Goal: Transaction & Acquisition: Purchase product/service

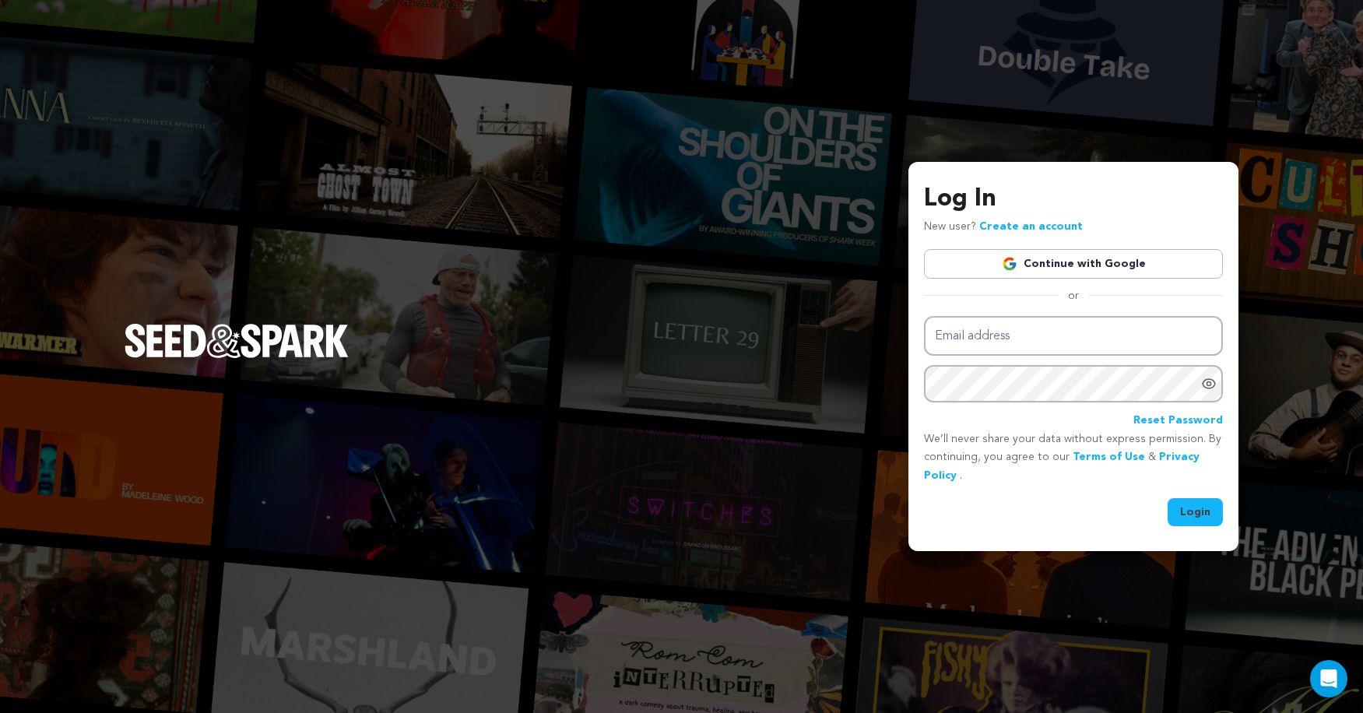
click at [1051, 275] on link "Continue with Google" at bounding box center [1073, 264] width 299 height 30
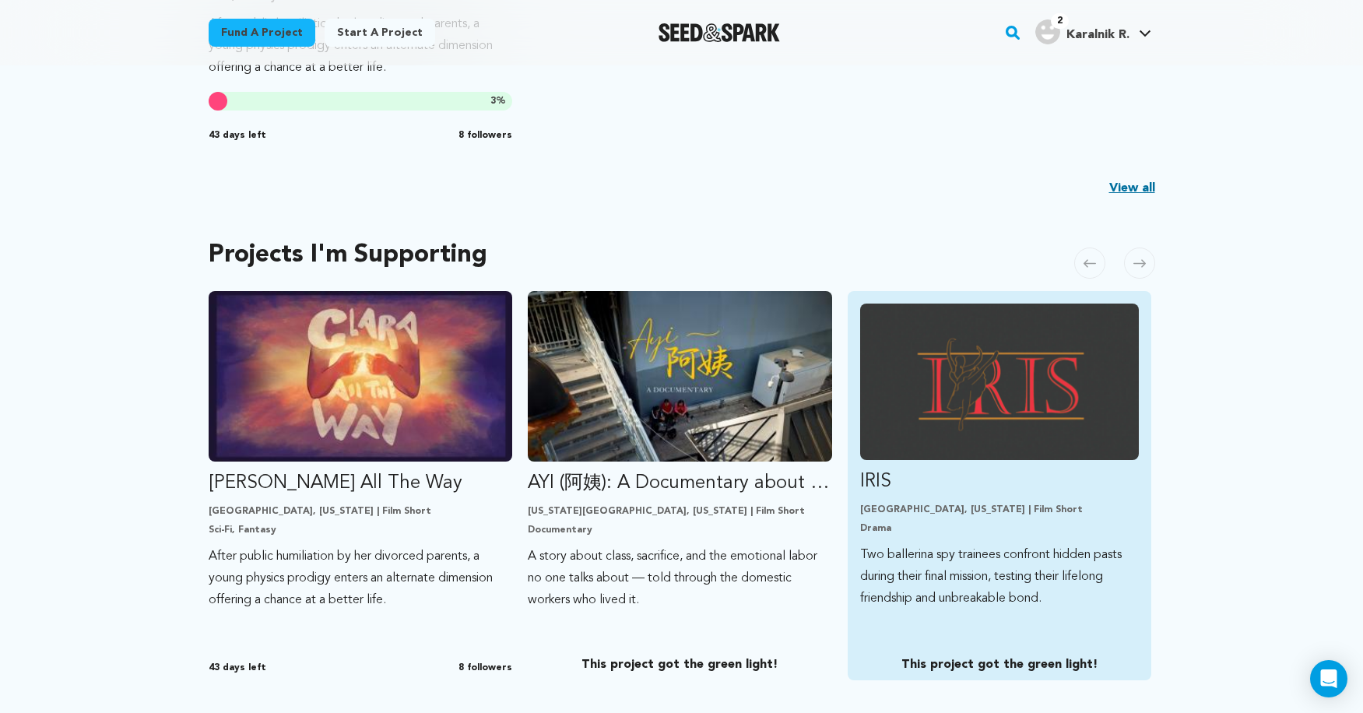
scroll to position [514, 0]
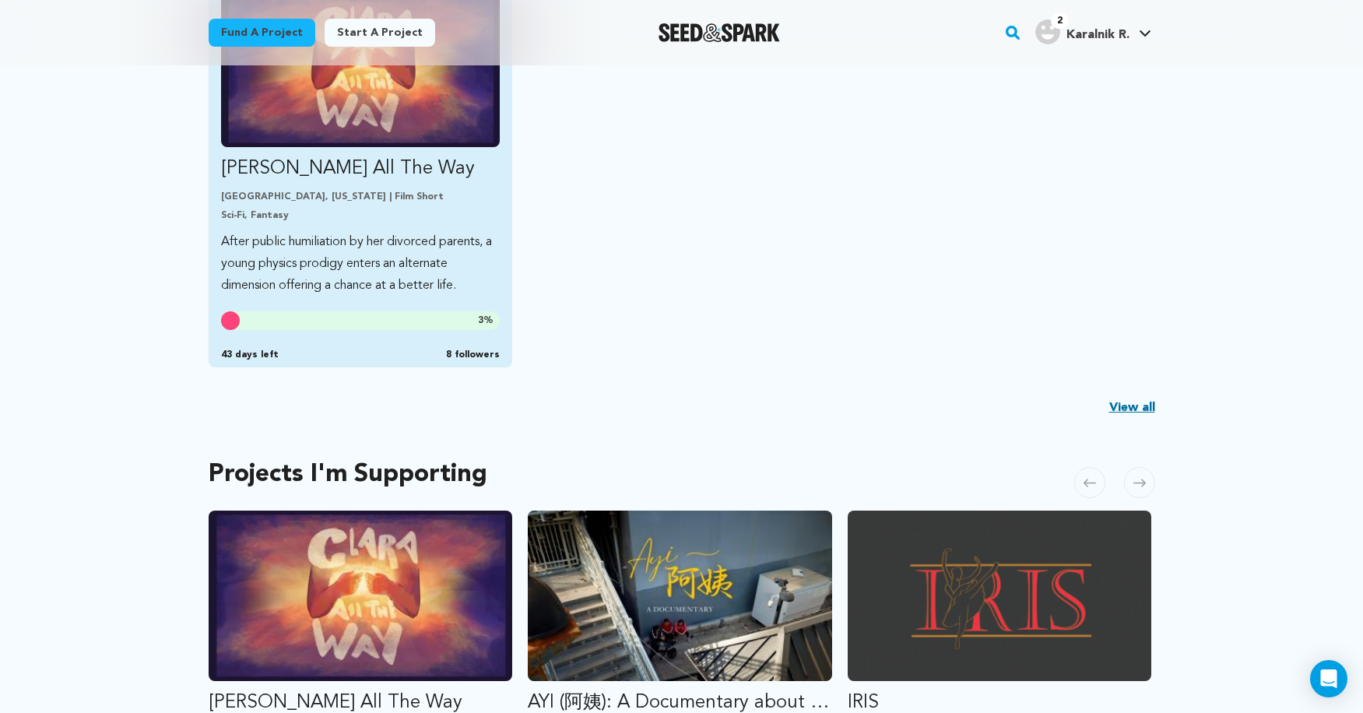
click at [354, 179] on p "[PERSON_NAME] All The Way" at bounding box center [361, 168] width 280 height 25
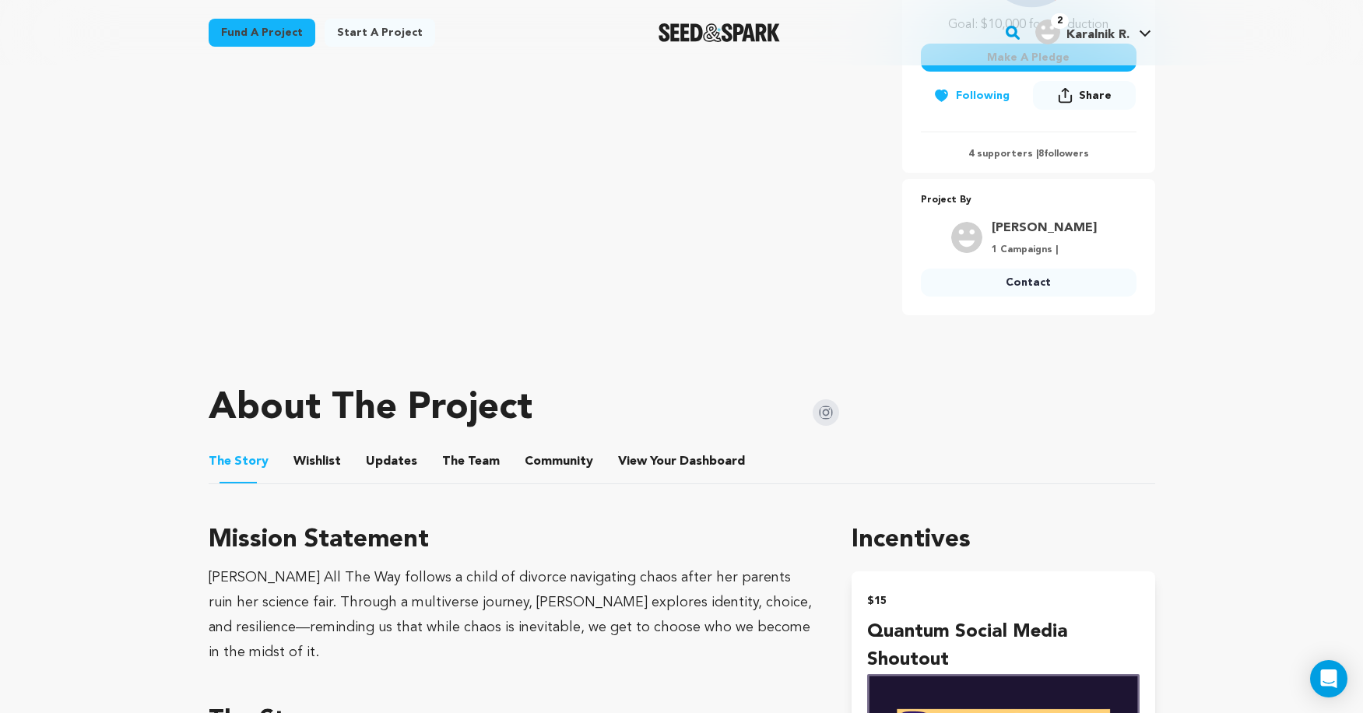
scroll to position [587, 0]
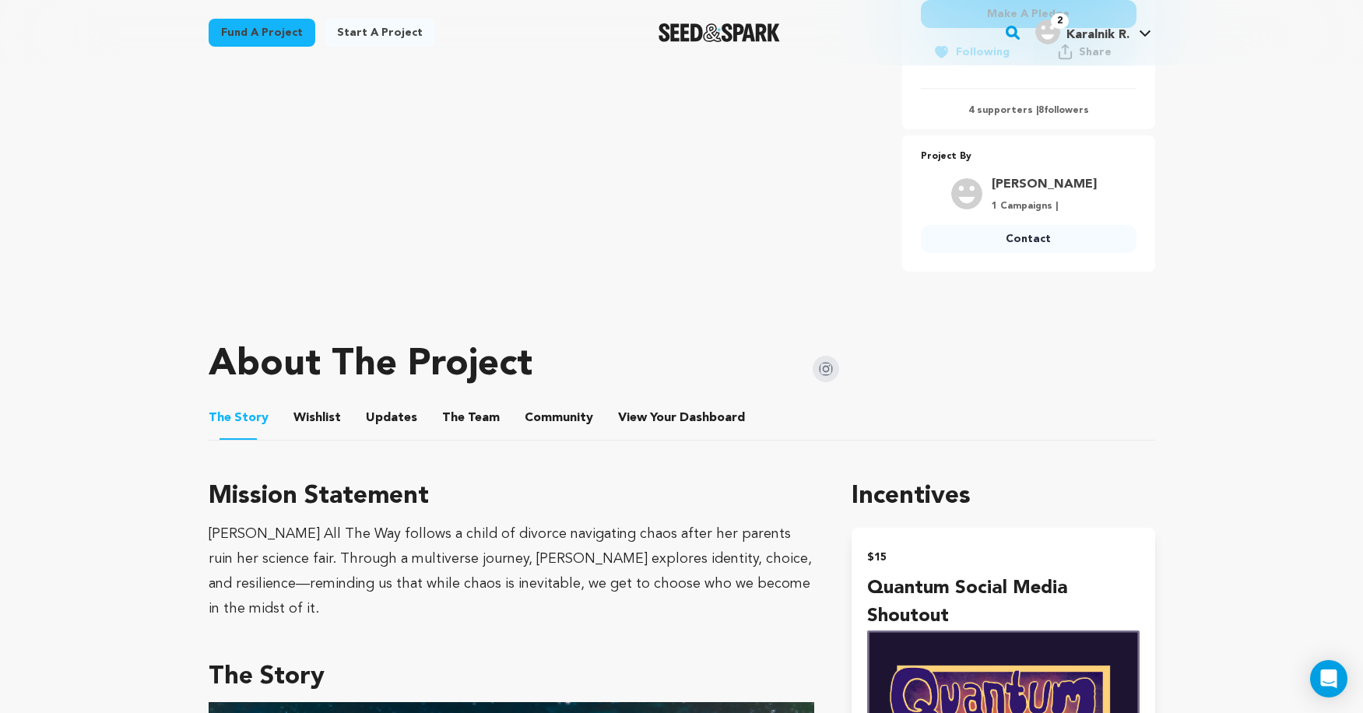
click at [564, 417] on button "Community" at bounding box center [558, 421] width 37 height 37
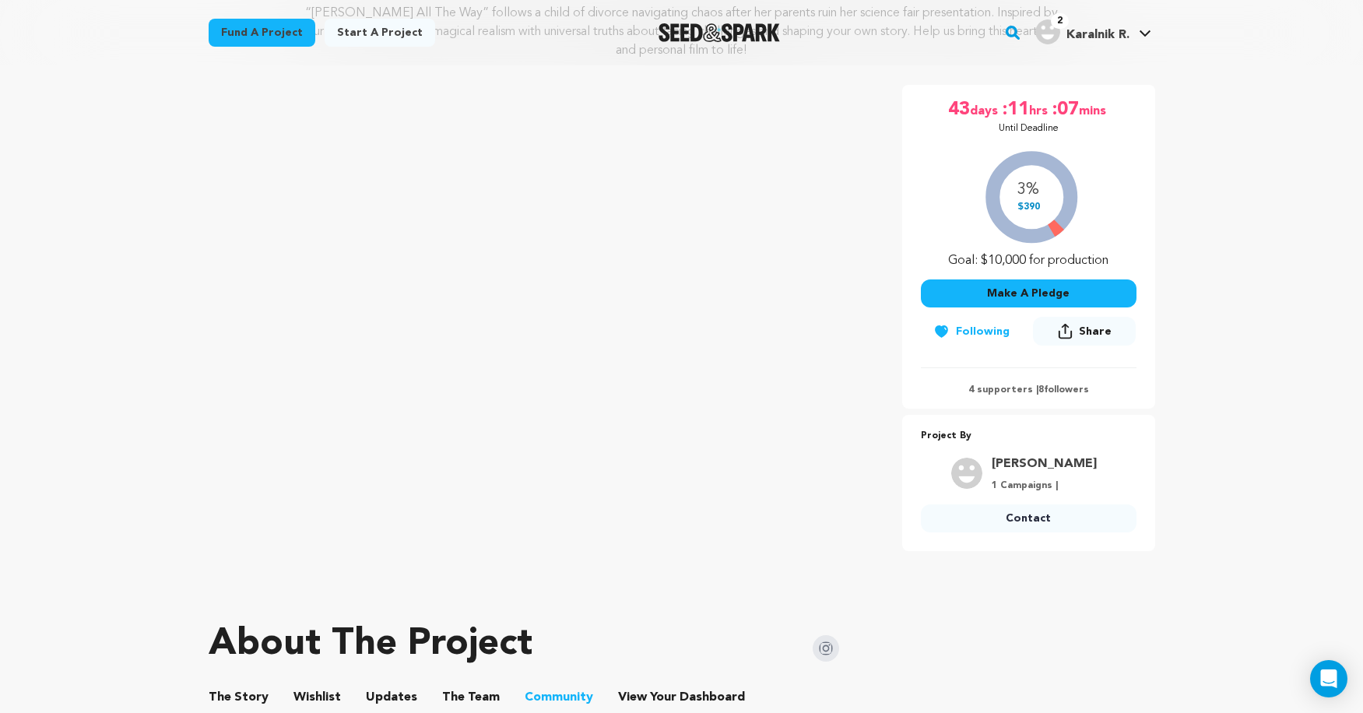
scroll to position [143, 0]
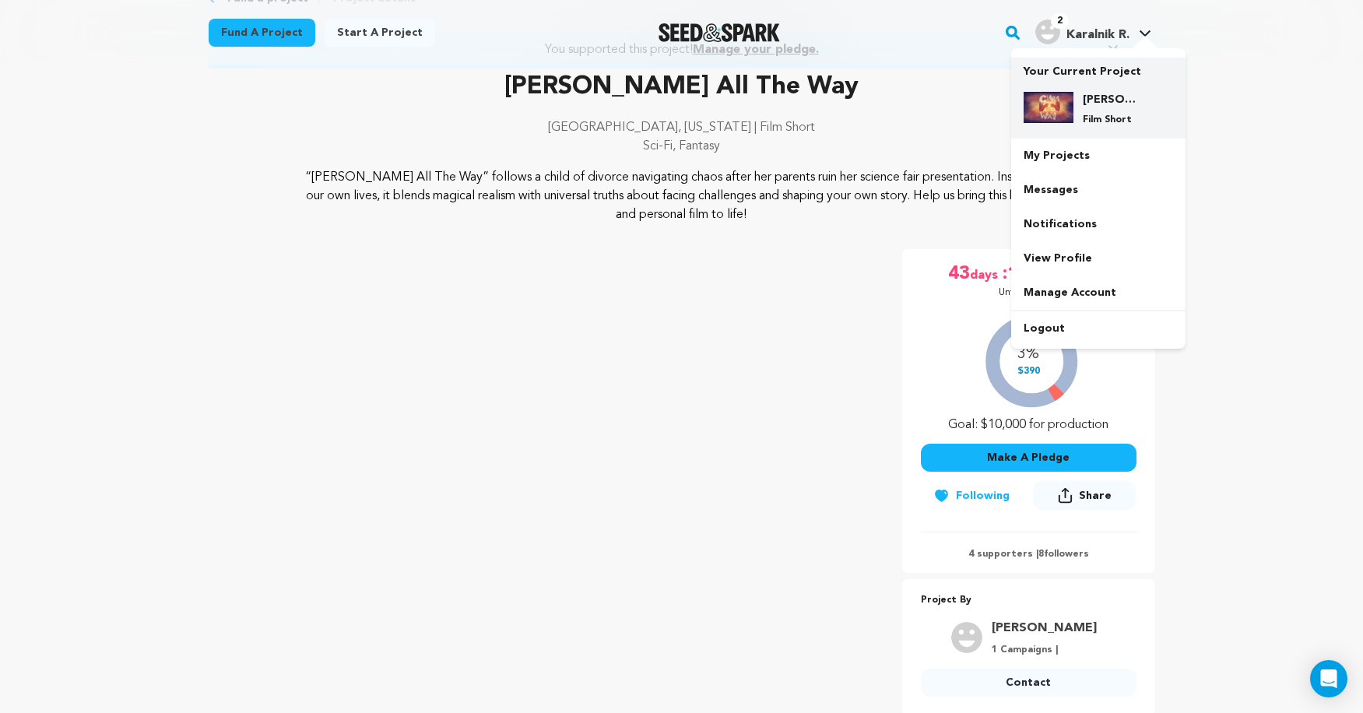
click at [1100, 97] on h4 "[PERSON_NAME] All The Way" at bounding box center [1111, 100] width 56 height 16
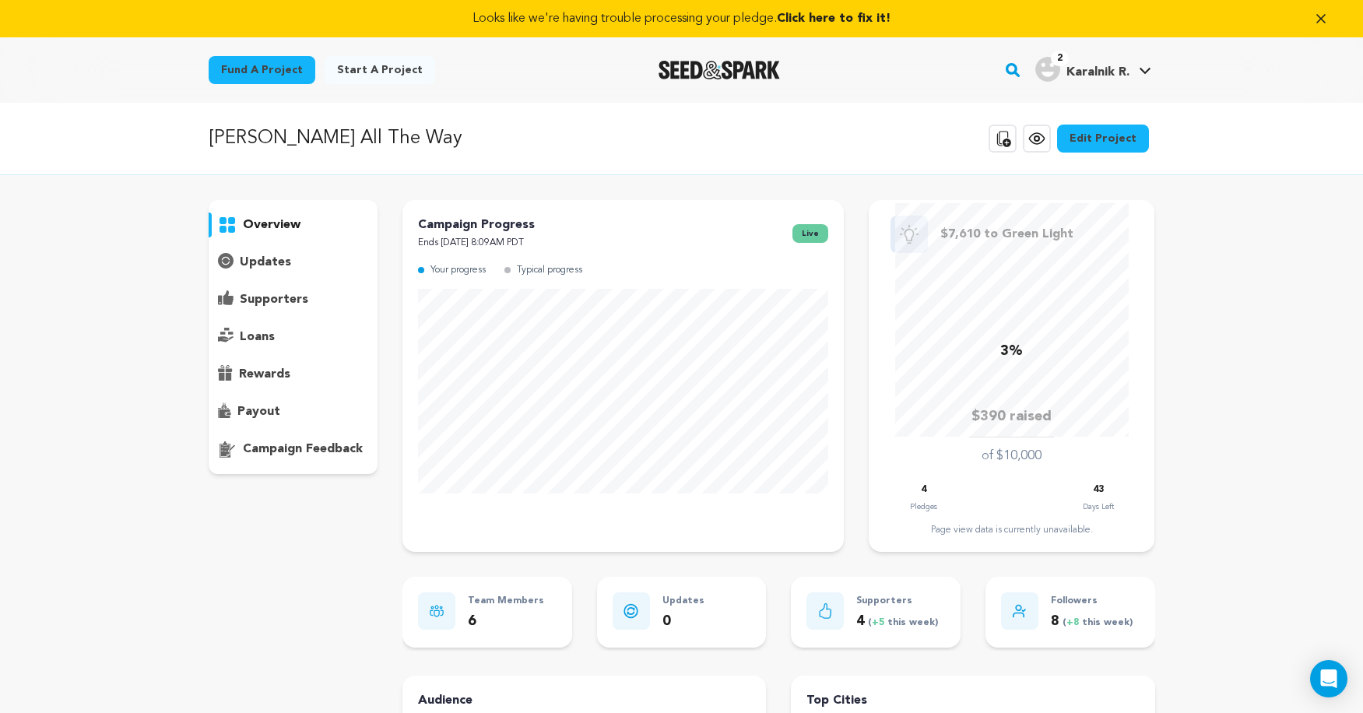
click at [1096, 144] on link "Edit Project" at bounding box center [1103, 139] width 92 height 28
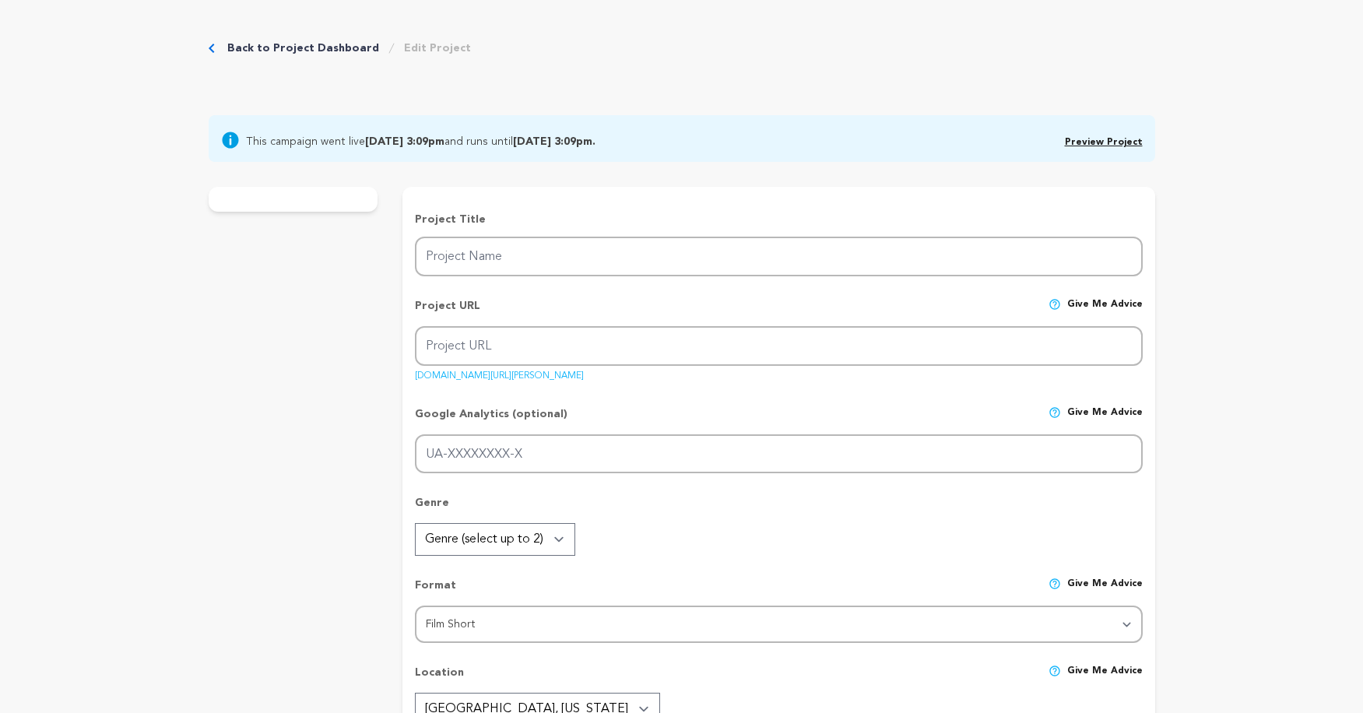
type input "[PERSON_NAME] All The Way"
type input "[PERSON_NAME]-3"
type input "After public humiliation by her divorced parents, a young physics prodigy enter…"
type textarea "“[PERSON_NAME] All The Way” follows a child of divorce navigating chaos after h…"
type textarea "Clara All The Way follows a child of divorce navigating chaos after her parents…"
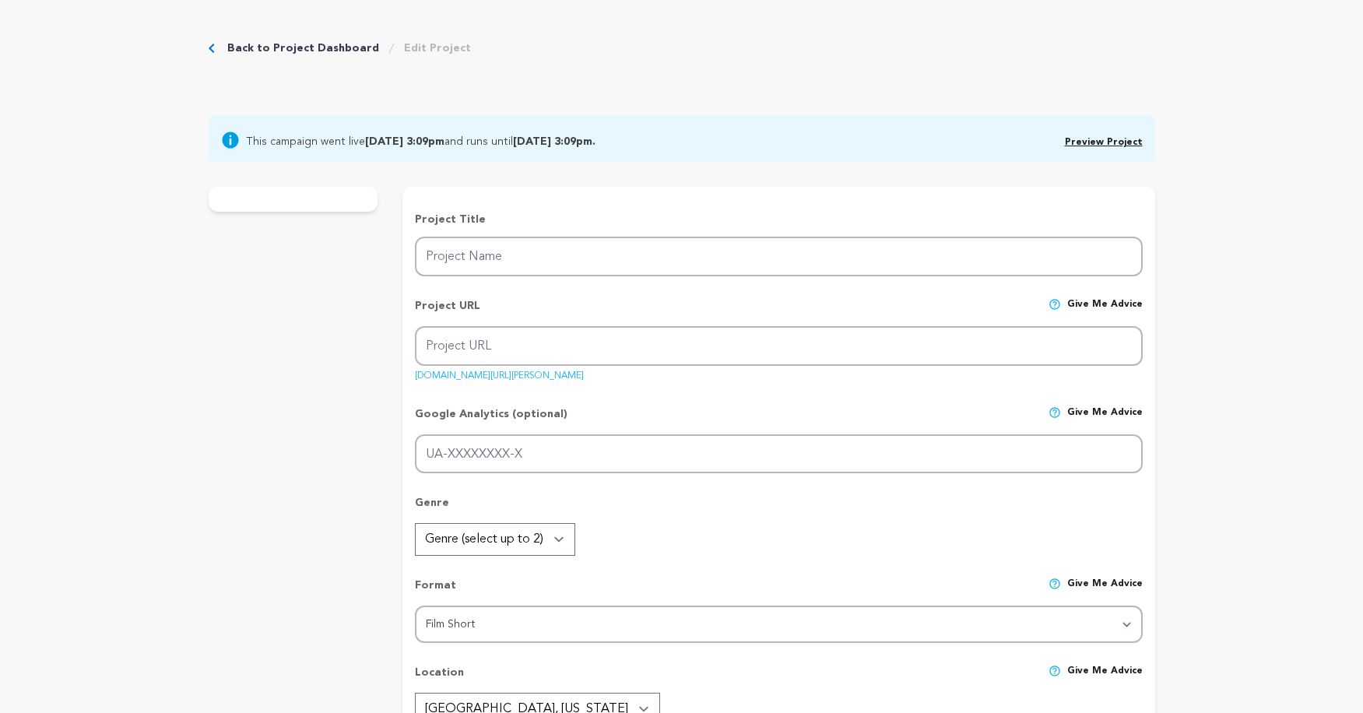
type textarea "Our crew from Chapman University’s Dodge College are students majoring in their…"
radio input "true"
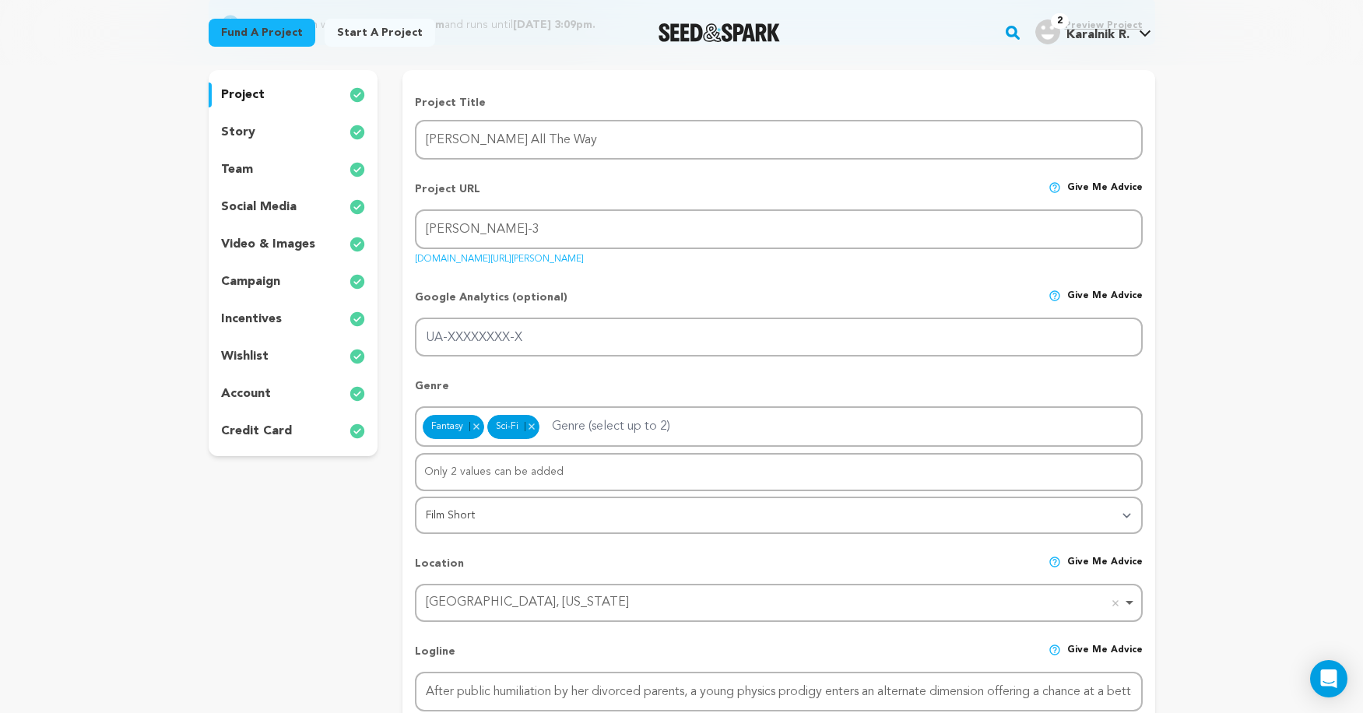
scroll to position [140, 0]
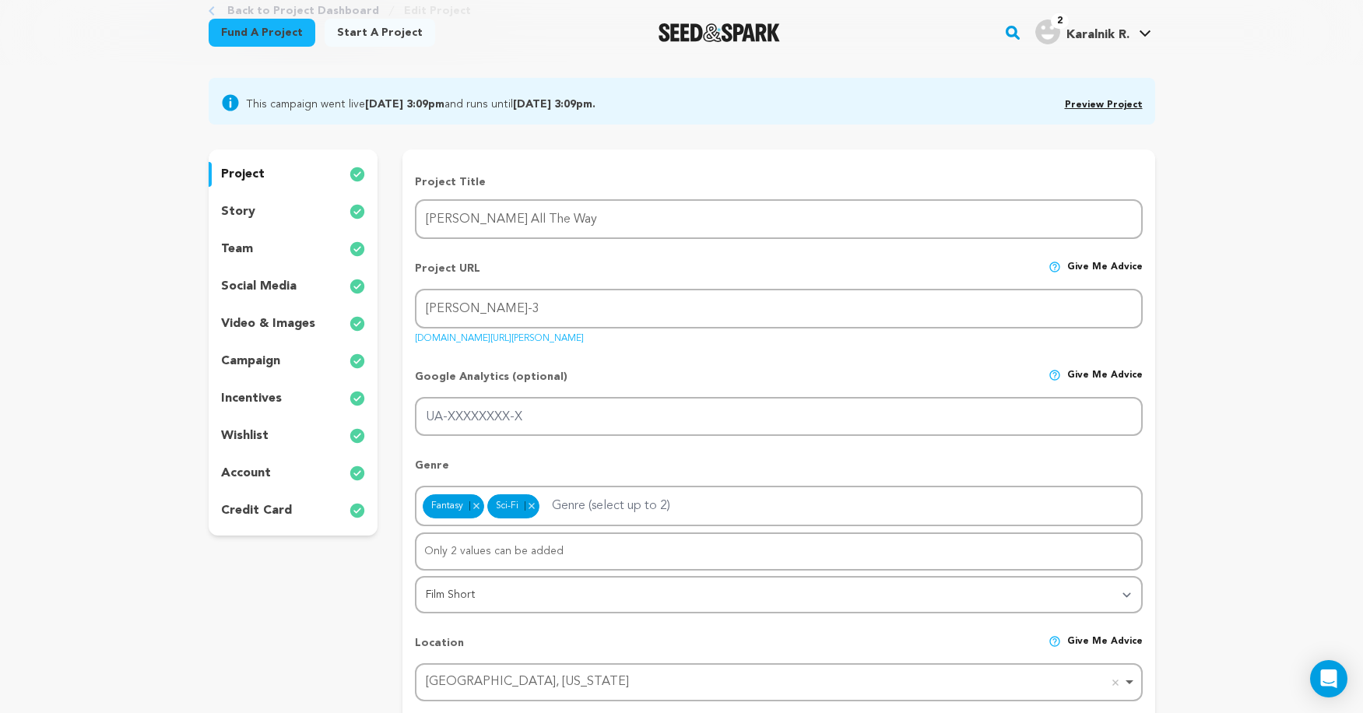
click at [245, 214] on p "story" at bounding box center [238, 211] width 34 height 19
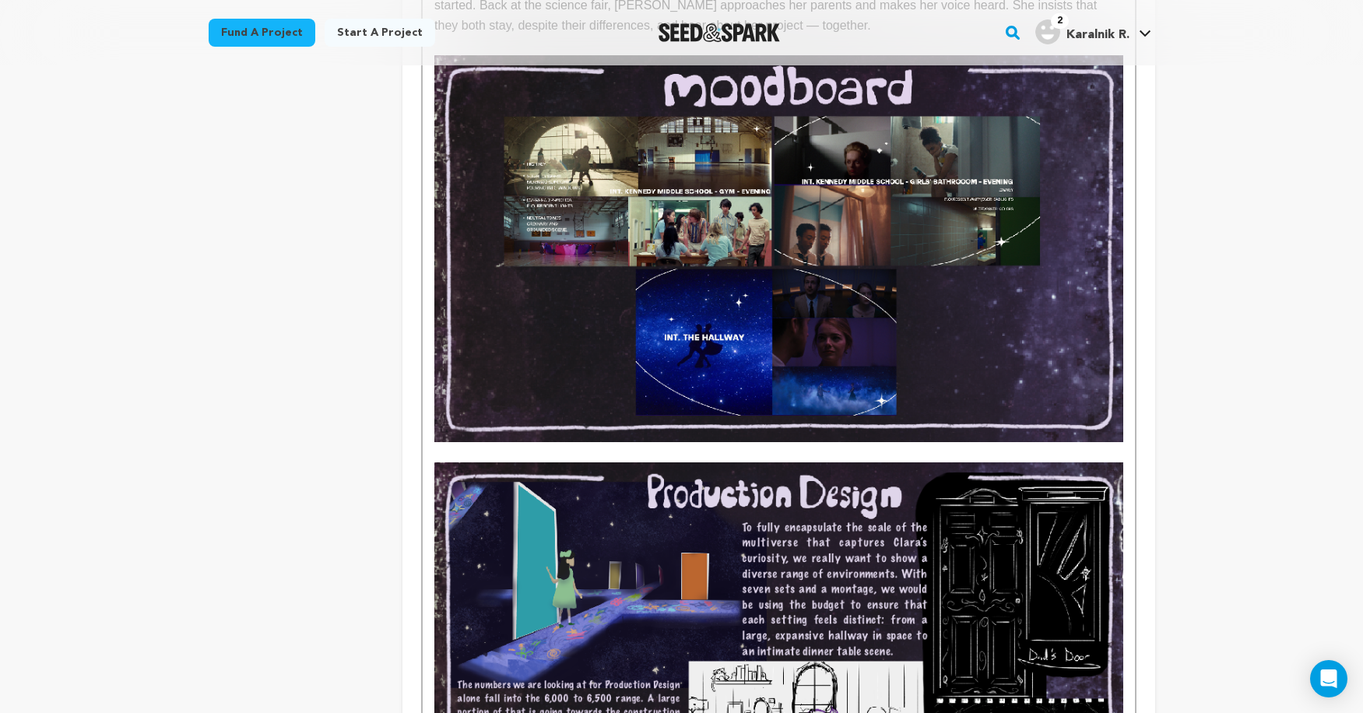
scroll to position [1923, 0]
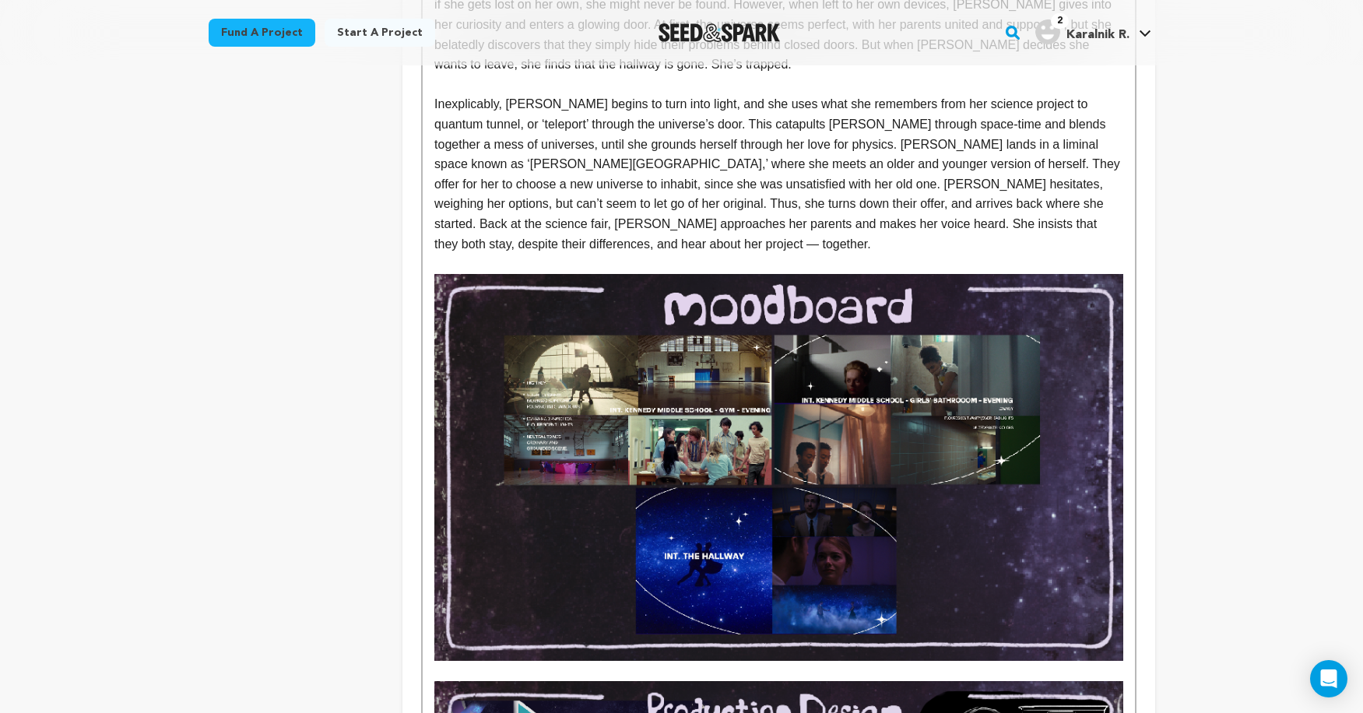
click at [560, 353] on img at bounding box center [778, 467] width 688 height 387
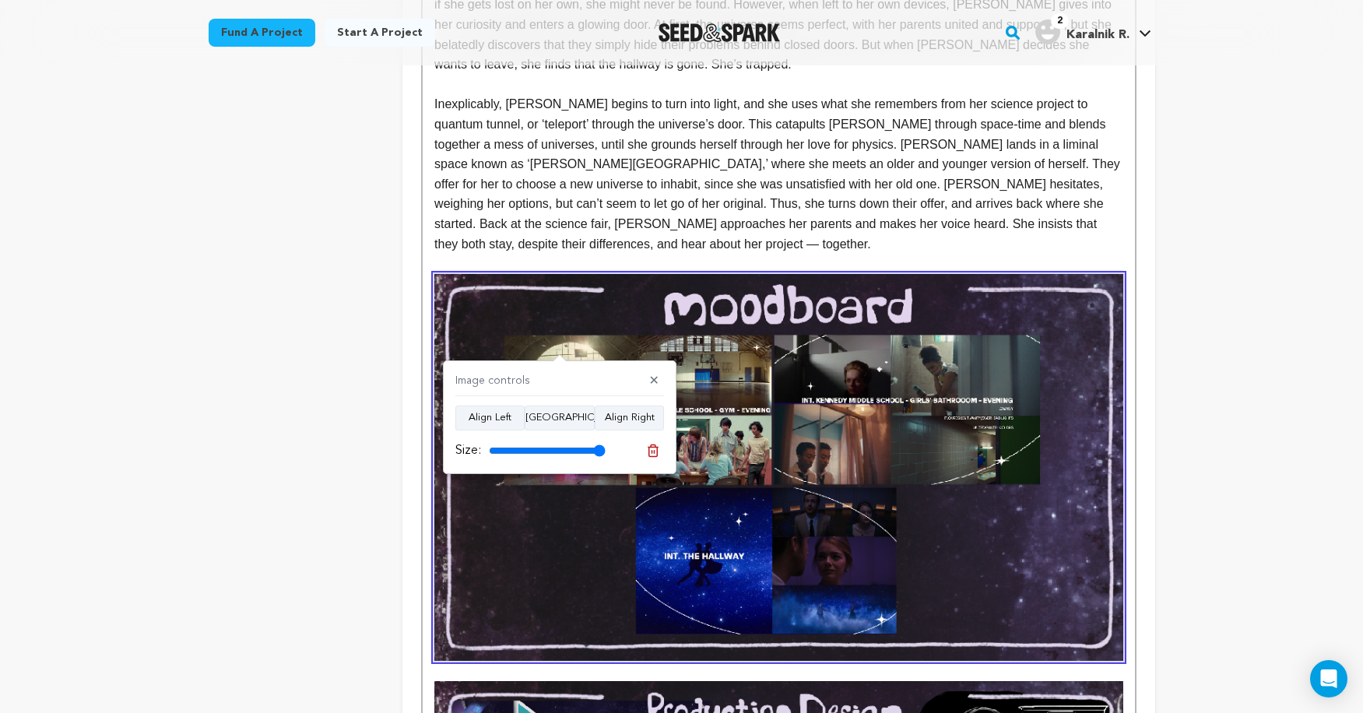
click at [981, 308] on img at bounding box center [778, 467] width 688 height 387
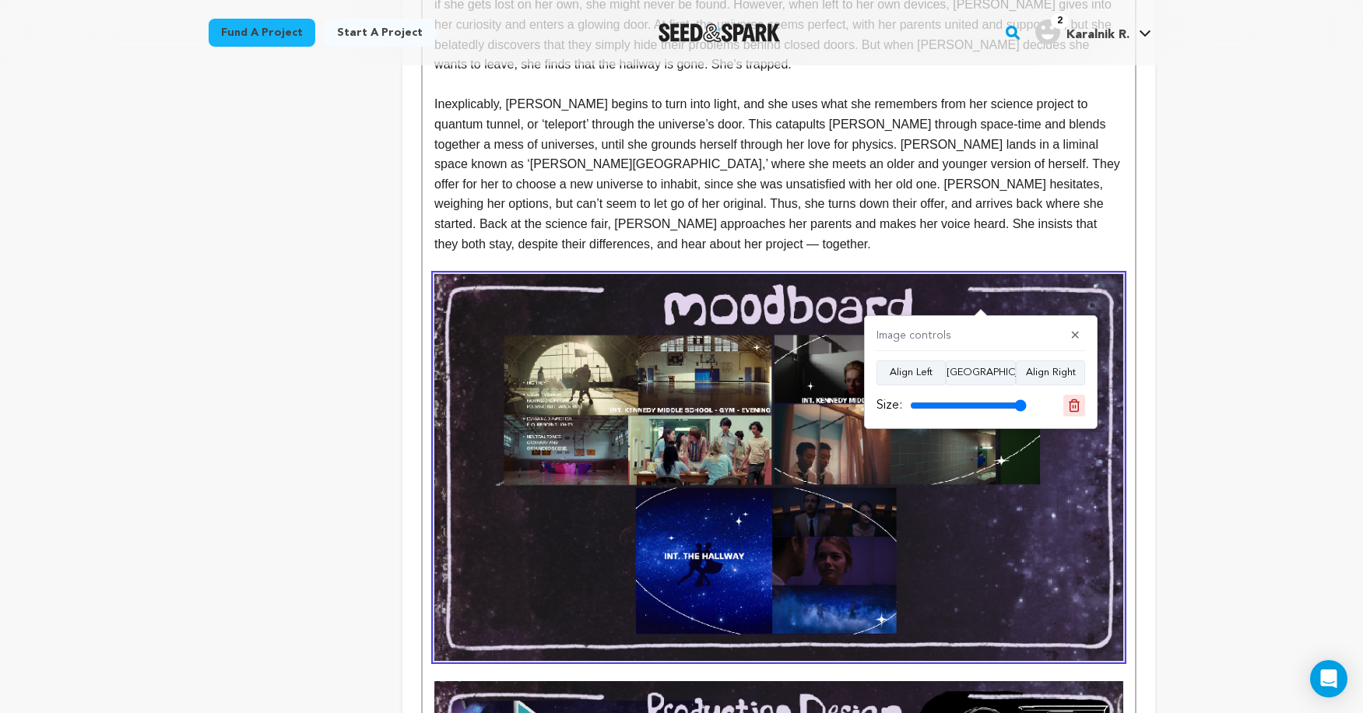
click at [1081, 407] on icon at bounding box center [1074, 406] width 14 height 14
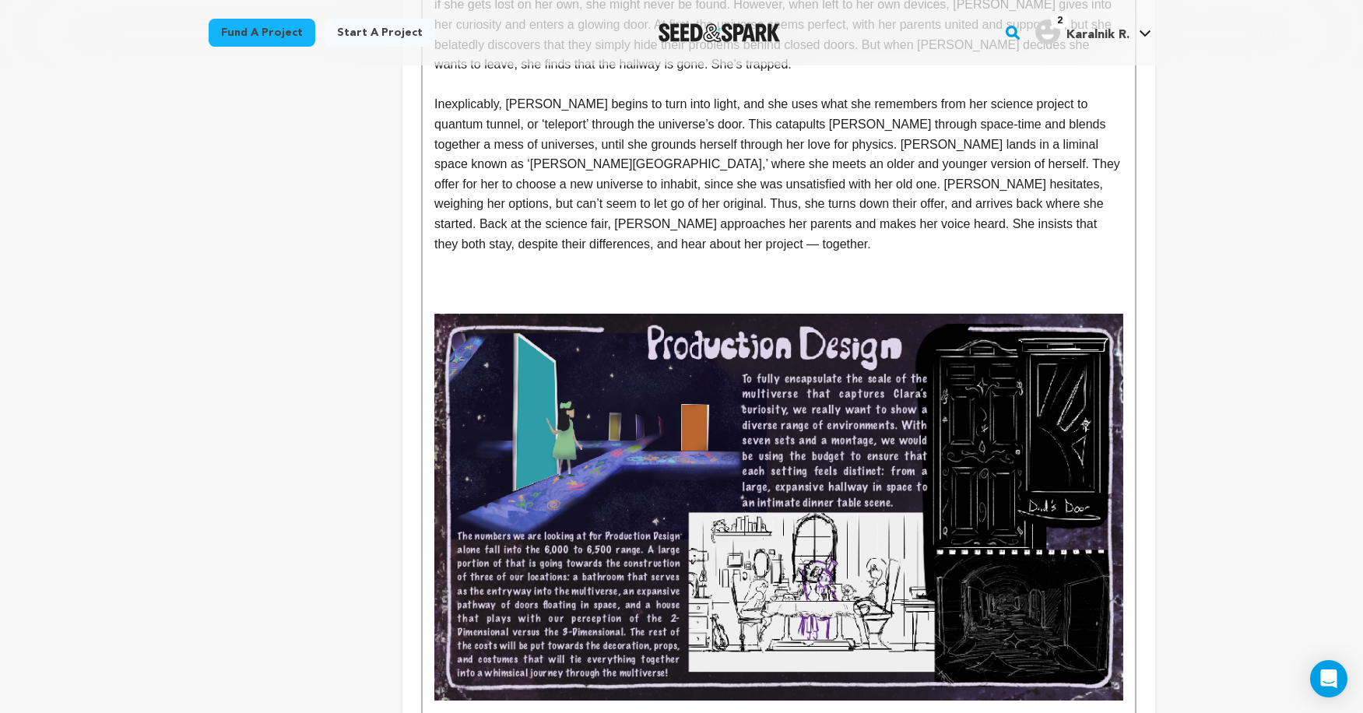
click at [1059, 254] on p at bounding box center [778, 264] width 688 height 20
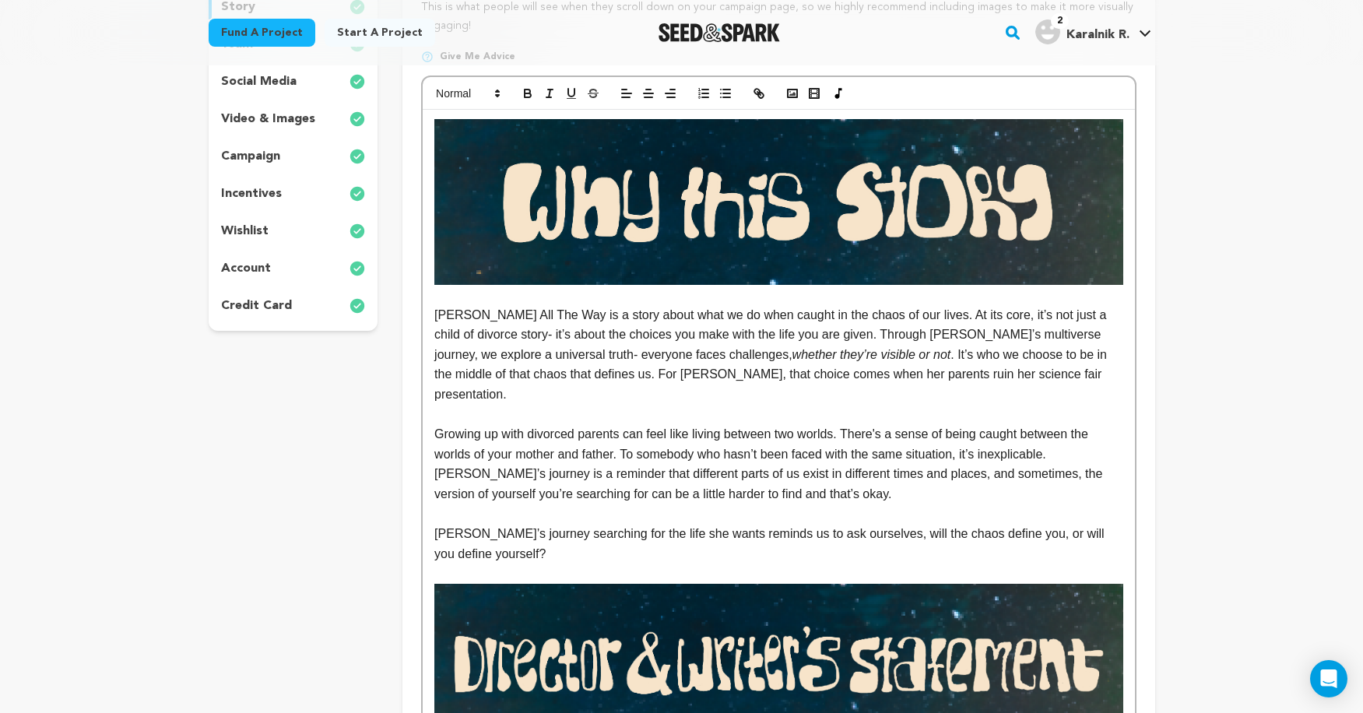
scroll to position [105, 0]
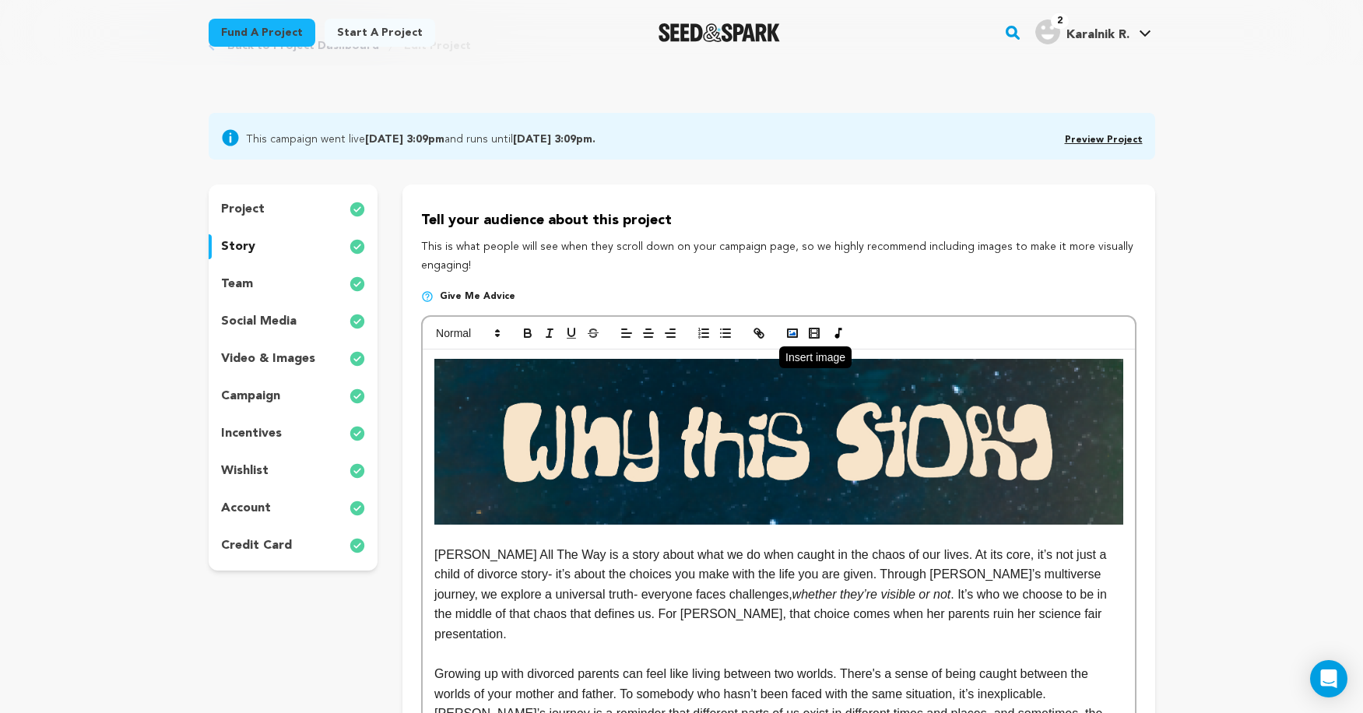
click at [786, 335] on icon "button" at bounding box center [793, 333] width 14 height 14
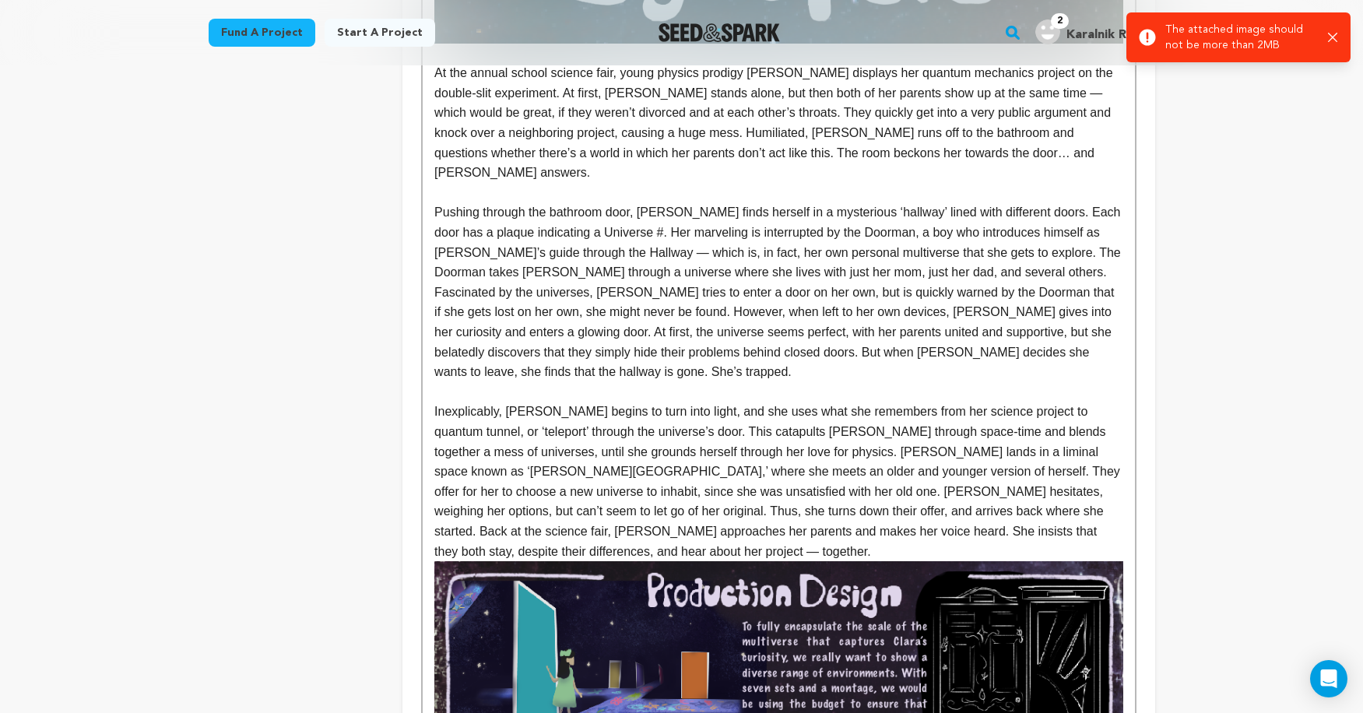
scroll to position [1837, 0]
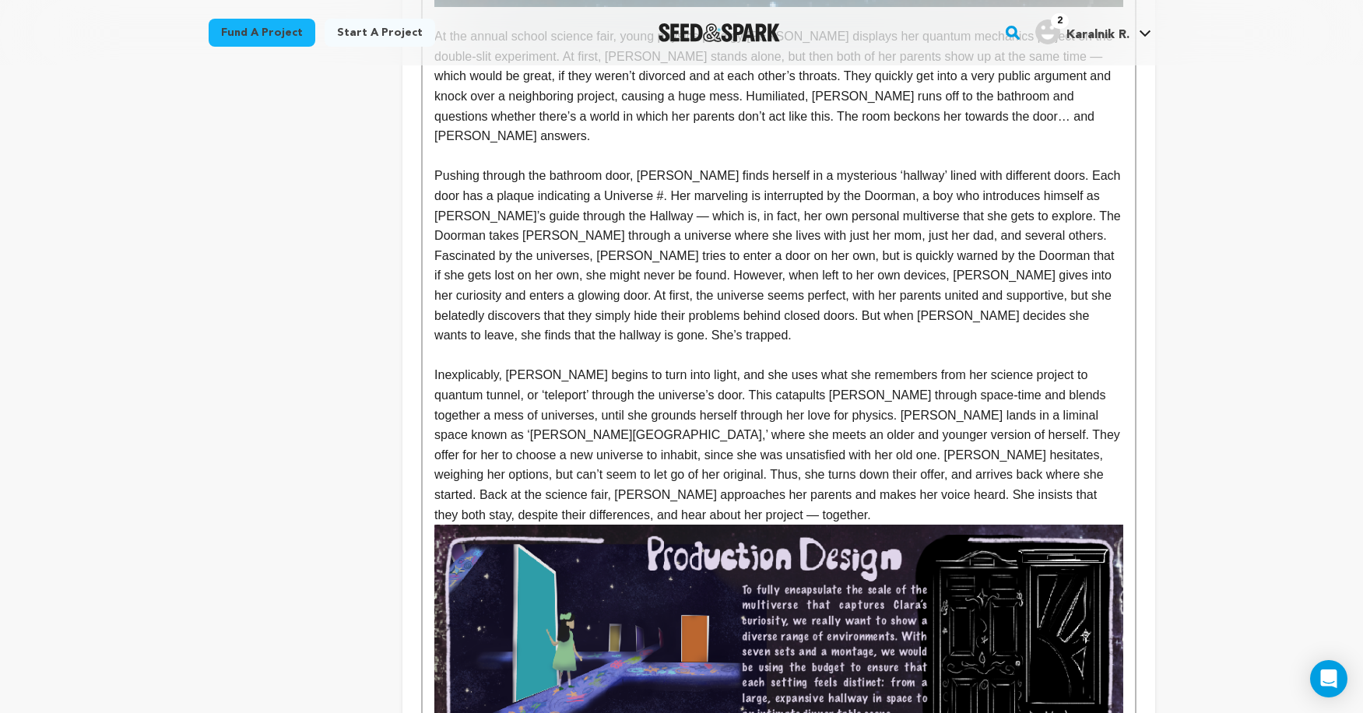
click at [742, 346] on p at bounding box center [778, 356] width 688 height 20
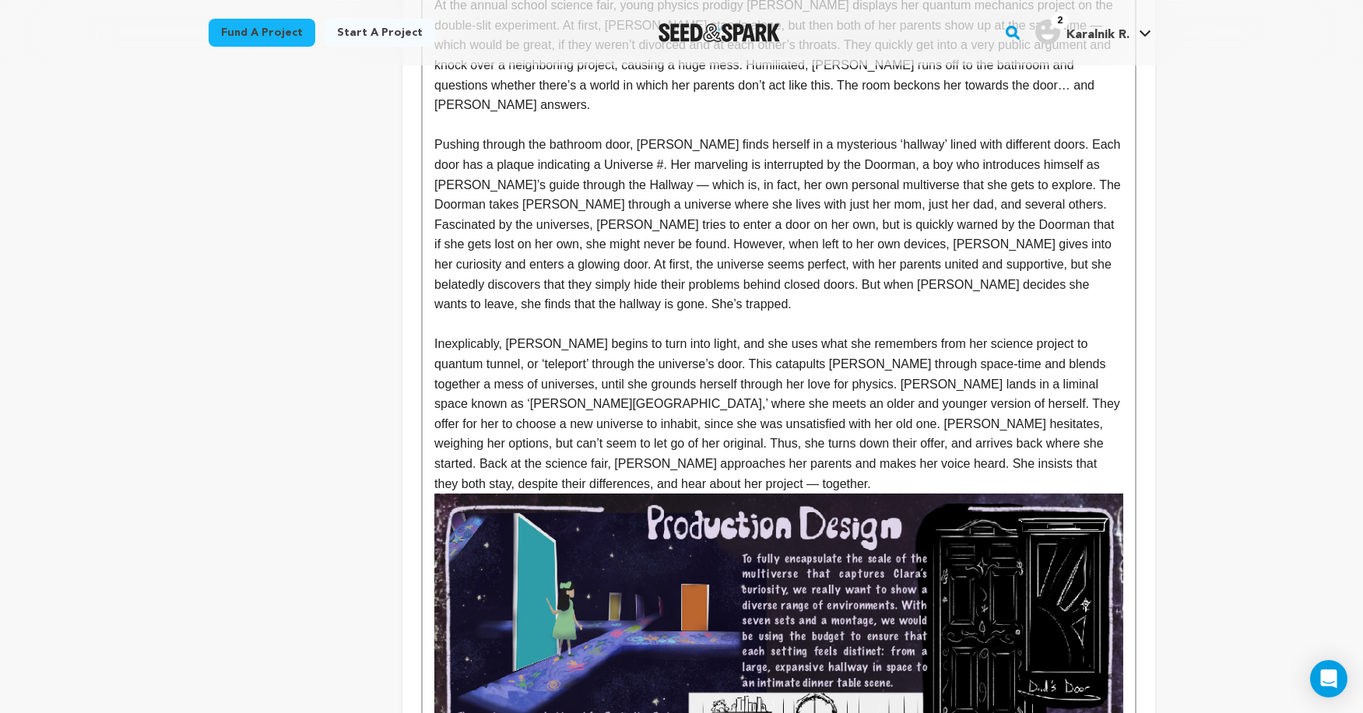
scroll to position [1479, 0]
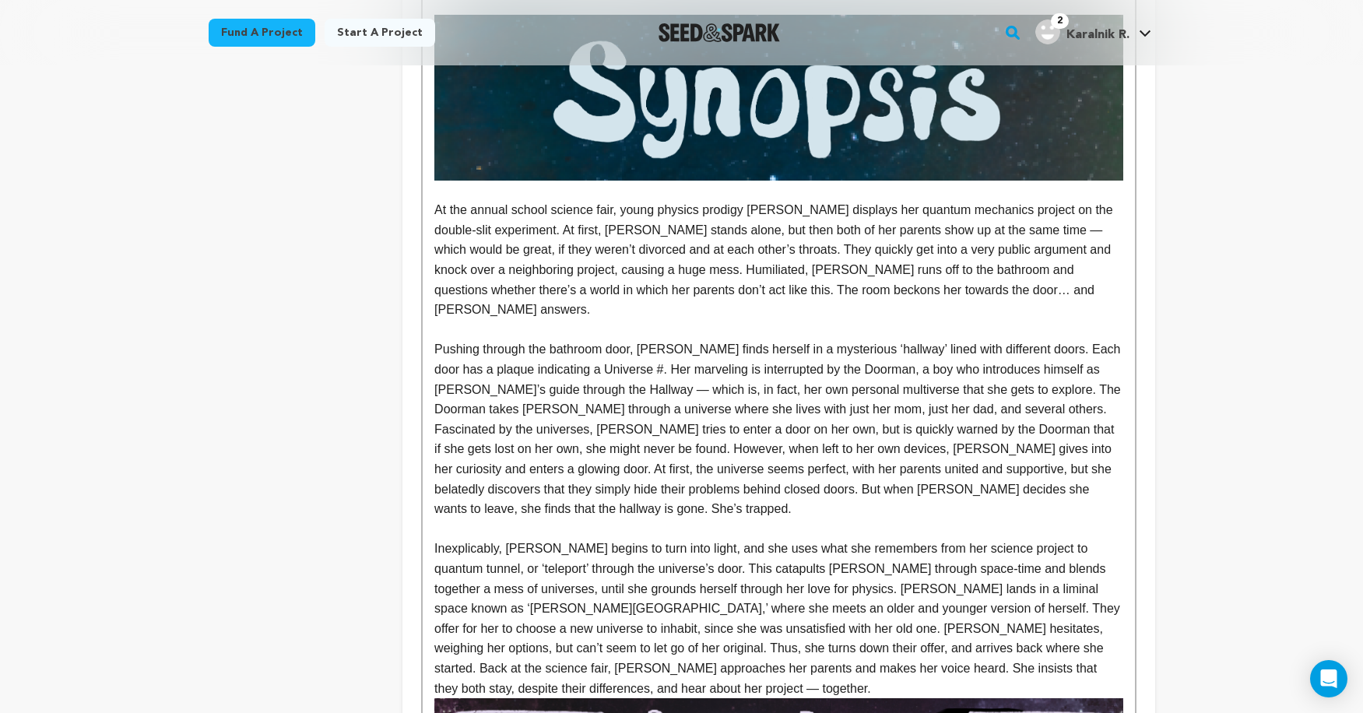
click at [1110, 563] on p "Inexplicably, Clara begins to turn into light, and she uses what she remembers …" at bounding box center [778, 619] width 688 height 160
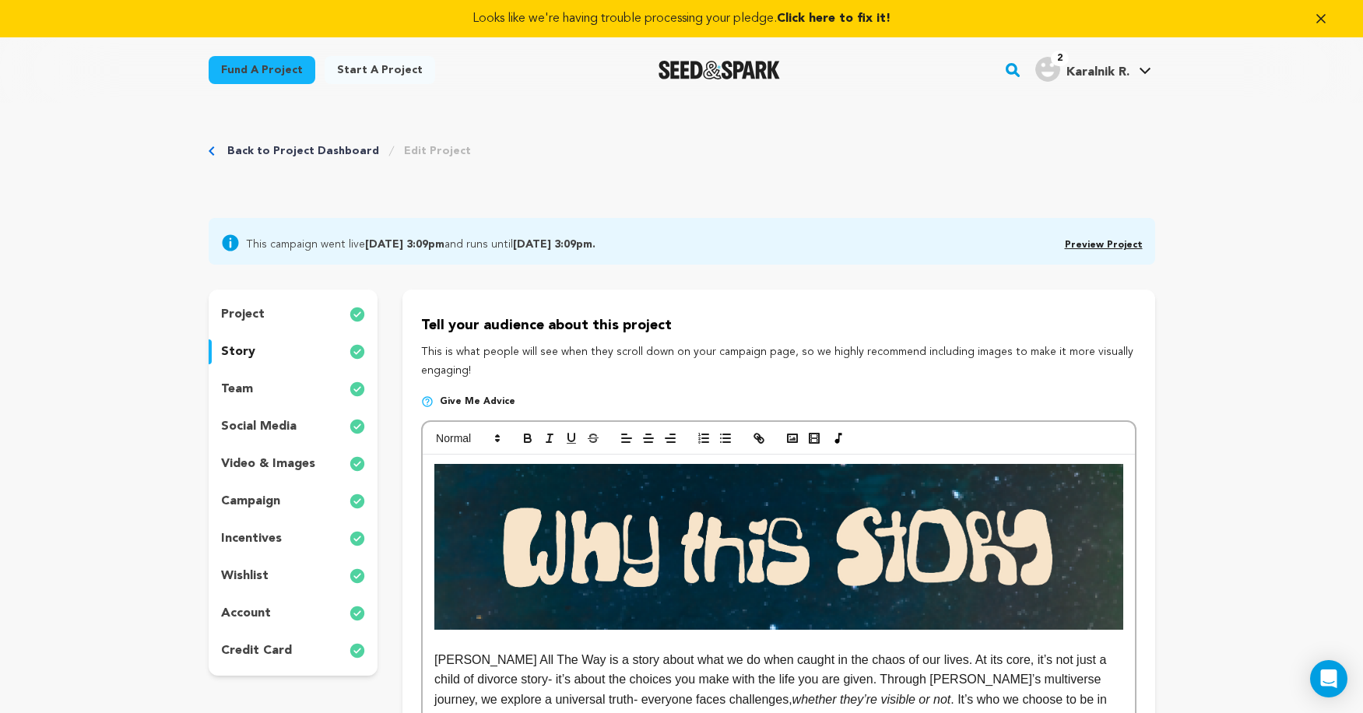
scroll to position [0, 0]
click at [793, 434] on rect "button" at bounding box center [792, 438] width 9 height 8
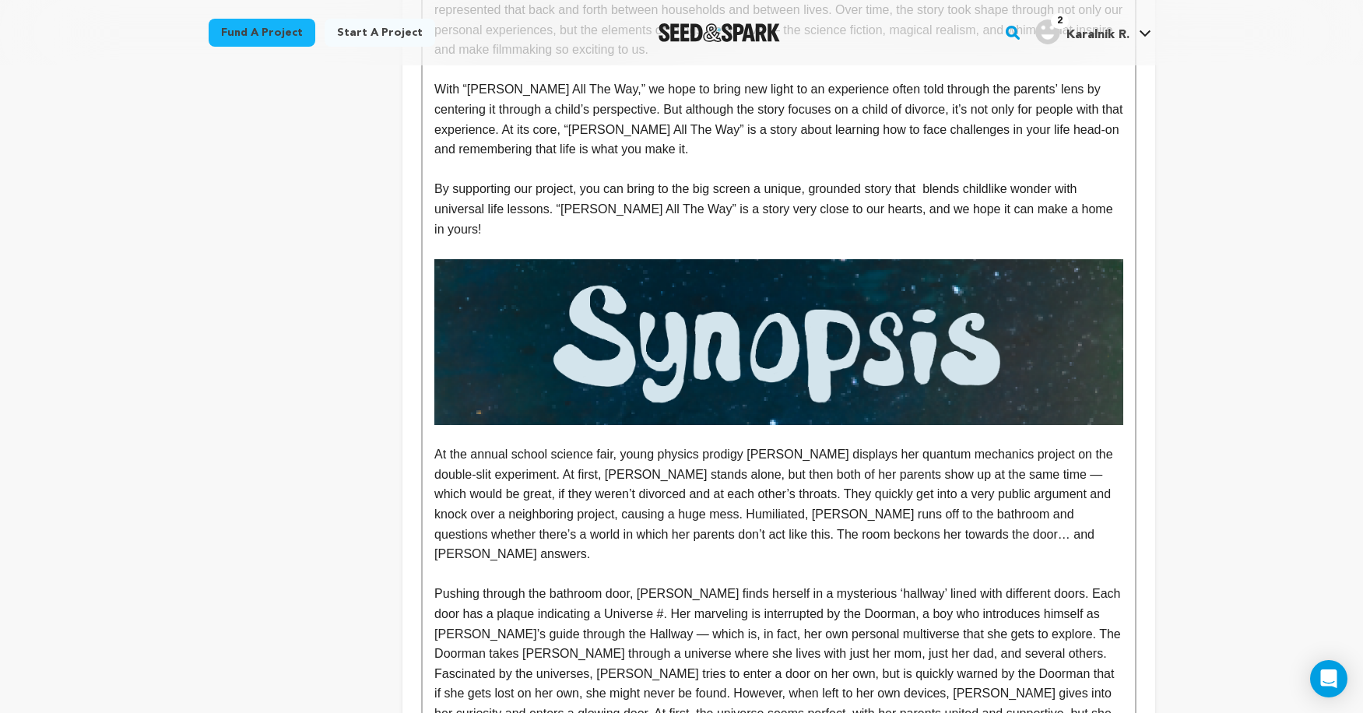
scroll to position [277, 0]
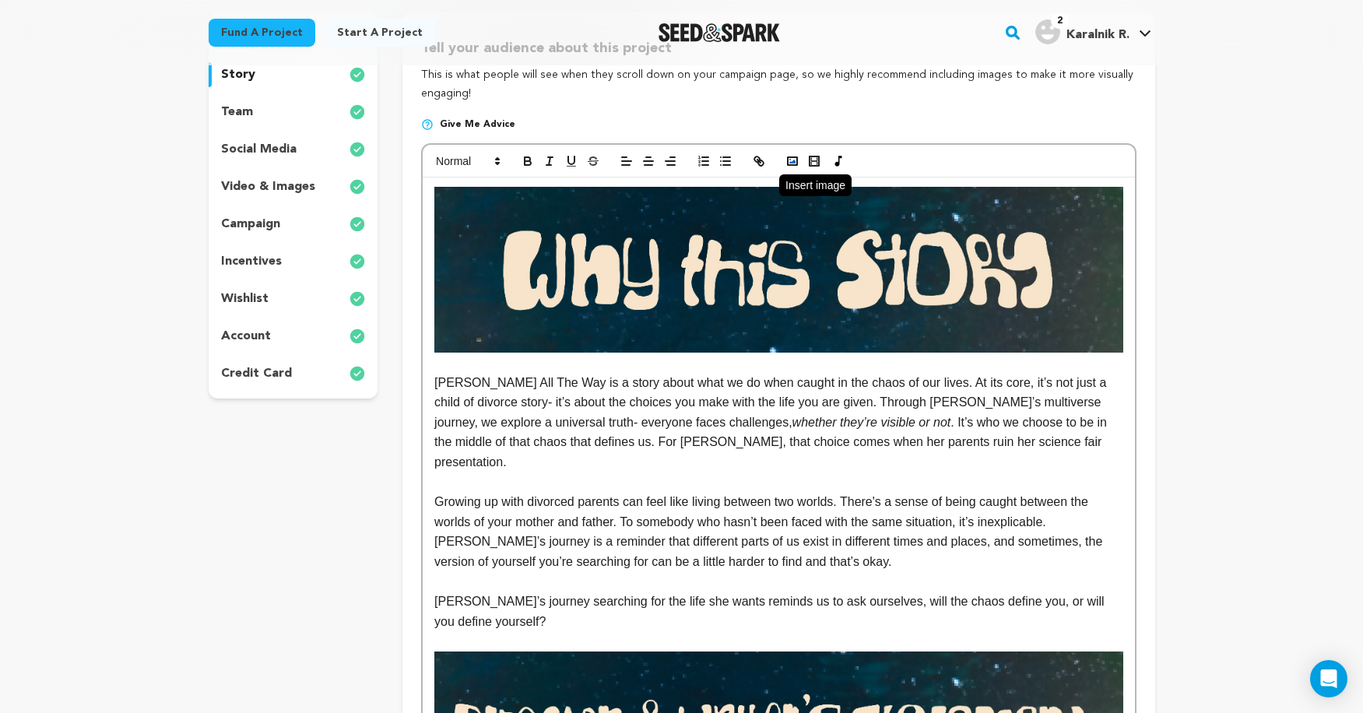
click at [792, 161] on polyline "button" at bounding box center [792, 162] width 6 height 4
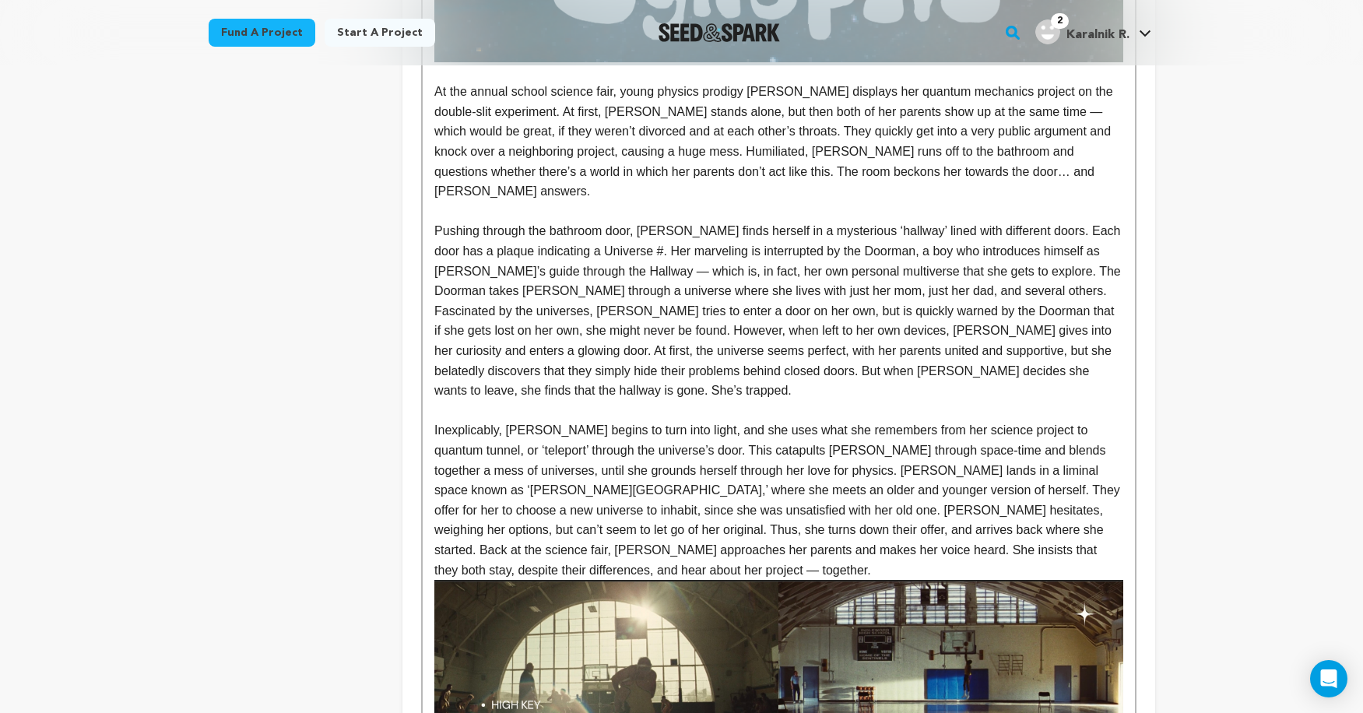
scroll to position [1845, 0]
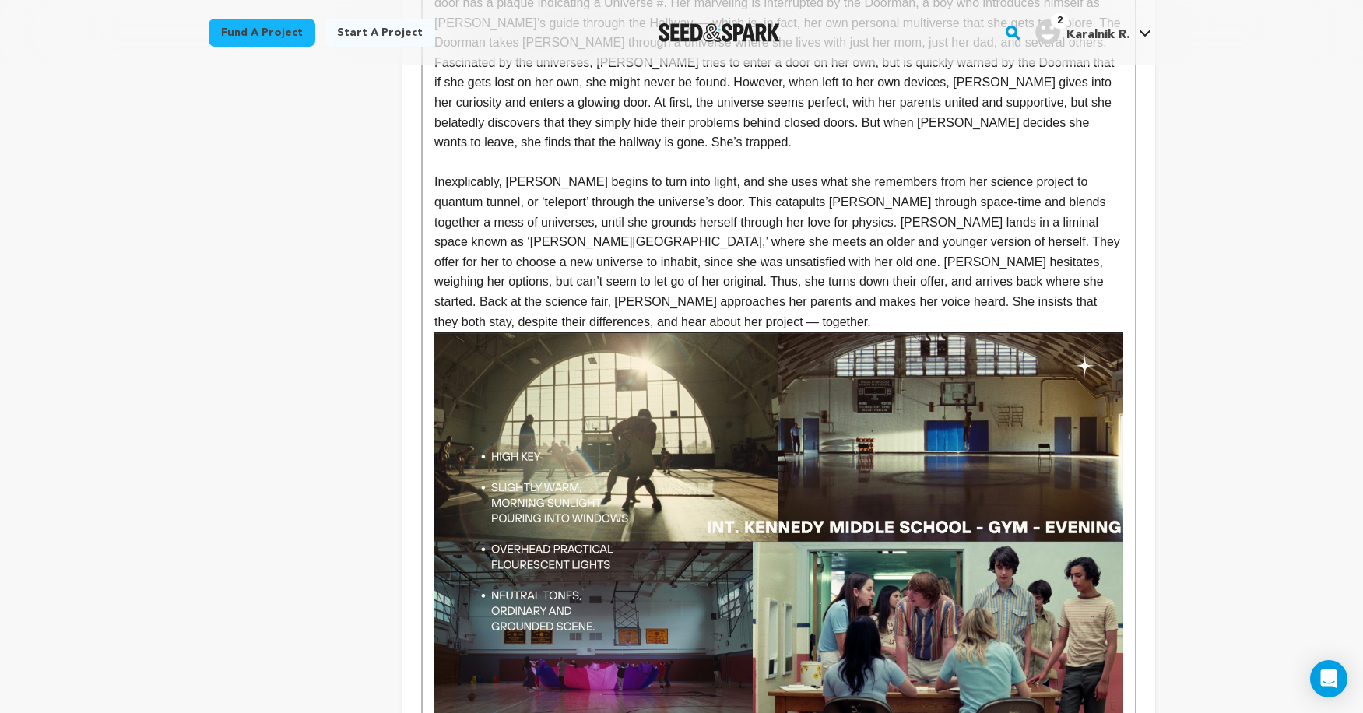
click at [1112, 200] on p "Inexplicably, Clara begins to turn into light, and she uses what she remembers …" at bounding box center [778, 252] width 688 height 160
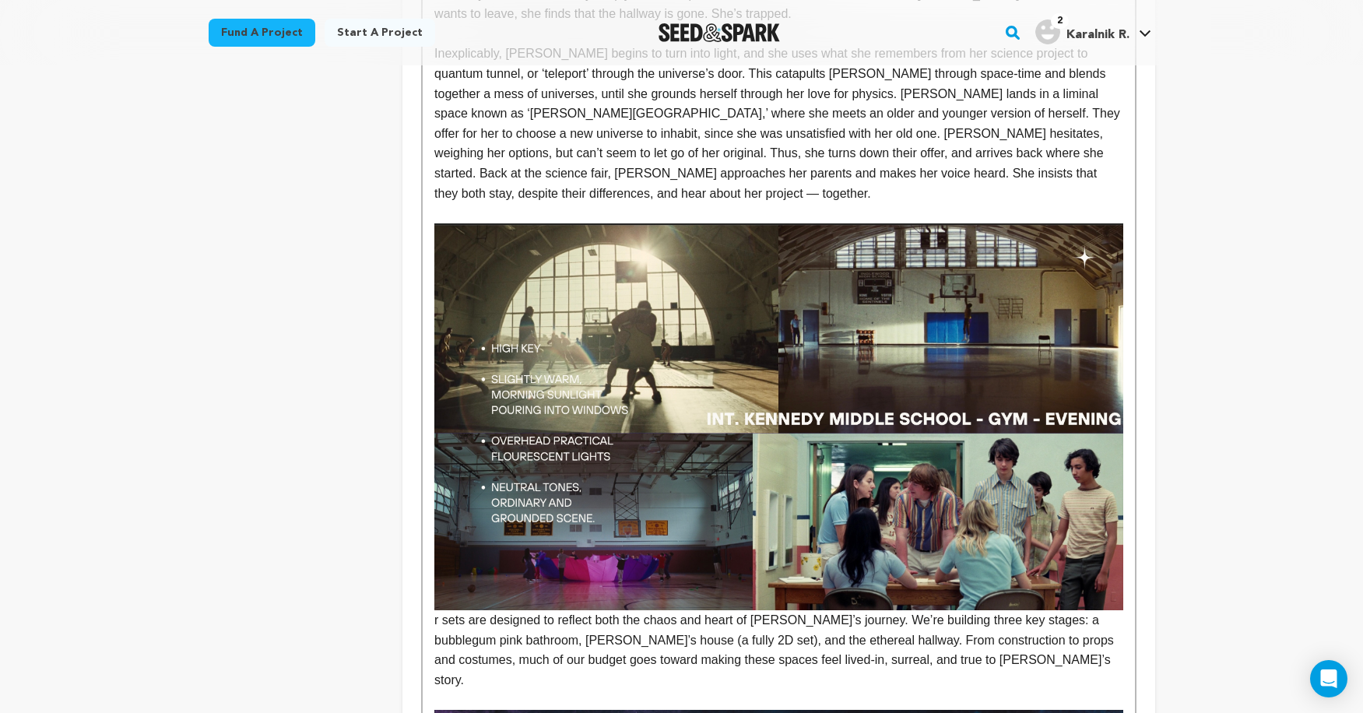
scroll to position [2017, 0]
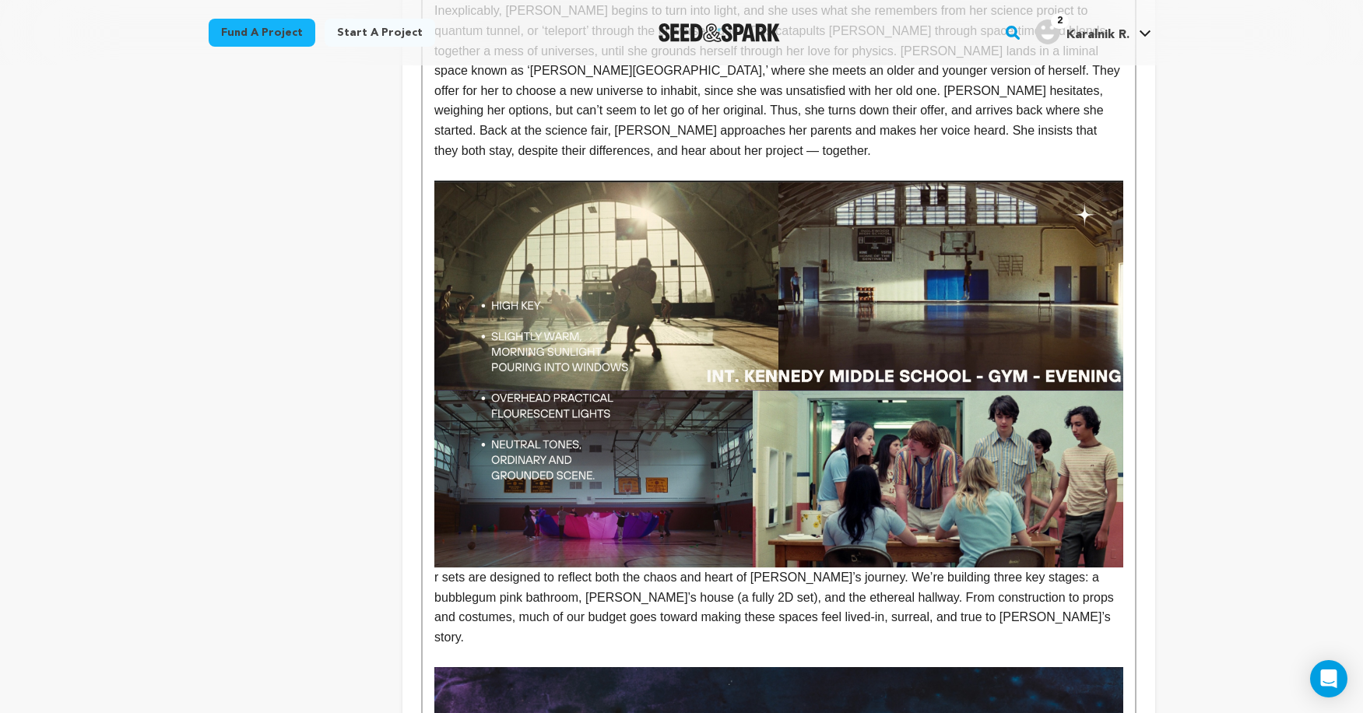
click at [433, 455] on div "Clara All The Way is a story about what we do when caught in the chaos of our l…" at bounding box center [779, 193] width 712 height 3511
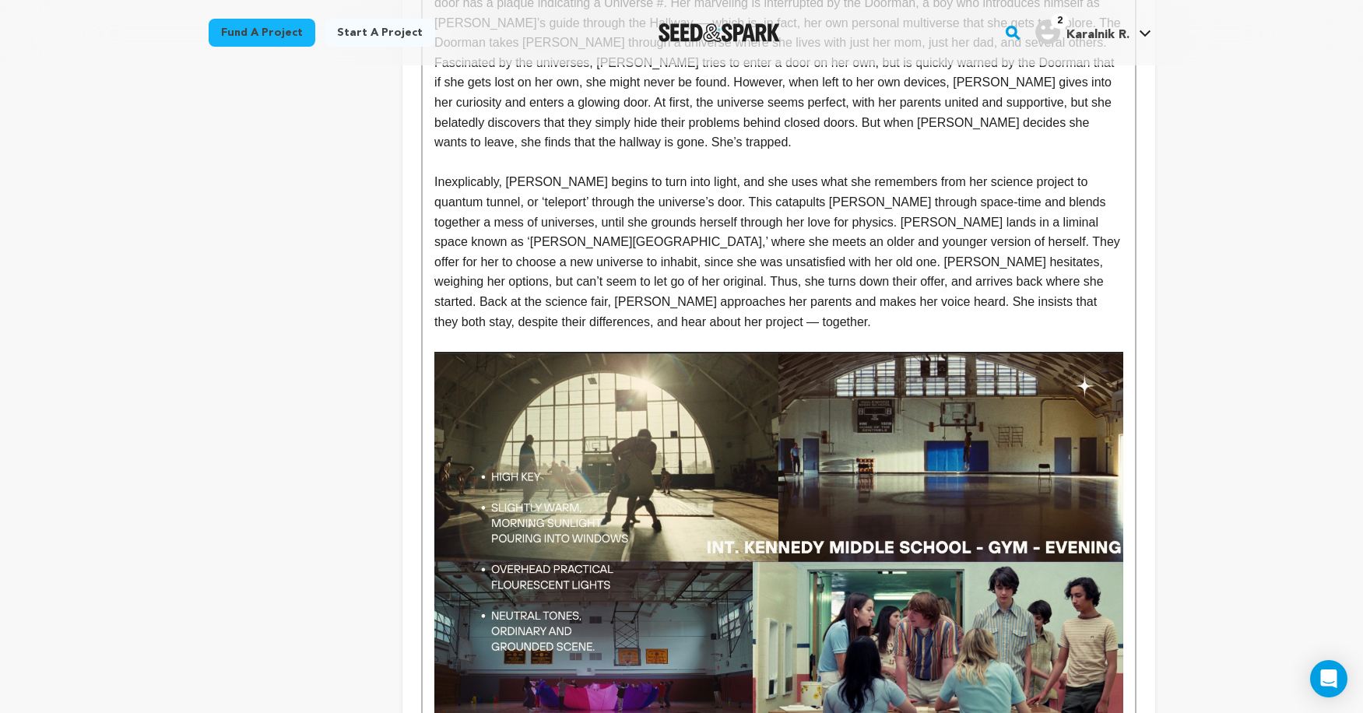
scroll to position [1786, 0]
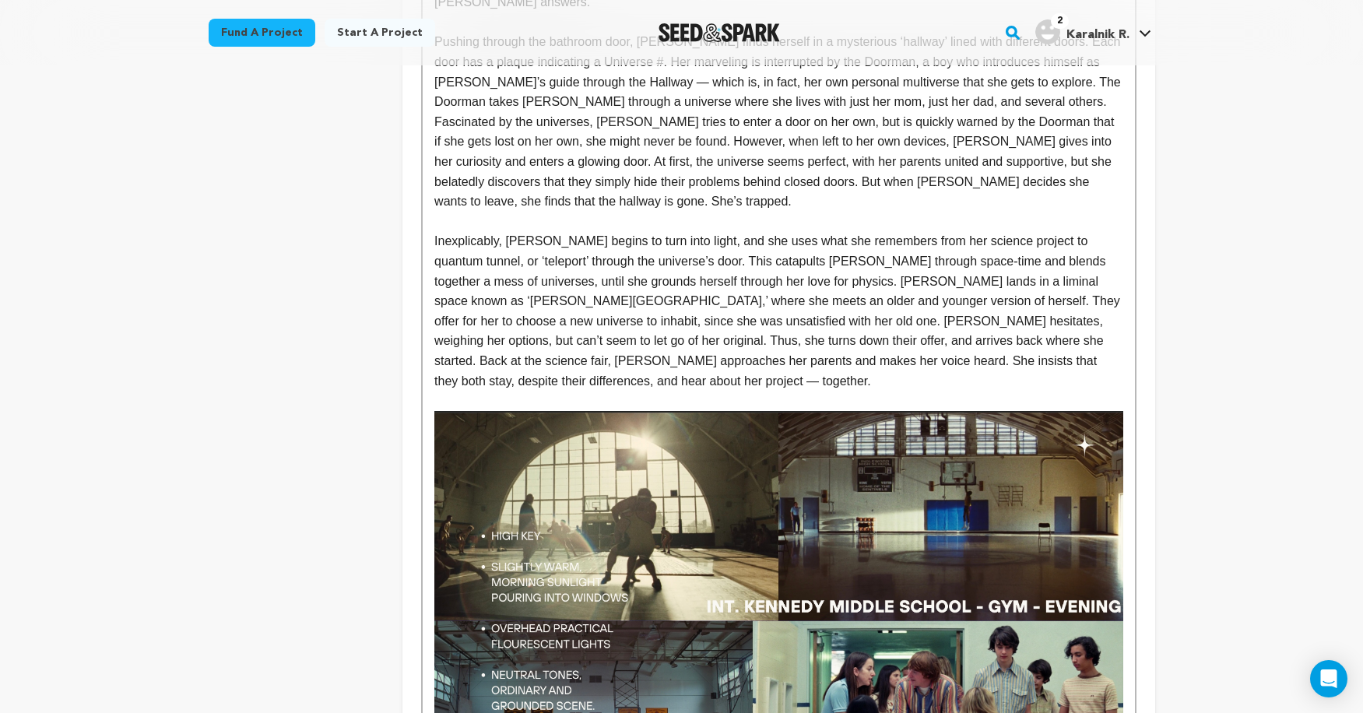
click at [656, 391] on p at bounding box center [778, 401] width 688 height 20
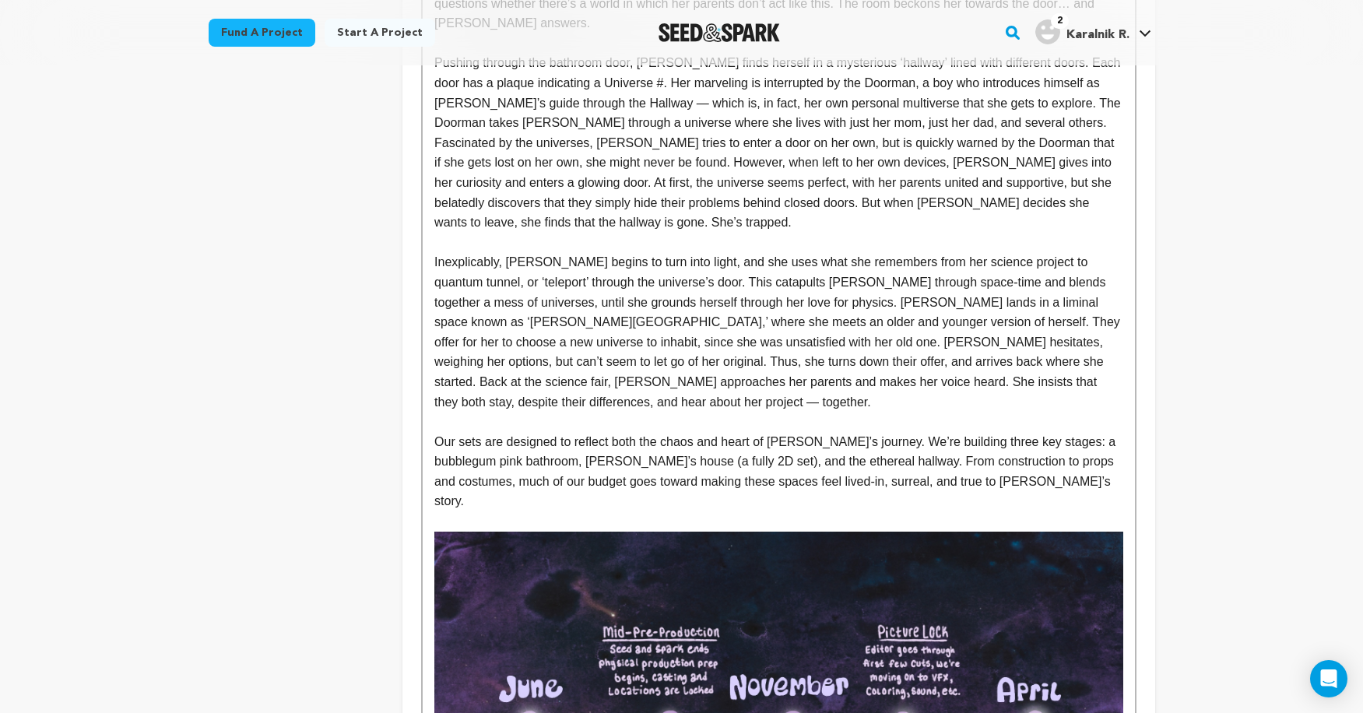
scroll to position [1767, 0]
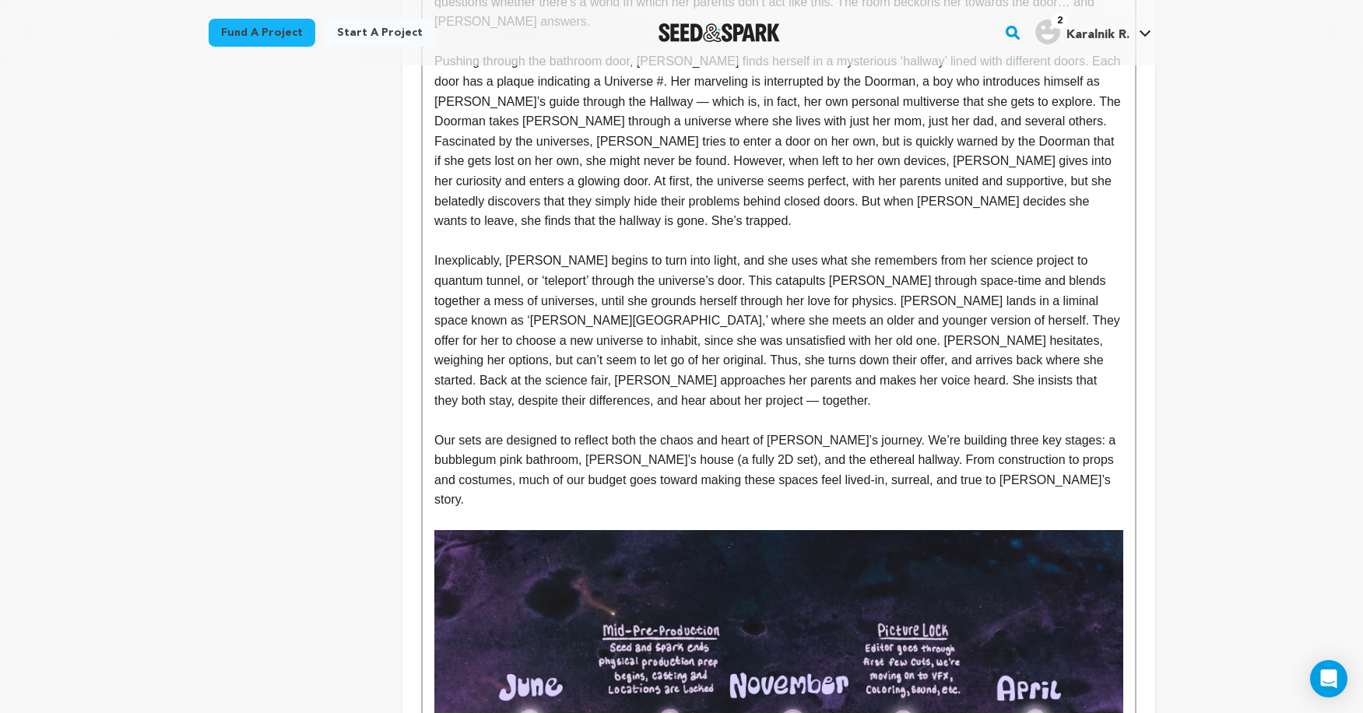
click at [532, 410] on p at bounding box center [778, 420] width 688 height 20
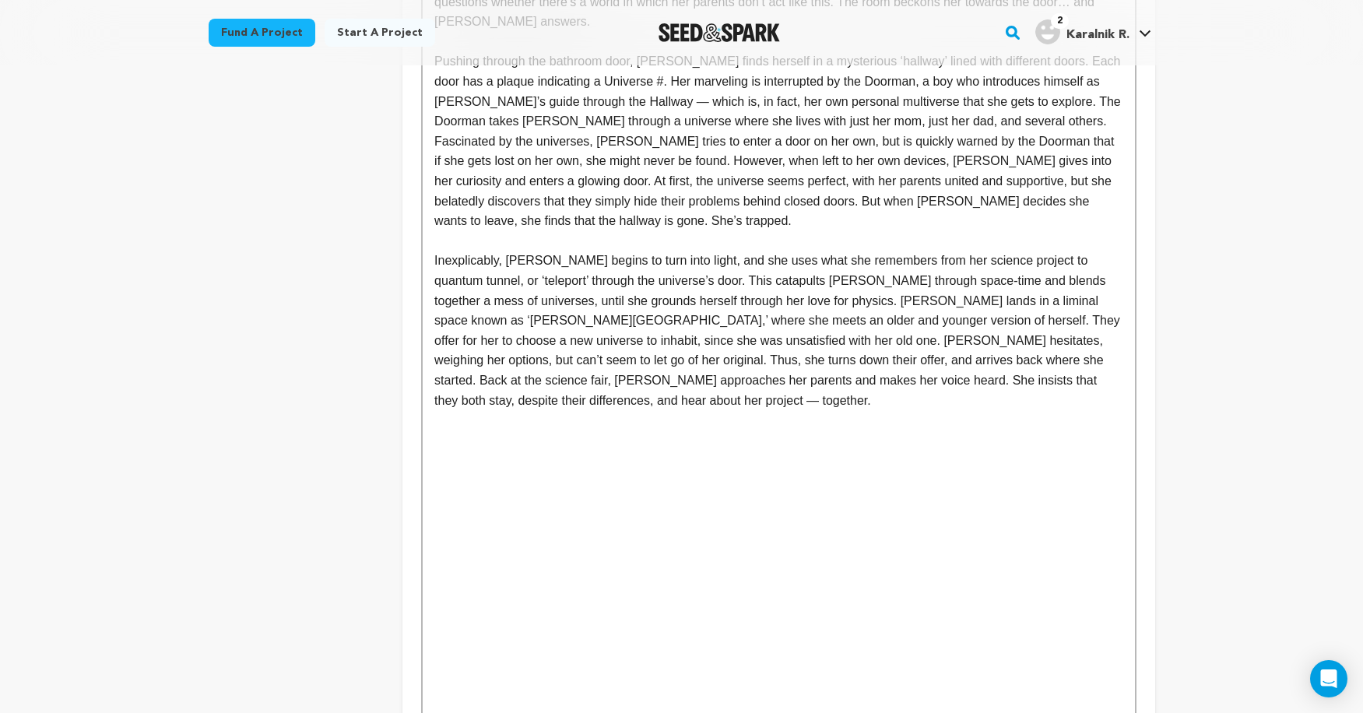
click at [456, 431] on p at bounding box center [778, 441] width 688 height 20
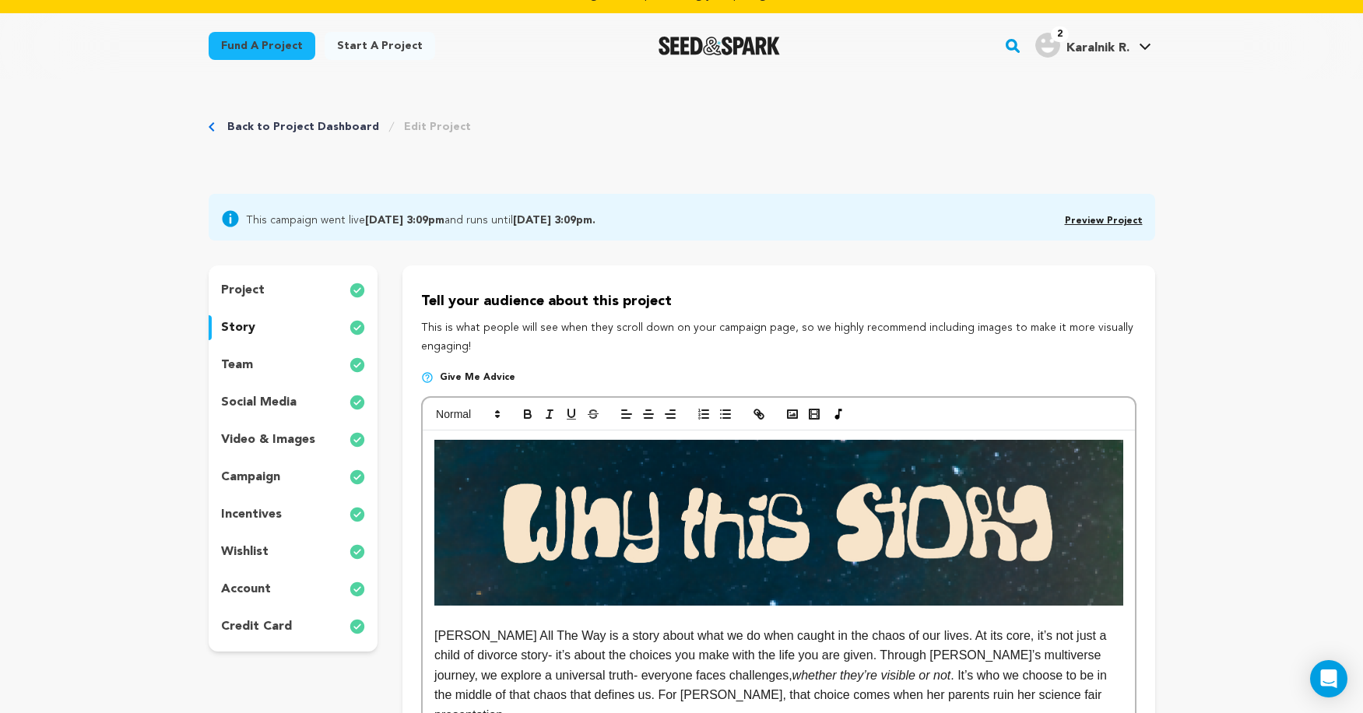
scroll to position [12, 0]
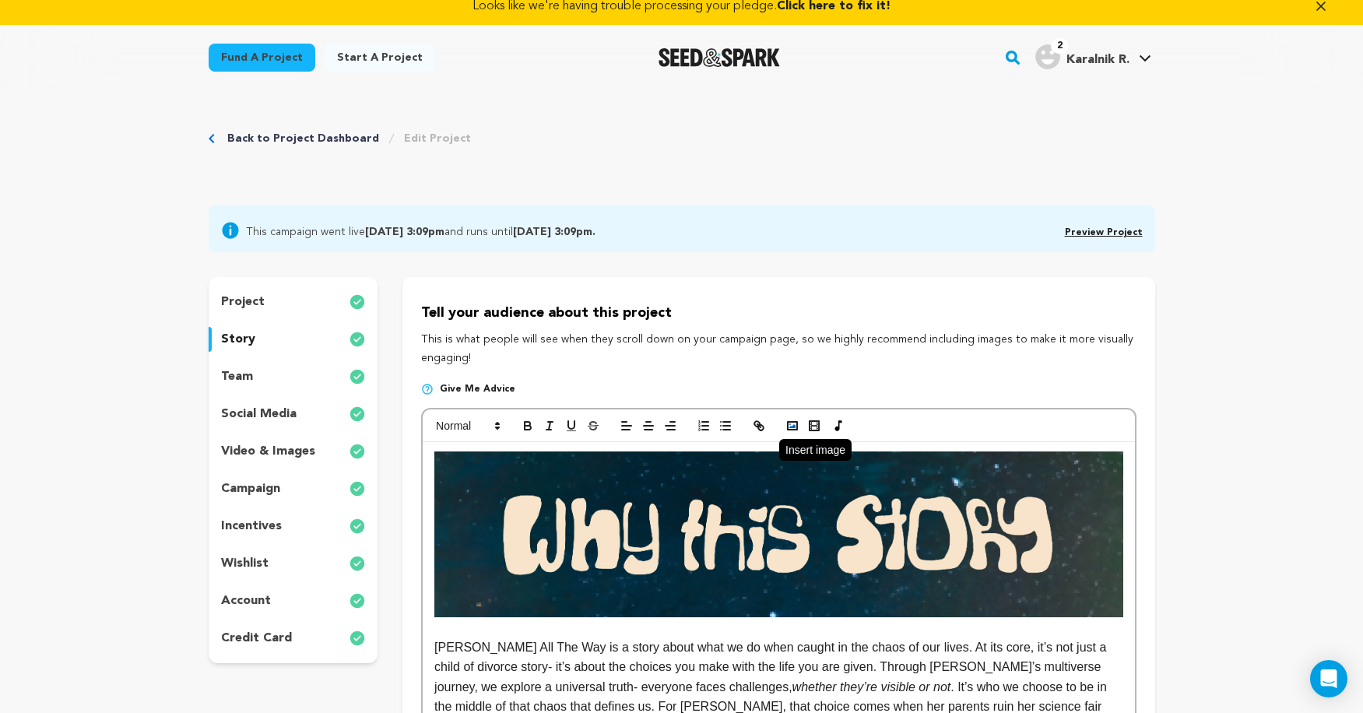
click at [789, 425] on icon "button" at bounding box center [793, 426] width 14 height 14
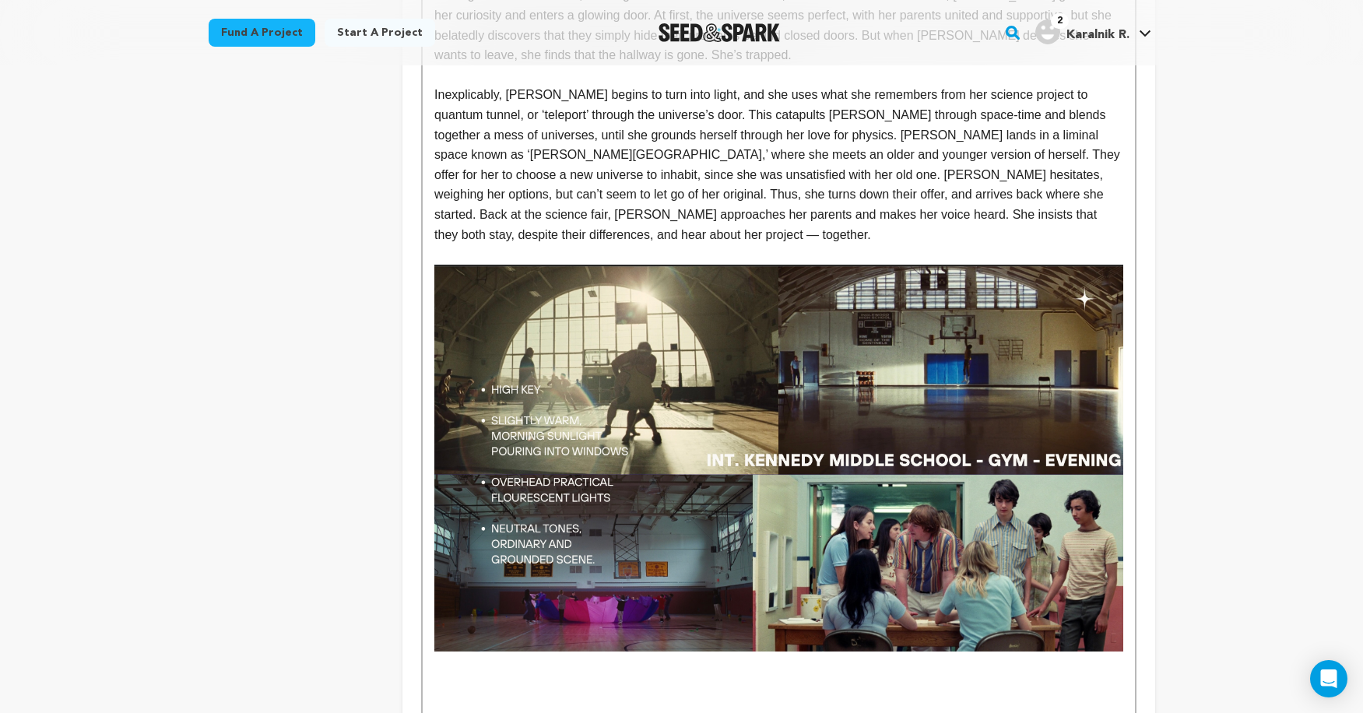
scroll to position [1813, 0]
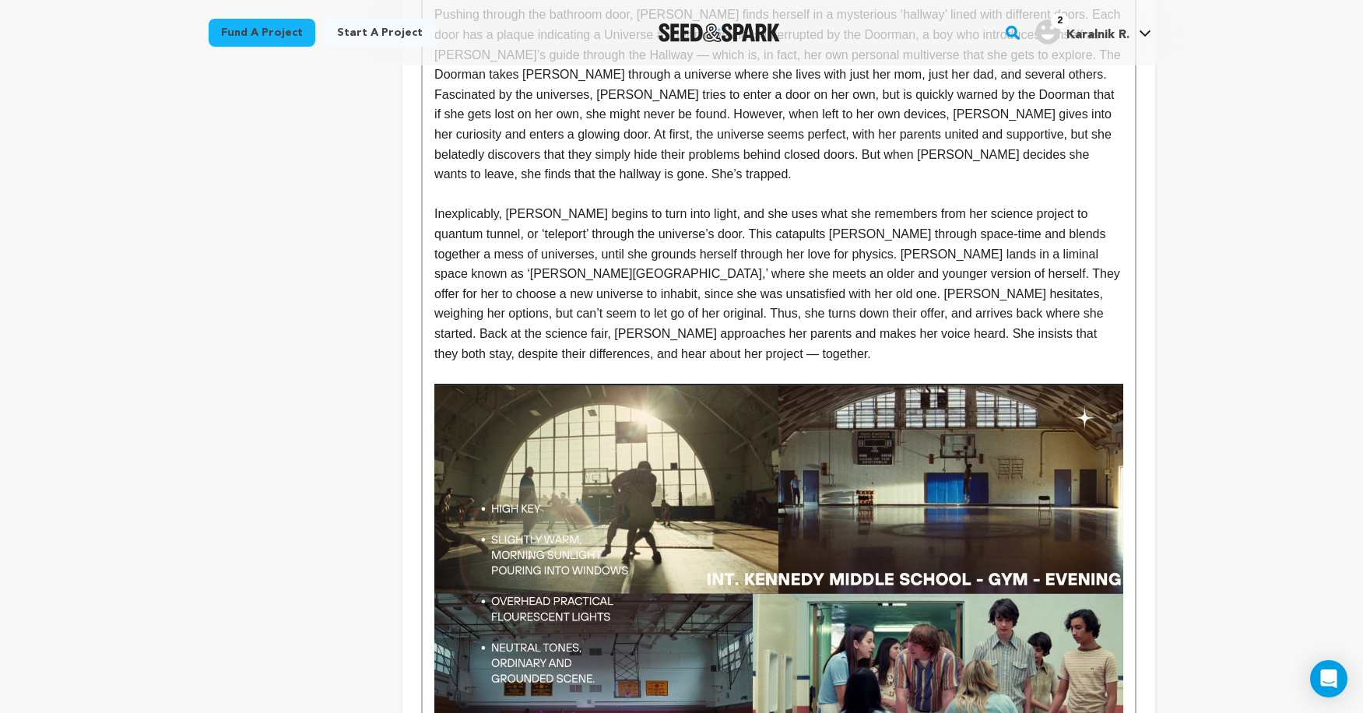
click at [961, 490] on img at bounding box center [778, 577] width 688 height 387
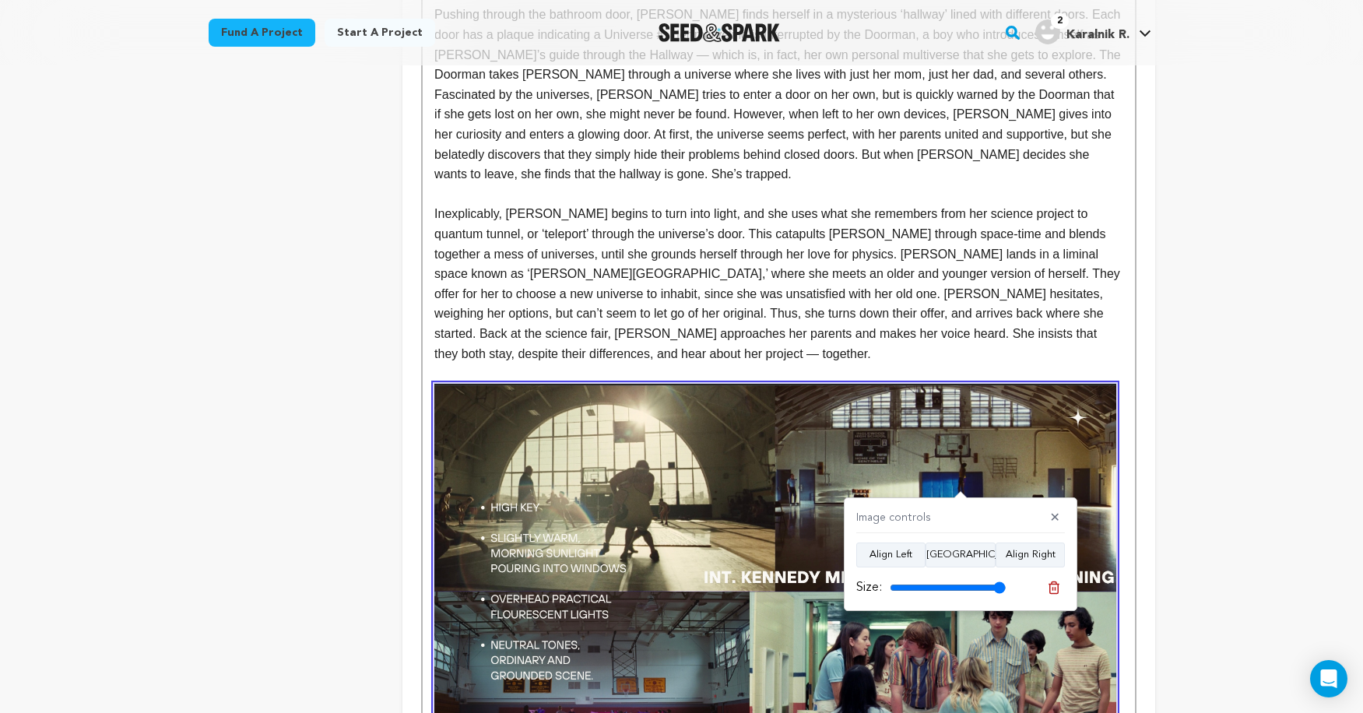
type input "100"
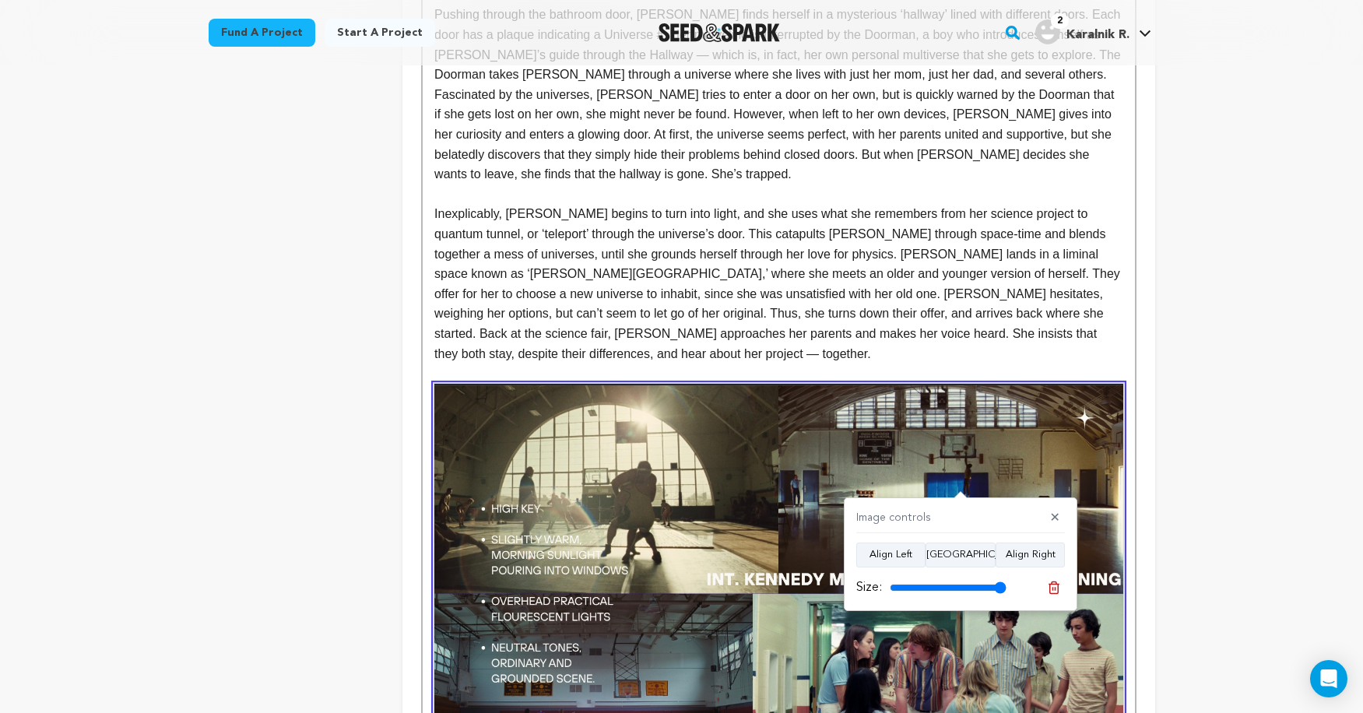
click at [1000, 585] on input "range" at bounding box center [948, 588] width 117 height 12
click at [1204, 534] on div "Back to Project Dashboard Edit Project This campaign went live August 20, 2025 …" at bounding box center [681, 686] width 1363 height 4795
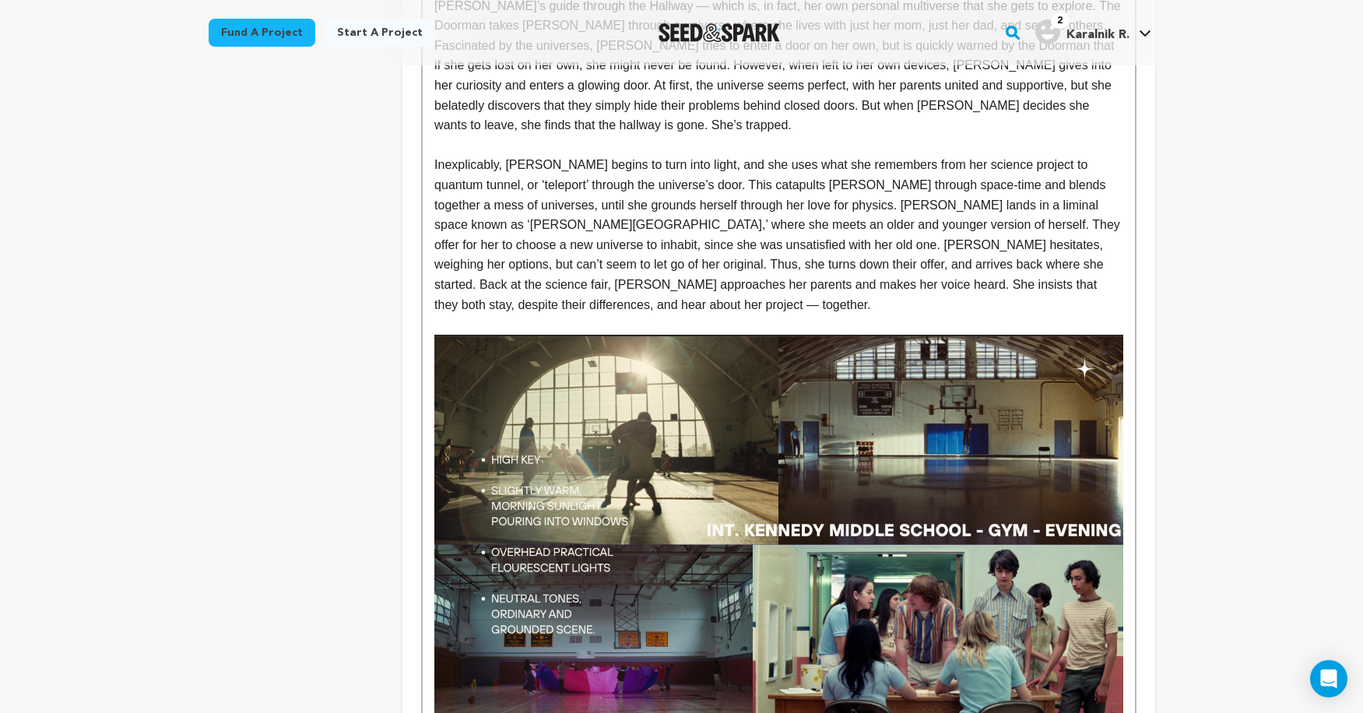
scroll to position [1942, 0]
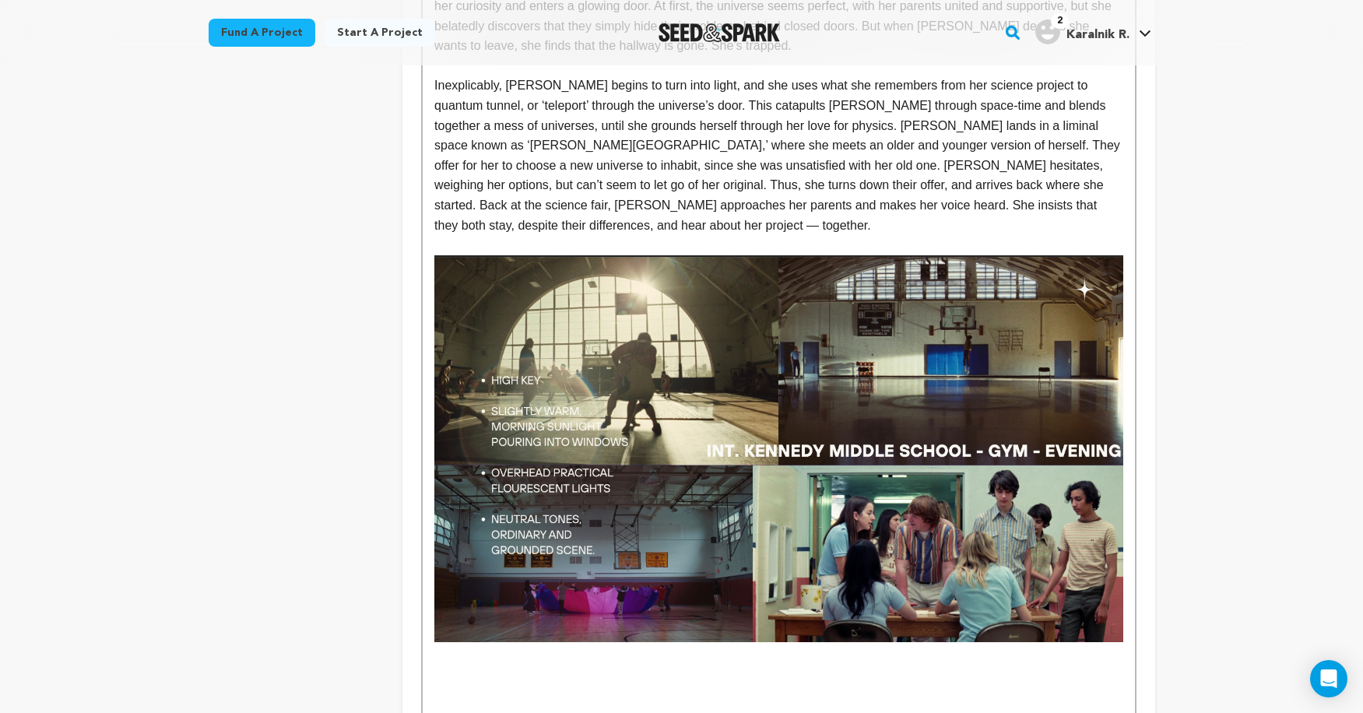
click at [1132, 503] on div "Clara All The Way is a story about what we do when caught in the chaos of our l…" at bounding box center [779, 398] width 712 height 3771
click at [557, 682] on p at bounding box center [778, 692] width 688 height 20
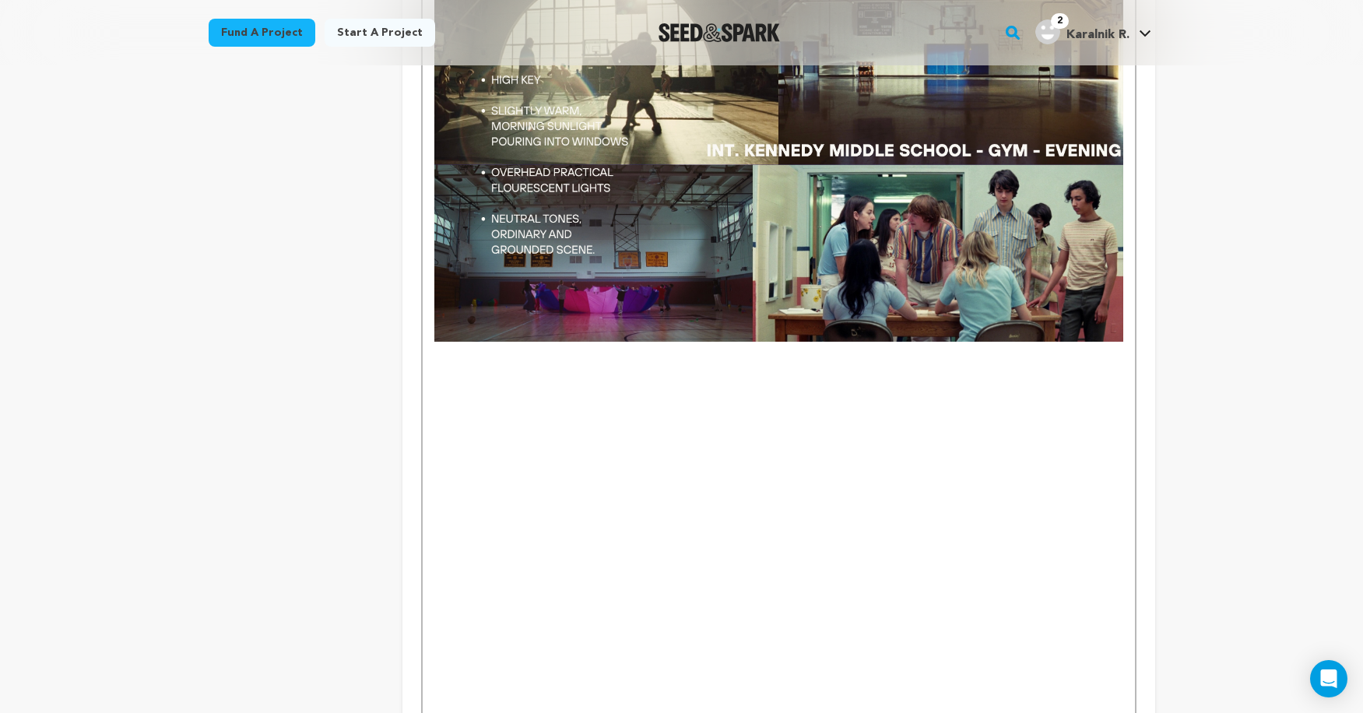
click at [451, 362] on p at bounding box center [778, 372] width 688 height 20
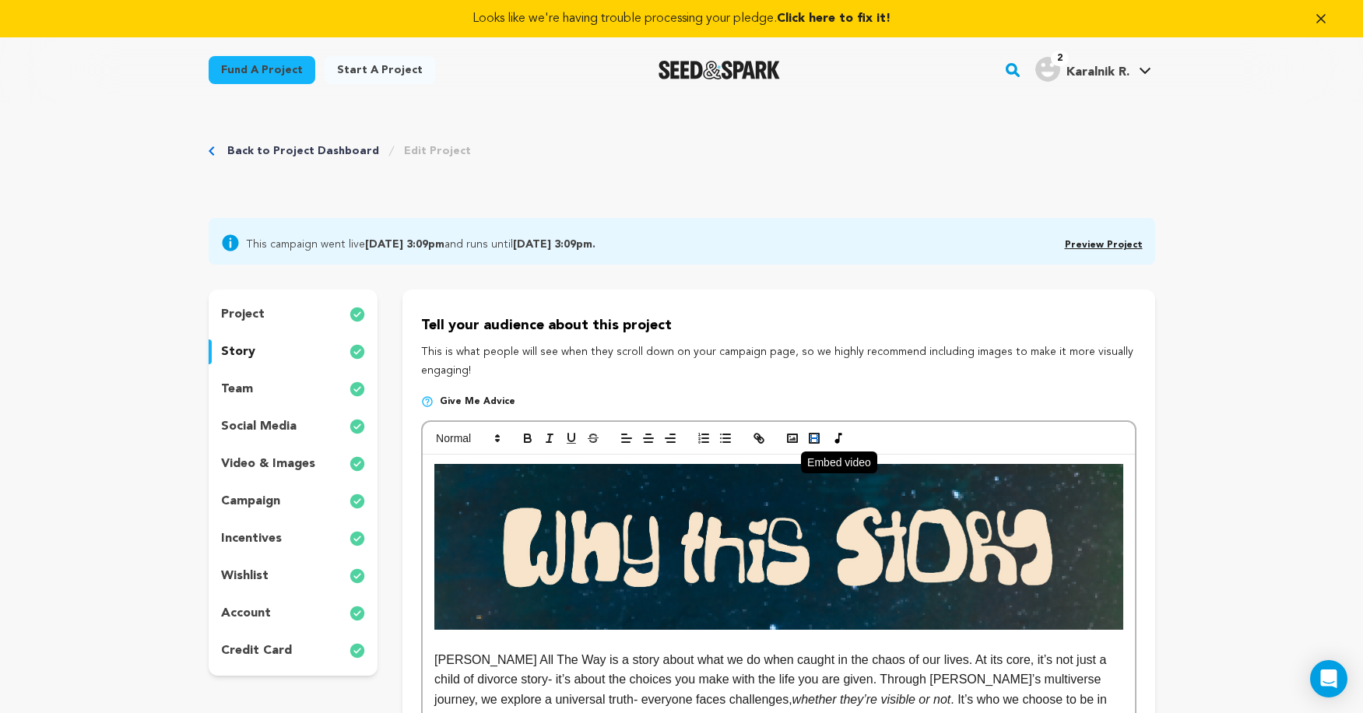
scroll to position [0, 0]
click at [796, 434] on rect "button" at bounding box center [792, 438] width 9 height 8
click at [787, 433] on icon "button" at bounding box center [793, 438] width 14 height 14
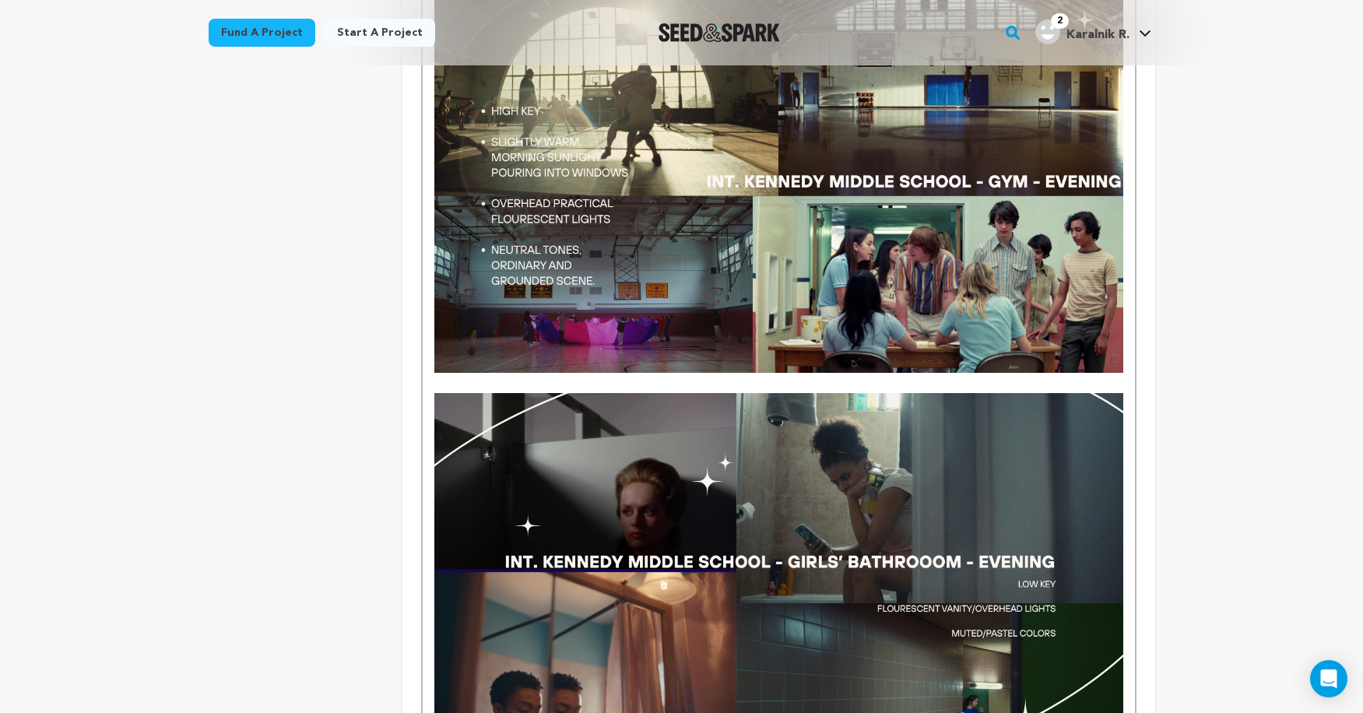
scroll to position [2540, 0]
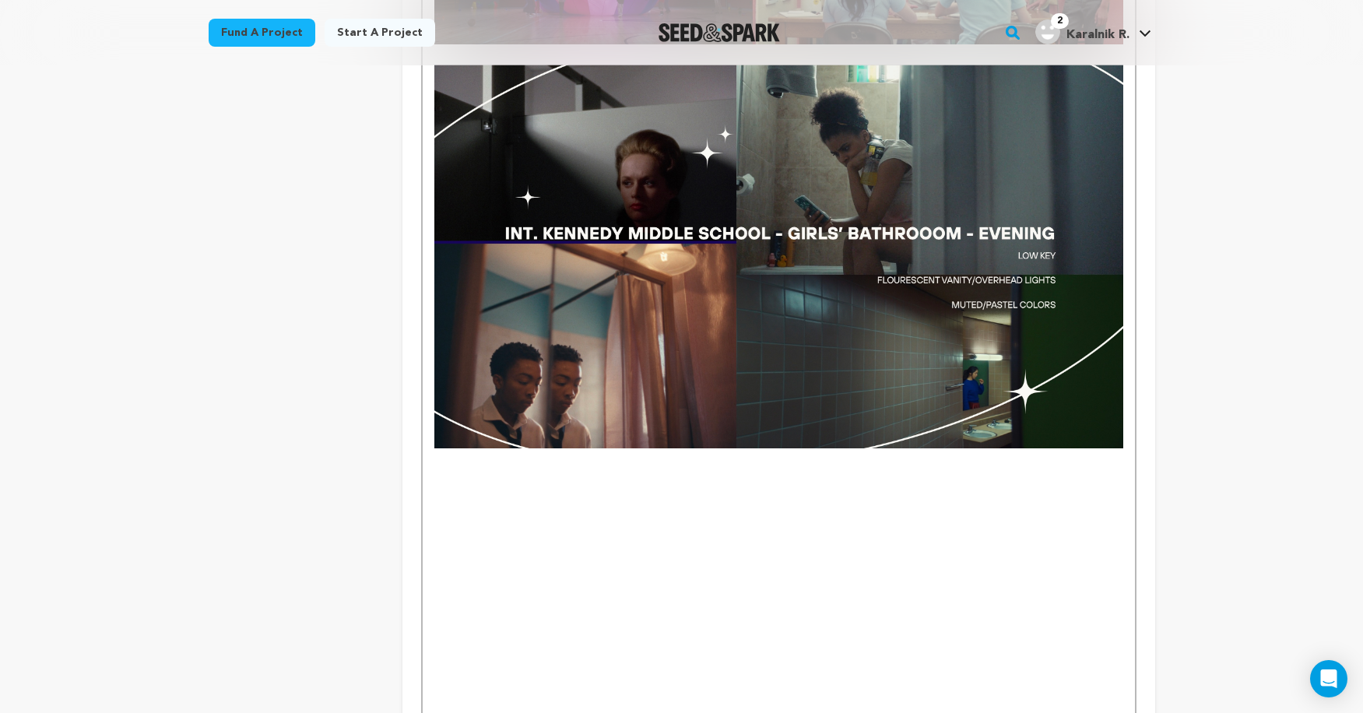
click at [694, 468] on p at bounding box center [778, 478] width 688 height 20
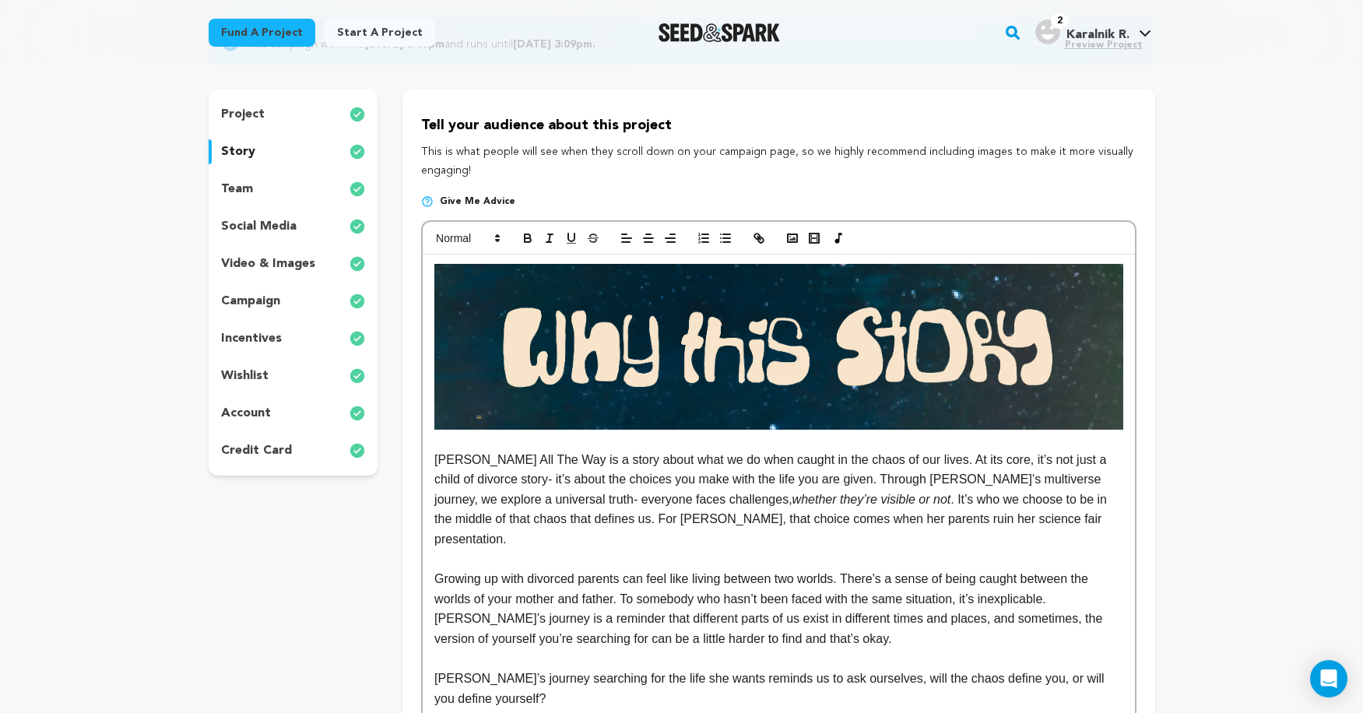
scroll to position [131, 0]
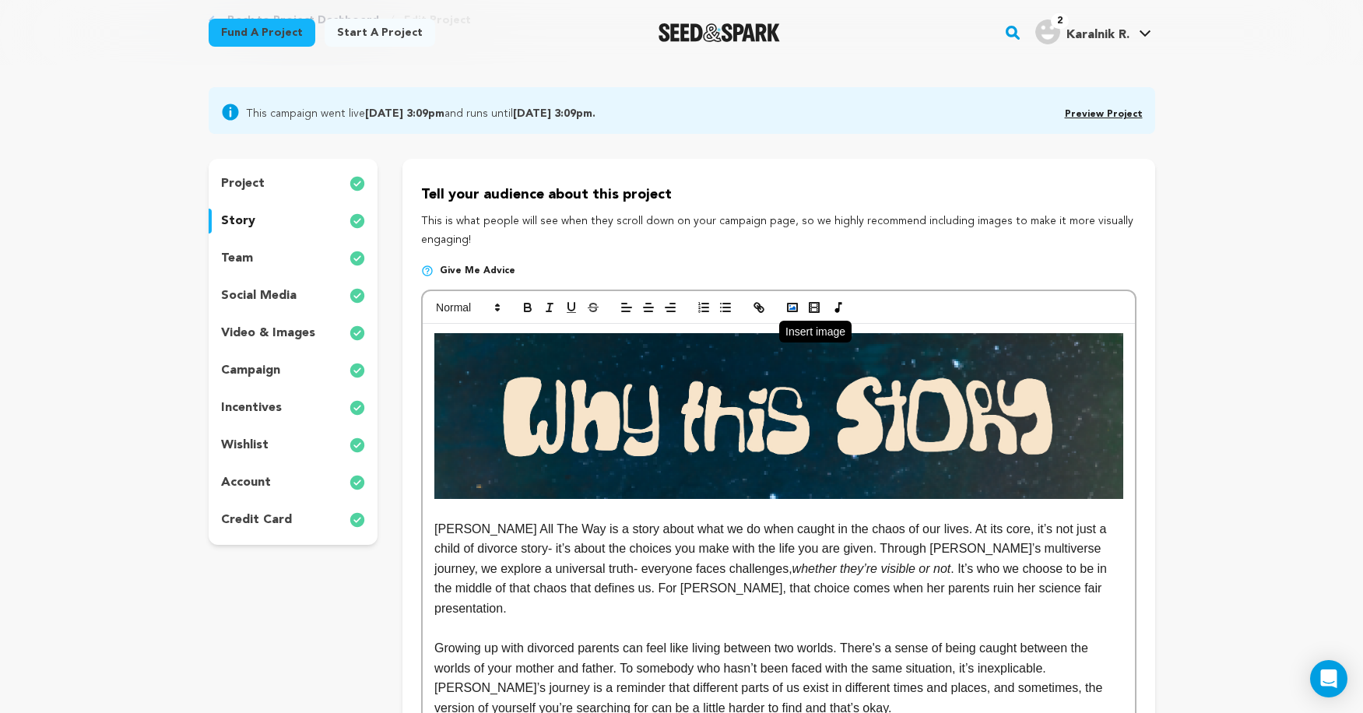
click at [786, 302] on icon "button" at bounding box center [793, 308] width 14 height 14
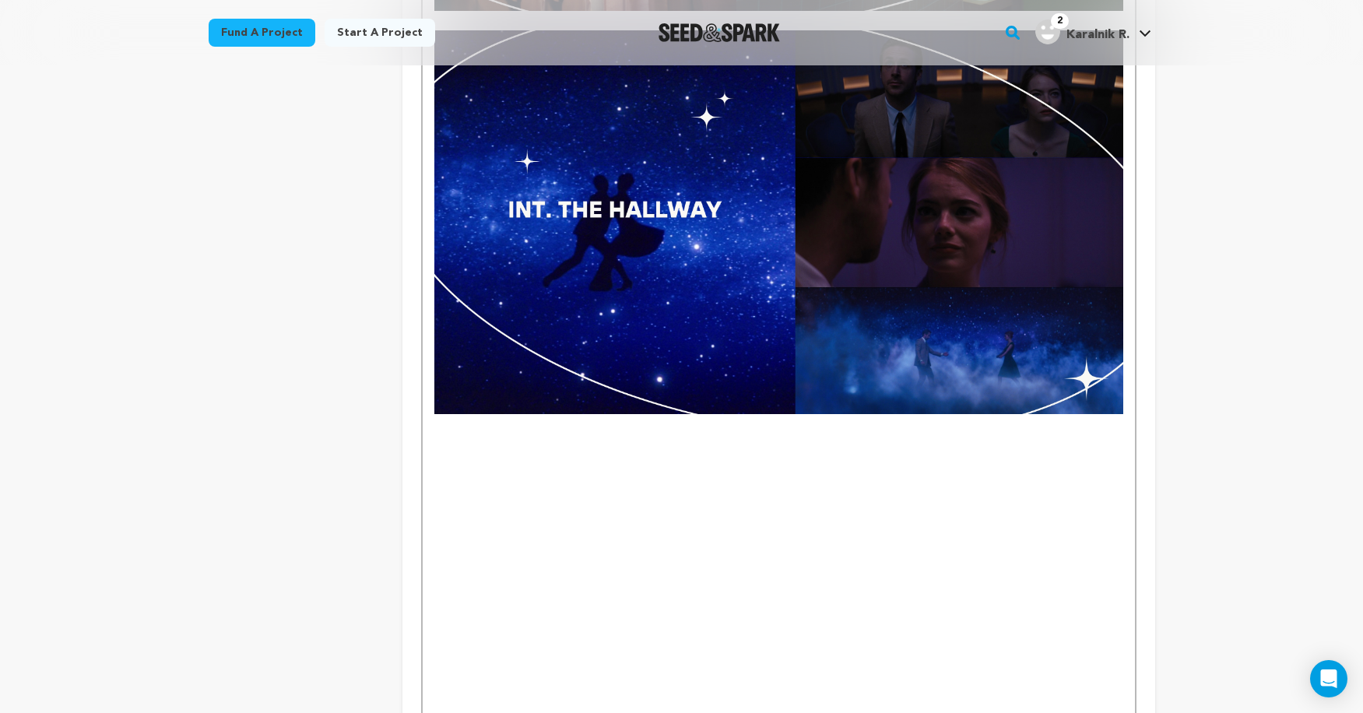
scroll to position [2981, 0]
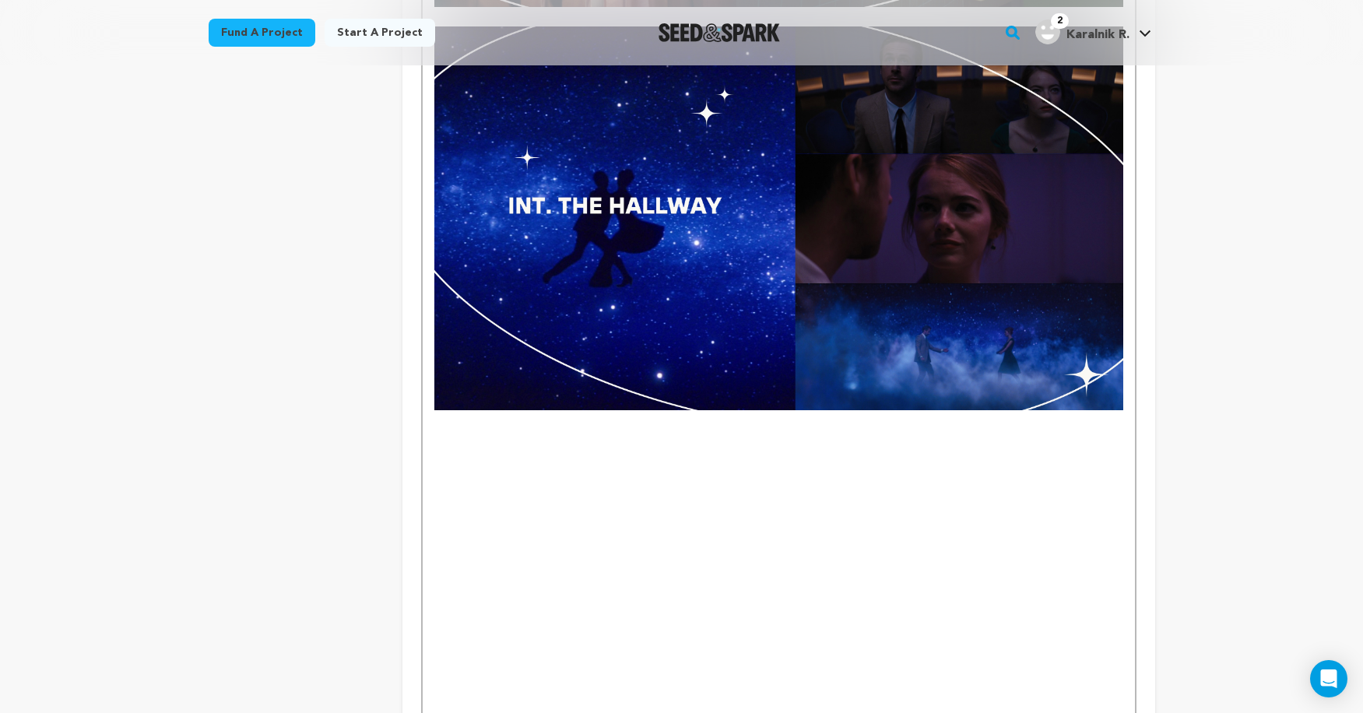
click at [891, 709] on p at bounding box center [778, 719] width 688 height 20
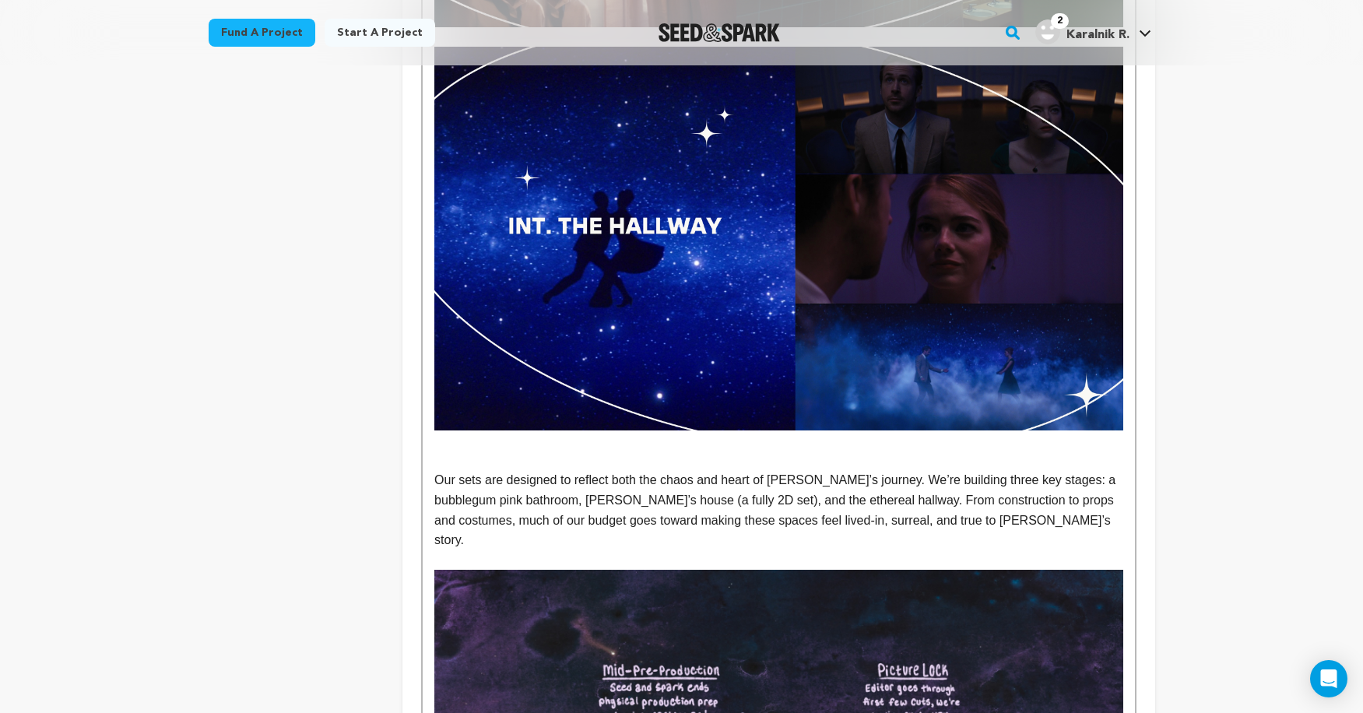
scroll to position [2959, 0]
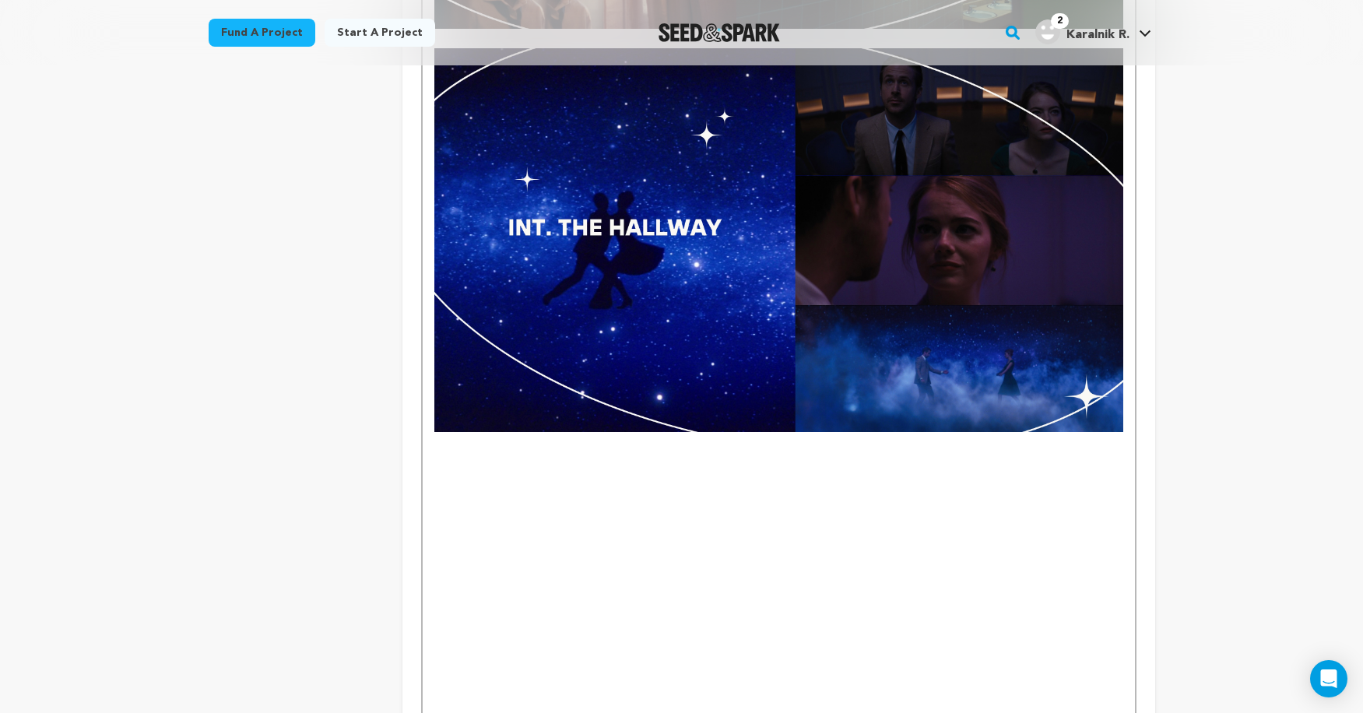
click at [469, 472] on p at bounding box center [778, 482] width 688 height 20
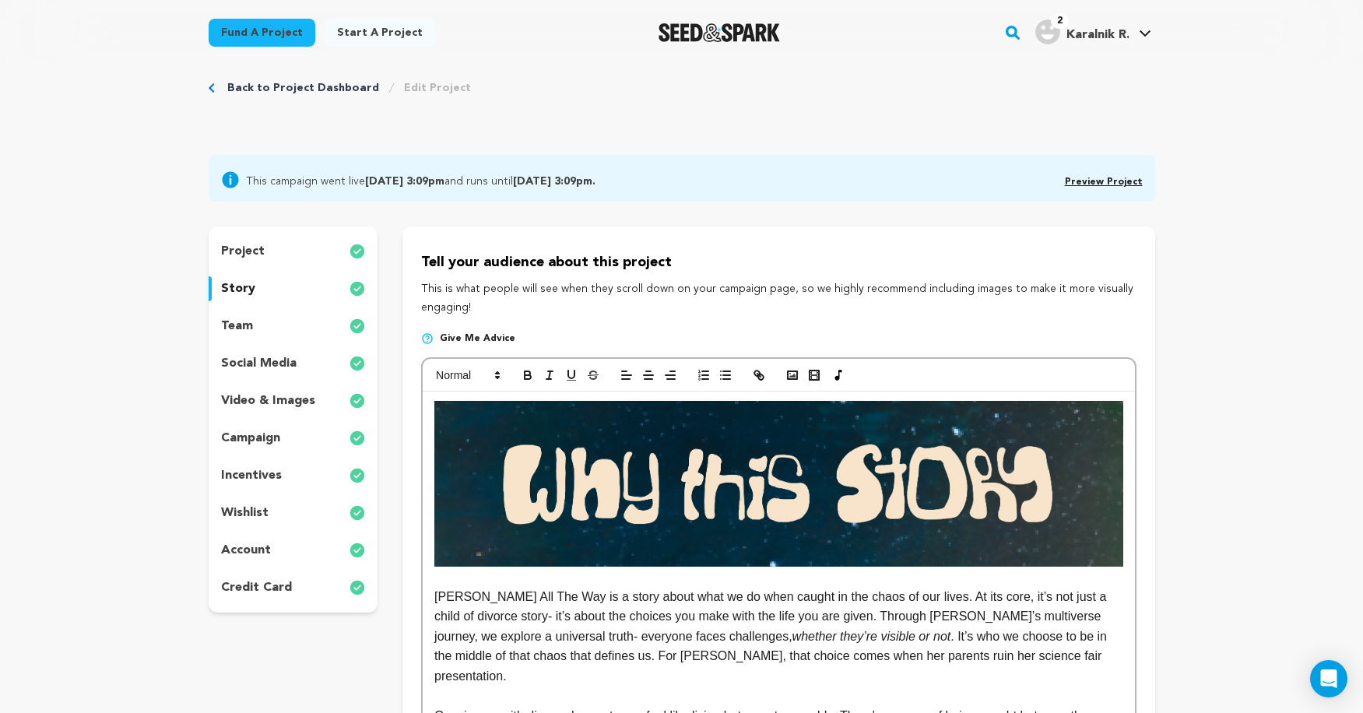
scroll to position [65, 0]
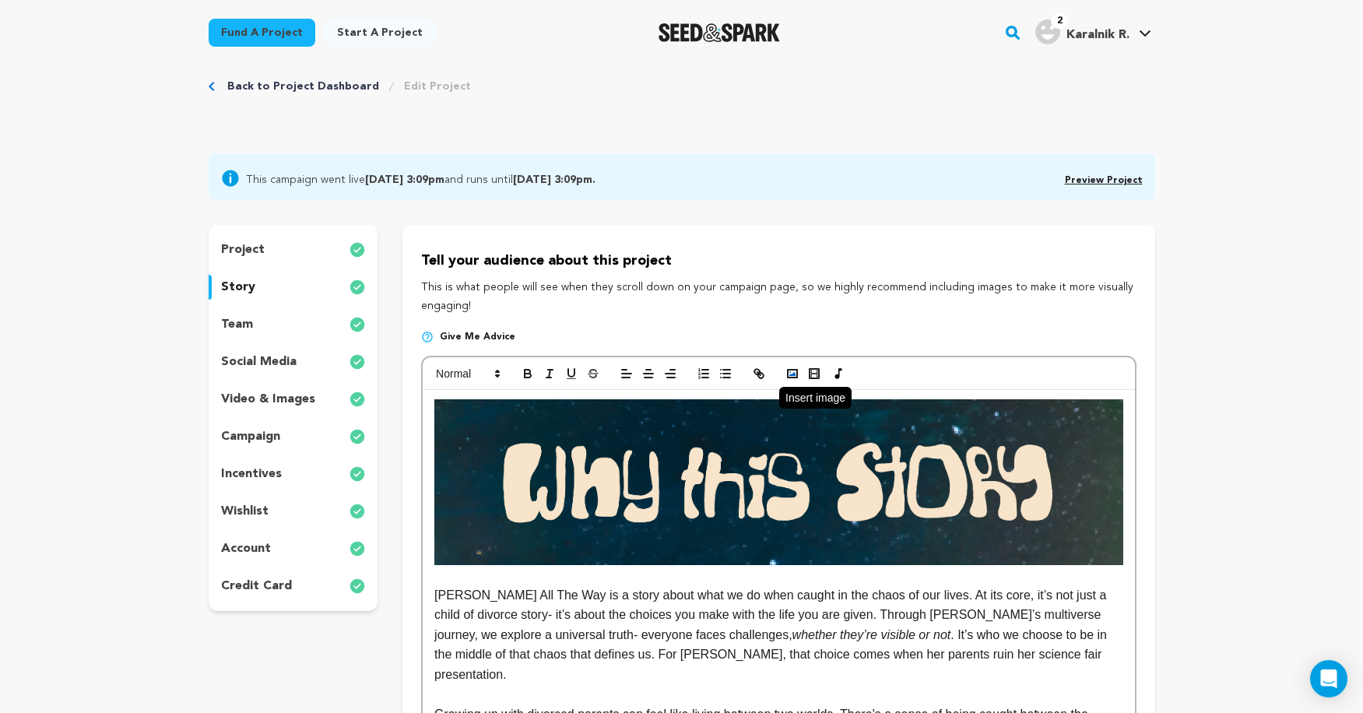
click at [793, 371] on icon "button" at bounding box center [793, 374] width 14 height 14
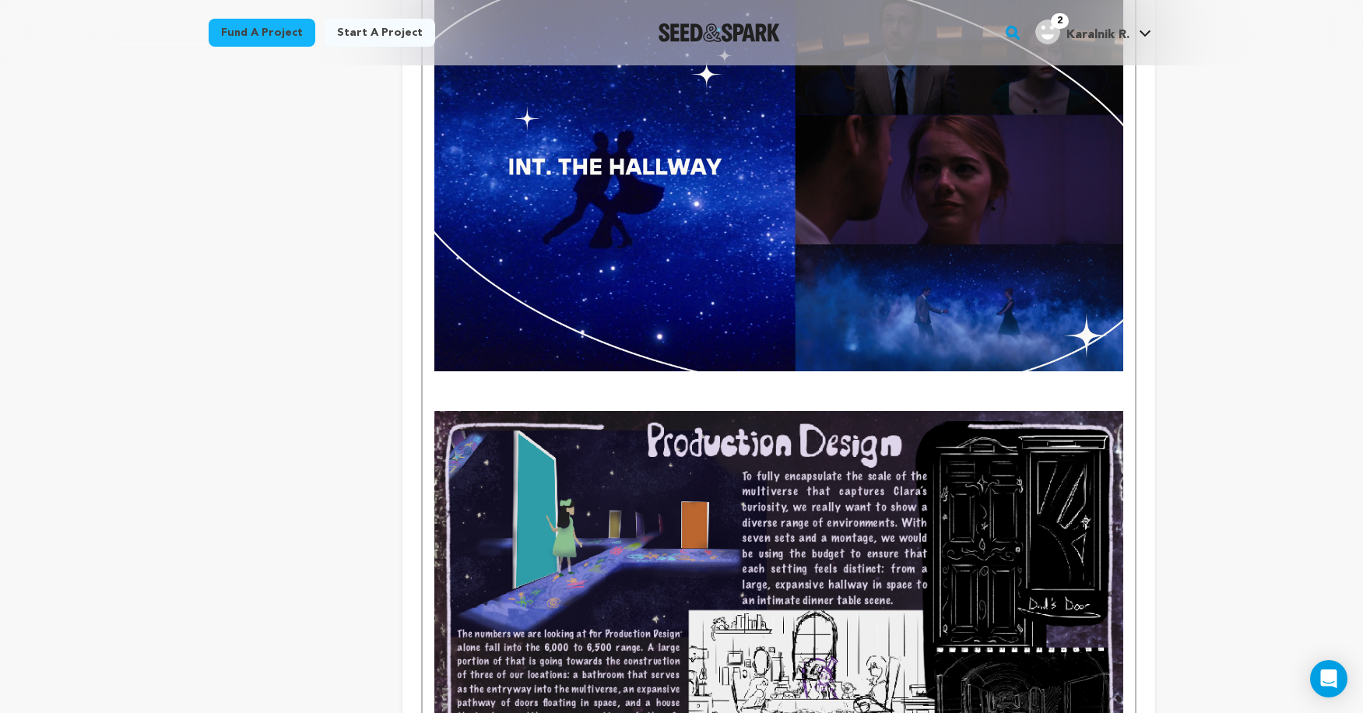
scroll to position [3279, 0]
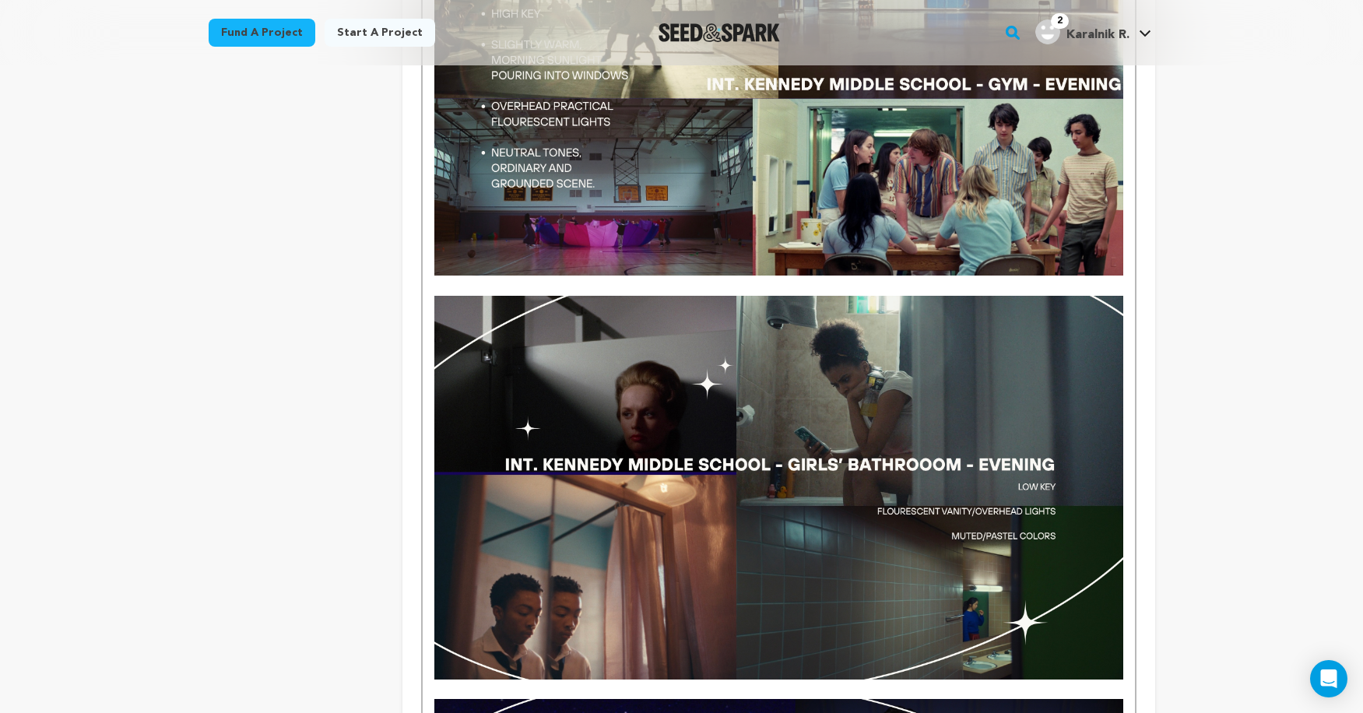
scroll to position [2361, 0]
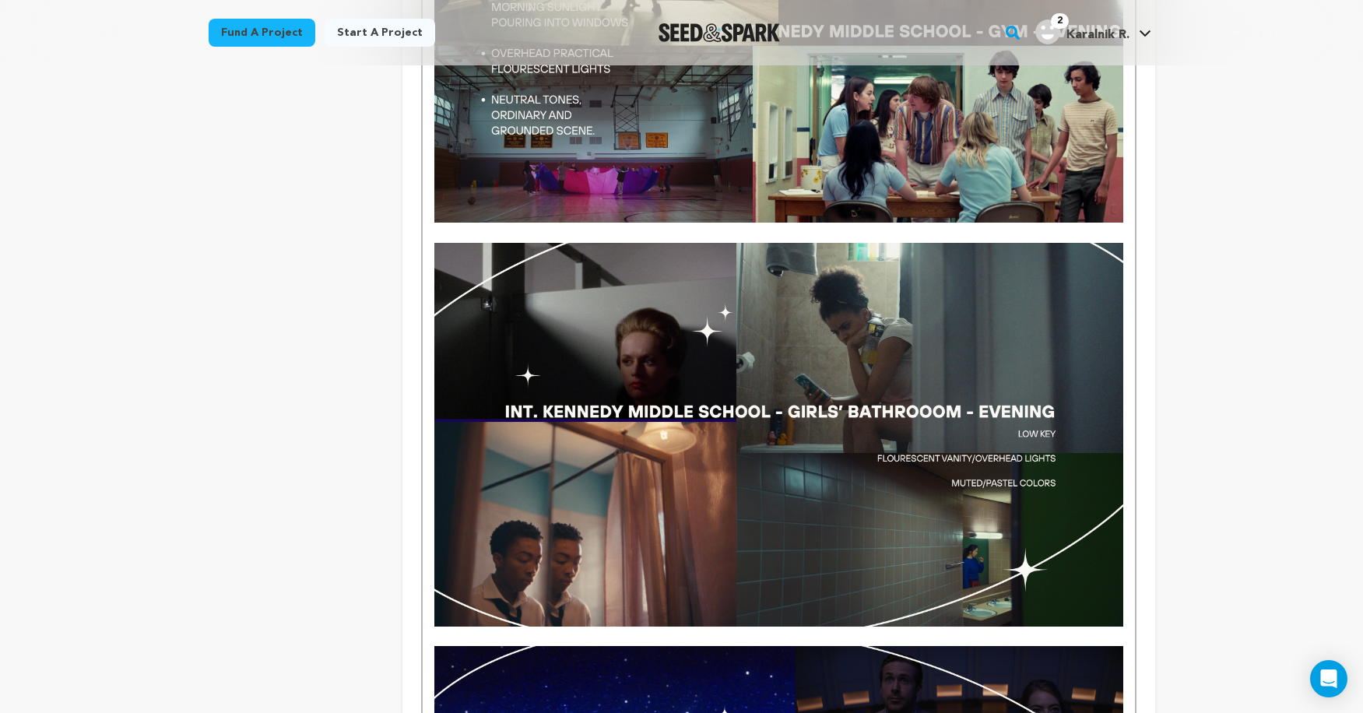
click at [779, 627] on p at bounding box center [778, 637] width 688 height 20
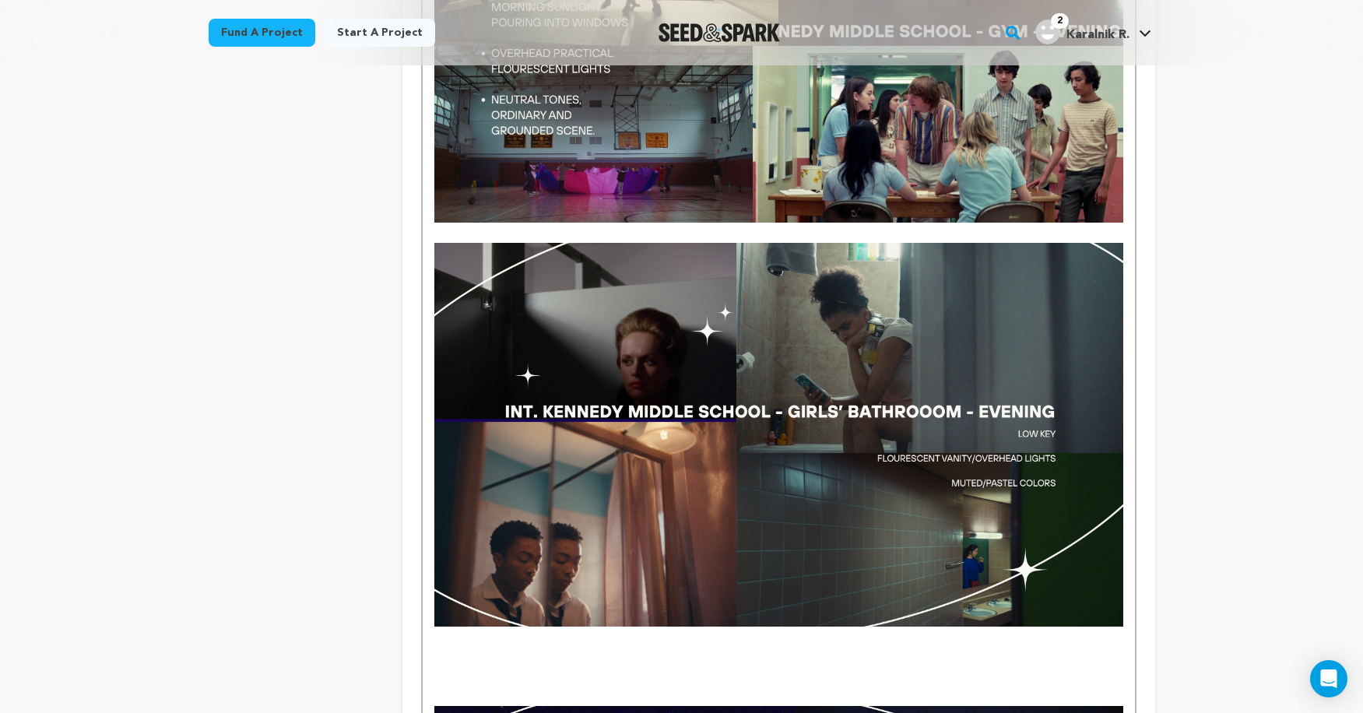
click at [688, 646] on p at bounding box center [778, 656] width 688 height 20
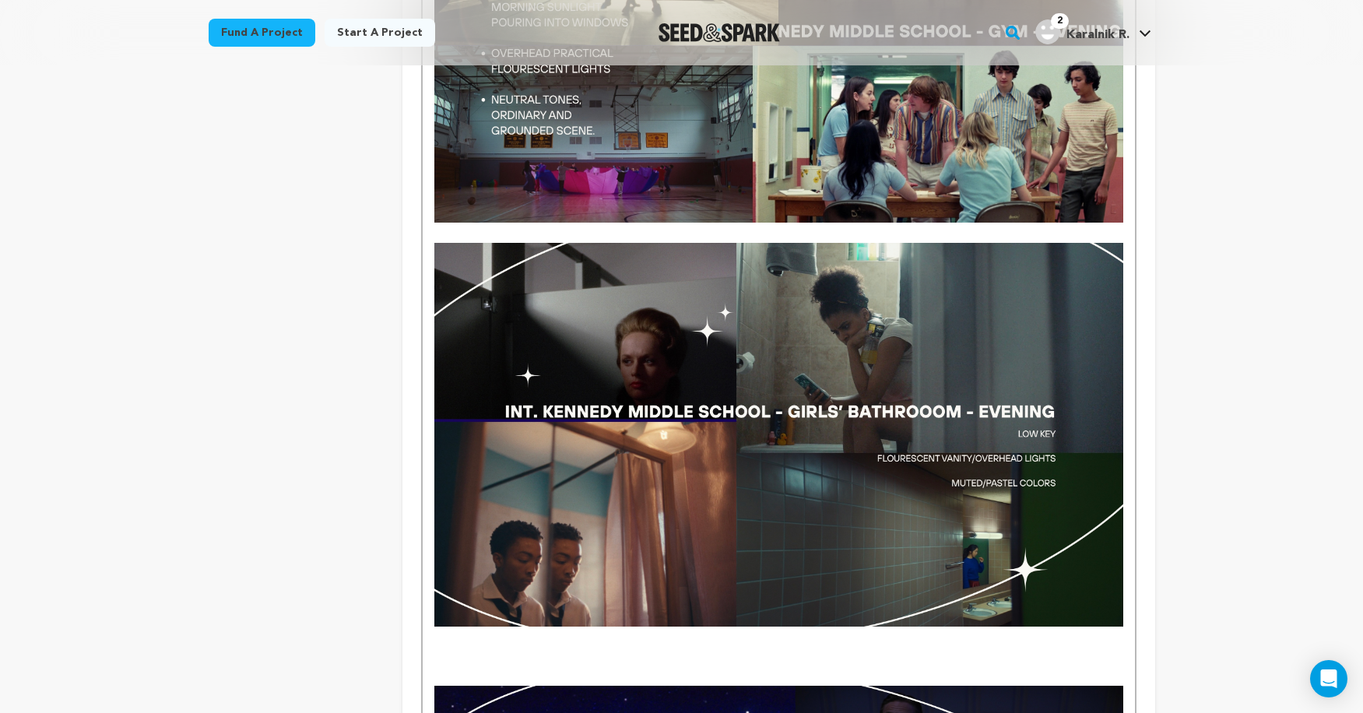
click at [642, 646] on p at bounding box center [778, 656] width 688 height 20
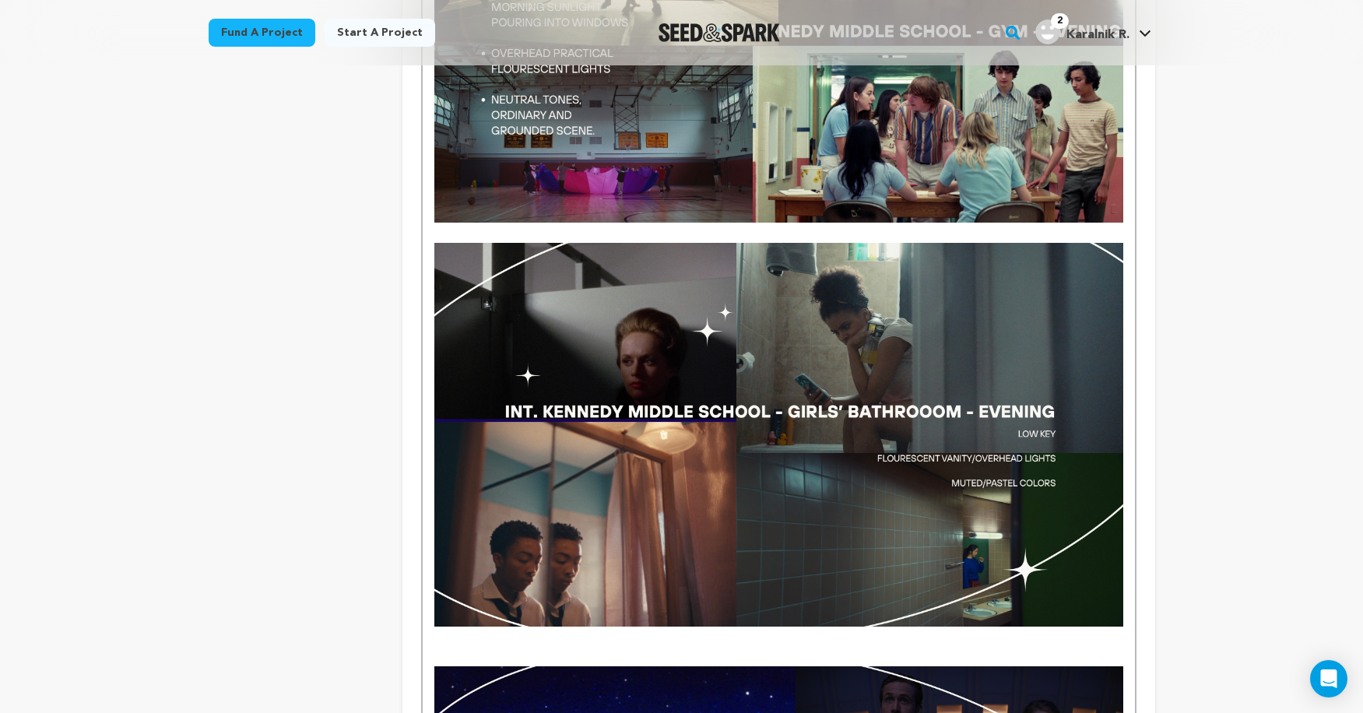
click at [620, 646] on p at bounding box center [778, 656] width 688 height 20
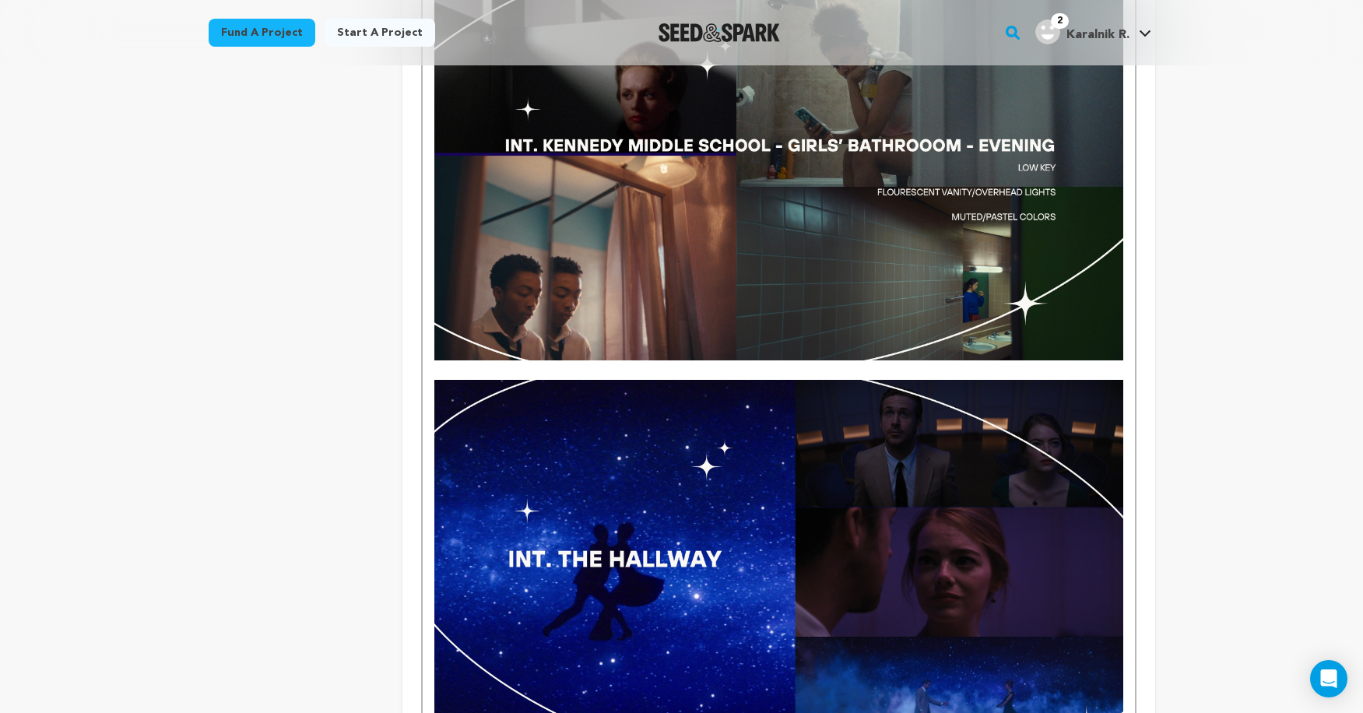
scroll to position [3061, 0]
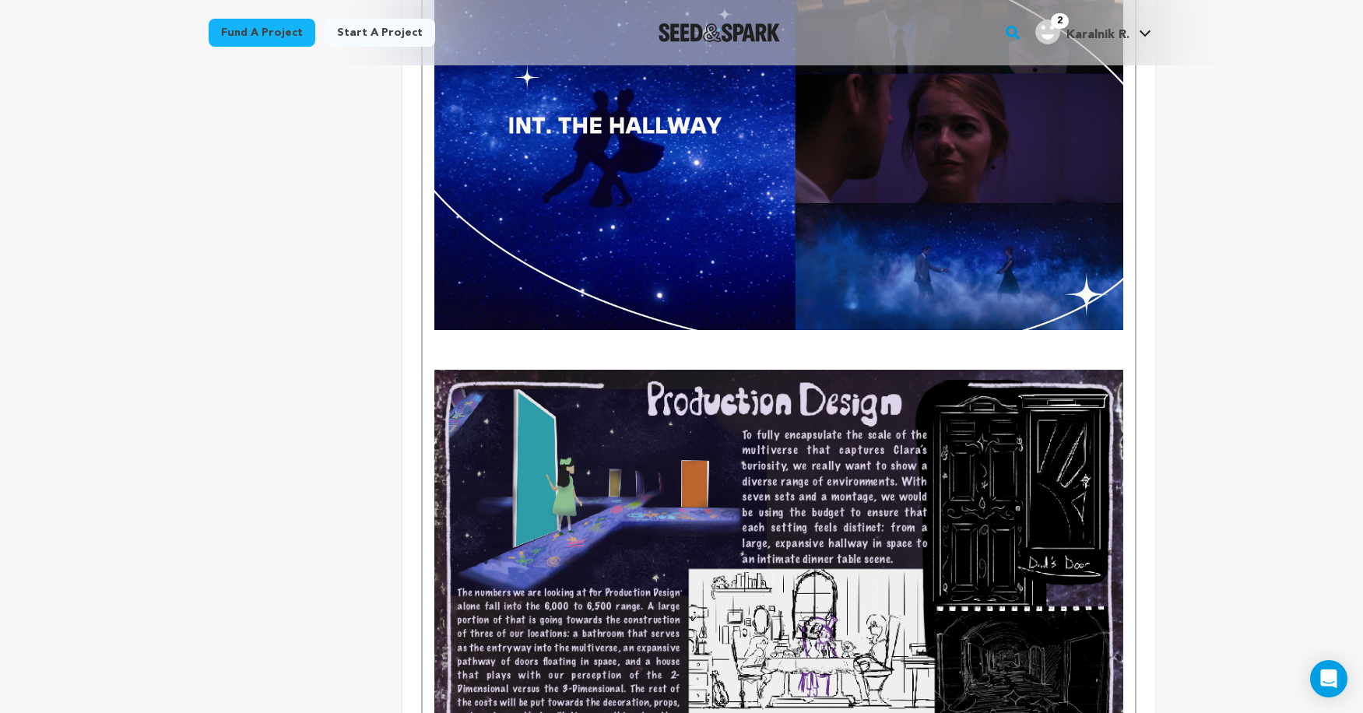
click at [455, 330] on p at bounding box center [778, 340] width 688 height 20
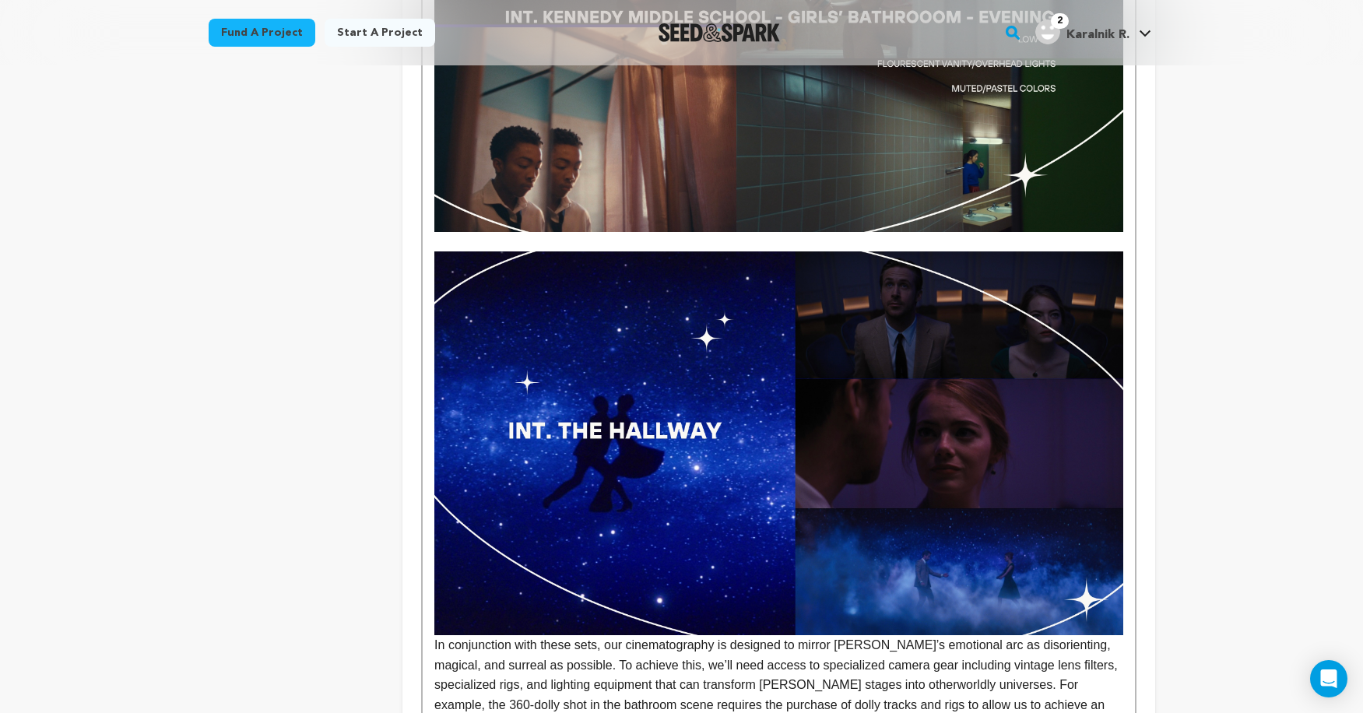
scroll to position [2807, 0]
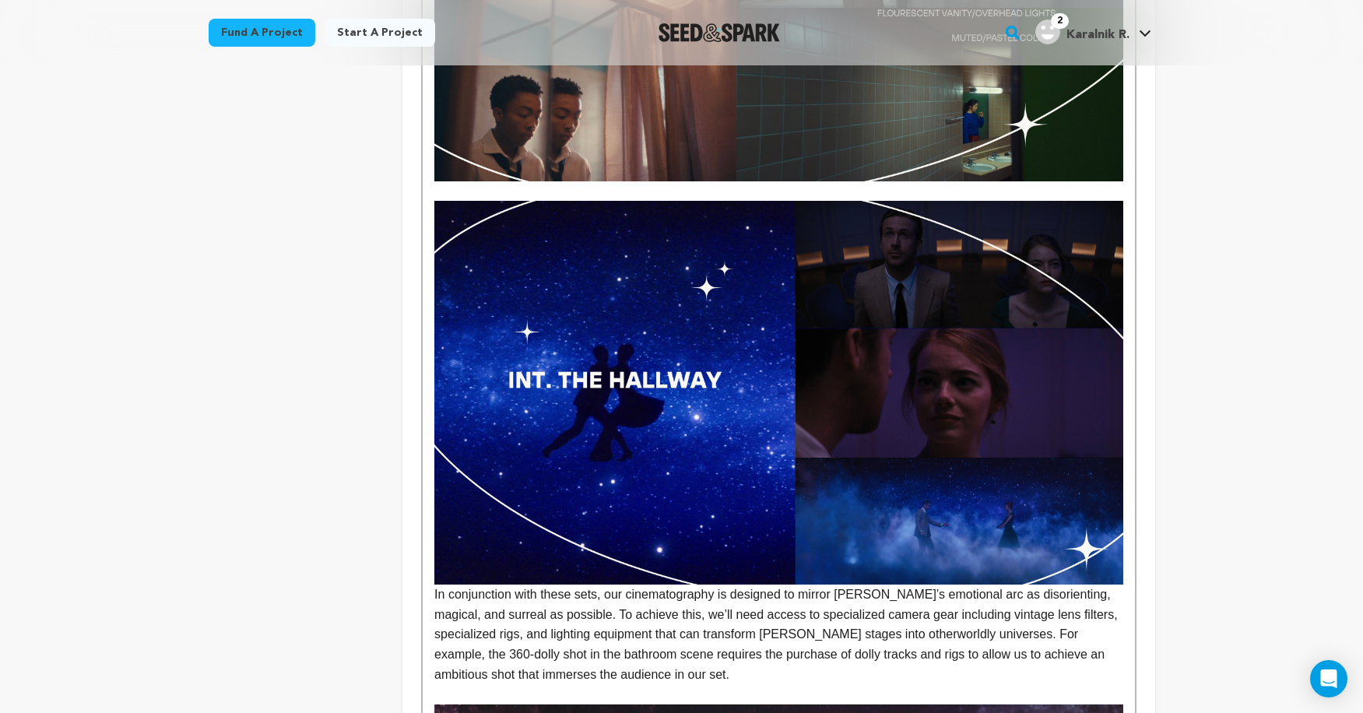
click at [429, 468] on div "Clara All The Way is a story about what we do when caught in the chaos of our l…" at bounding box center [779, 71] width 712 height 4846
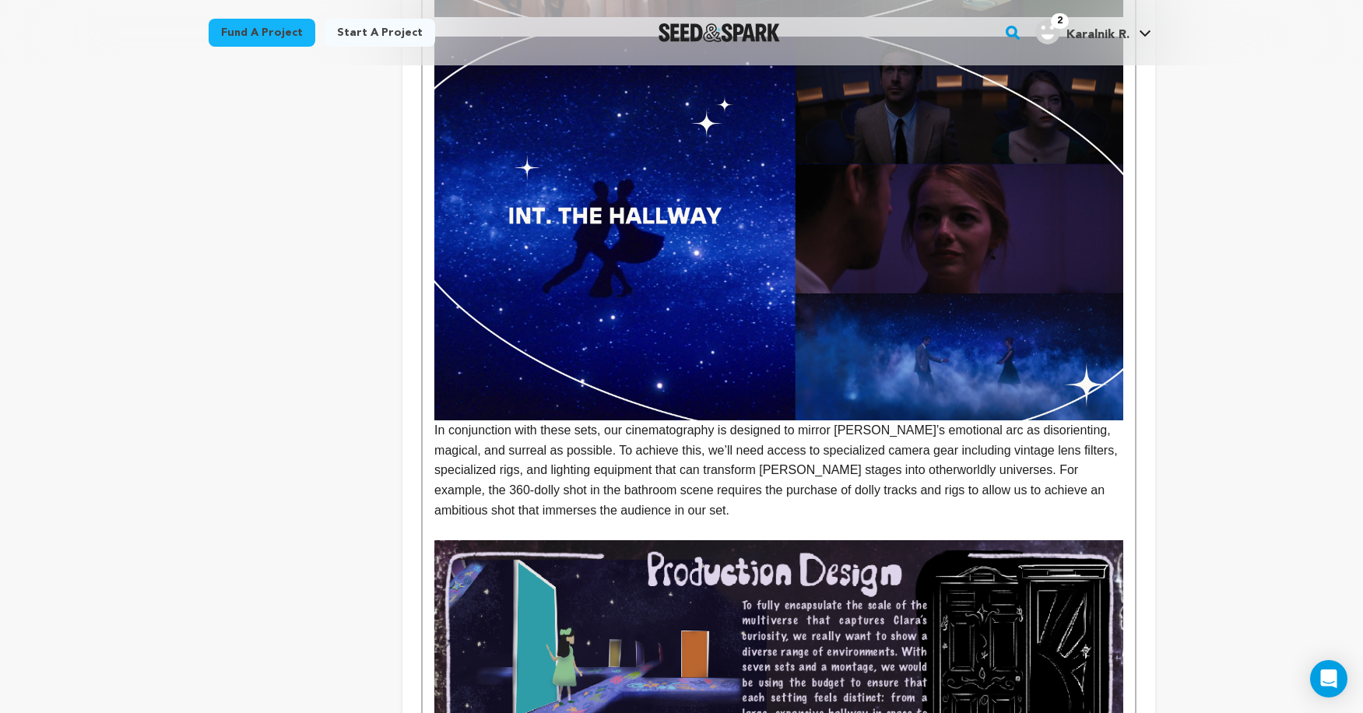
scroll to position [3042, 0]
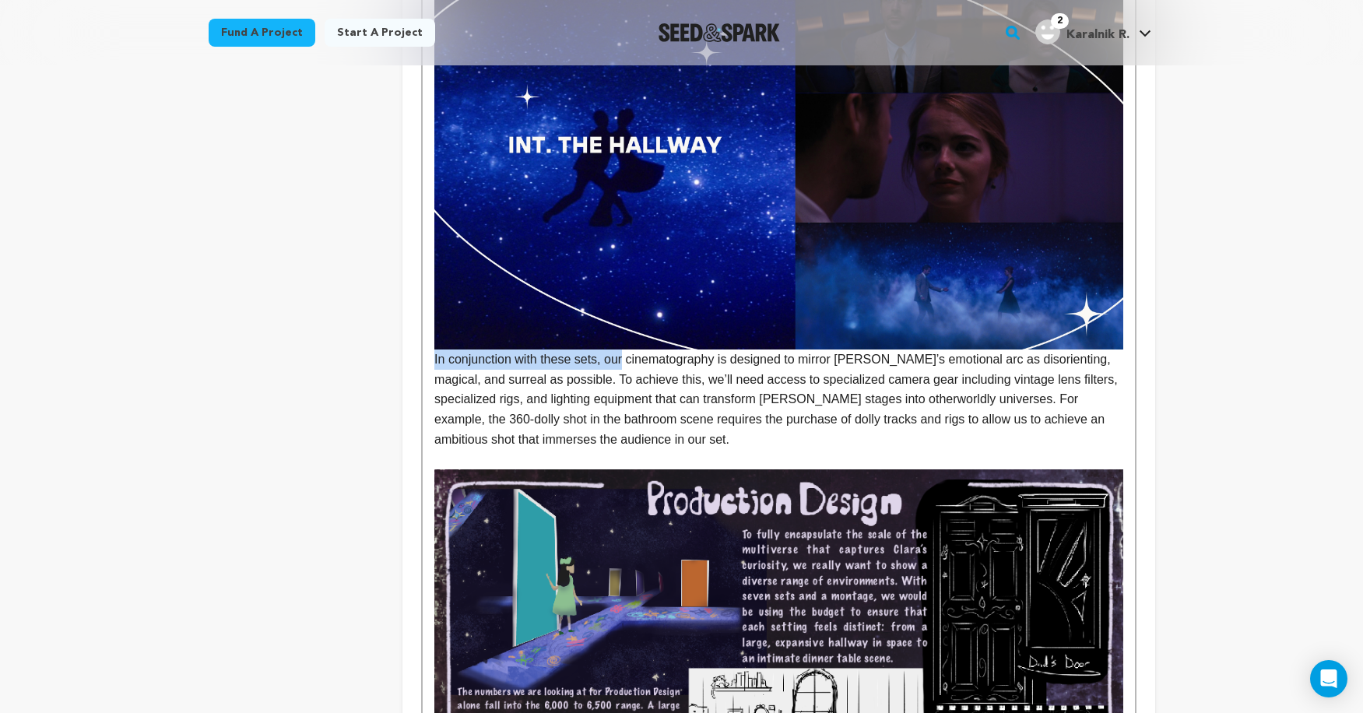
drag, startPoint x: 627, startPoint y: 231, endPoint x: 412, endPoint y: 231, distance: 214.9
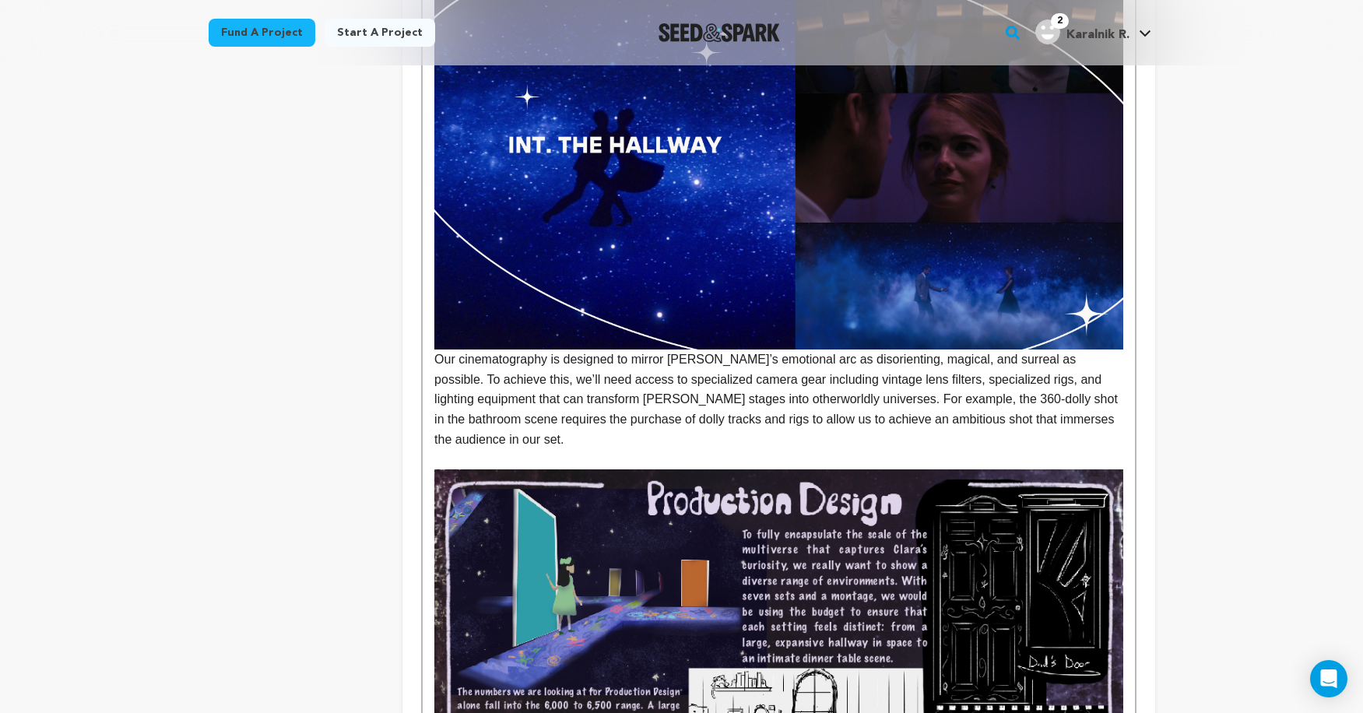
click at [550, 350] on p "Our cinematography is designed to mirror Clara’s emotional arc as disorienting,…" at bounding box center [778, 400] width 688 height 100
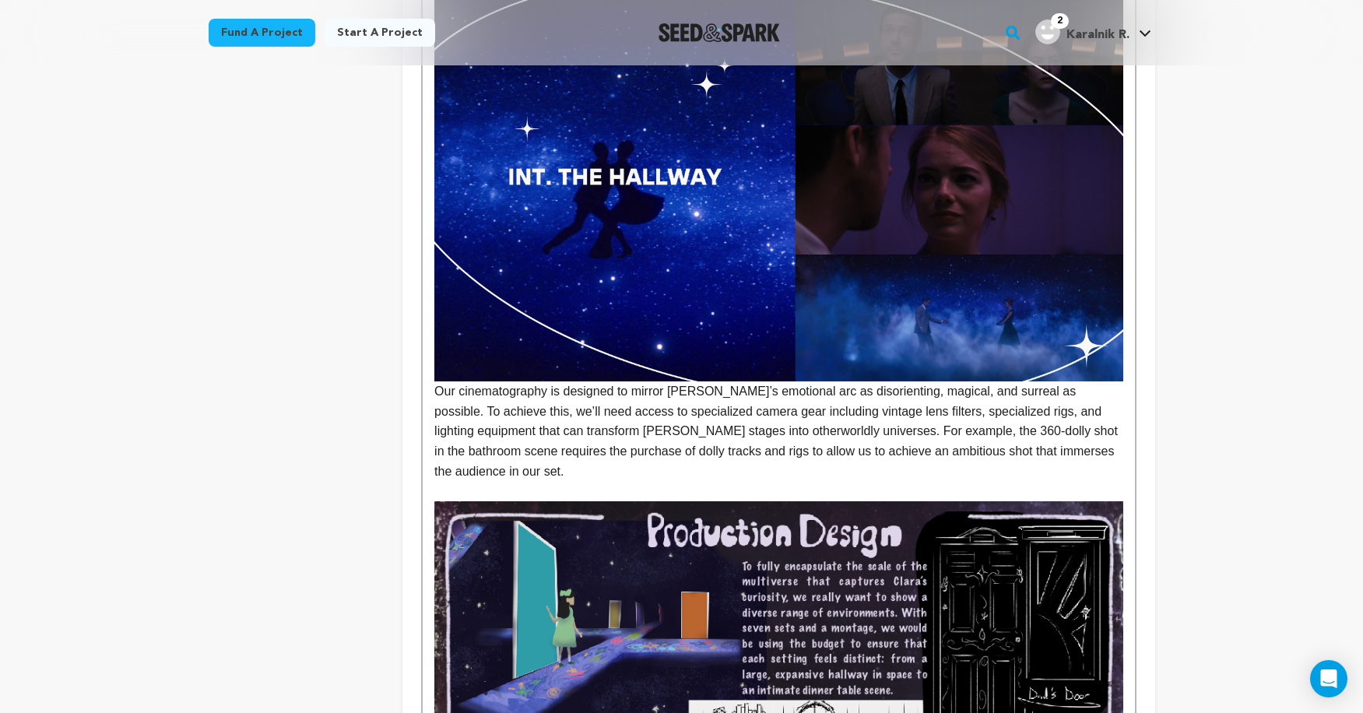
scroll to position [2987, 0]
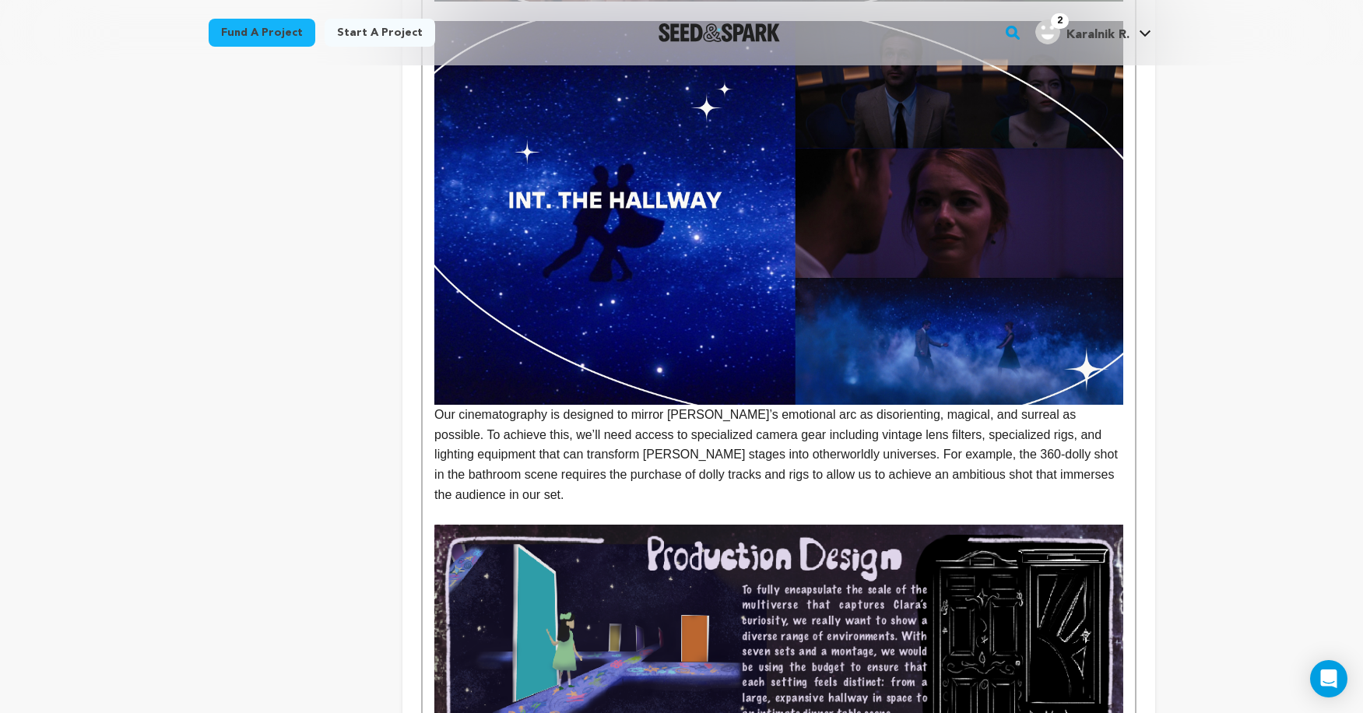
click at [806, 405] on p "Our cinematography is designed to mirror Clara’s emotional arc as disorienting,…" at bounding box center [778, 455] width 688 height 100
drag, startPoint x: 605, startPoint y: 325, endPoint x: 666, endPoint y: 327, distance: 60.8
click at [666, 405] on p "Our cinematography is designed to mirror Clara’s emotional arc as disorienting,…" at bounding box center [778, 455] width 688 height 100
drag, startPoint x: 607, startPoint y: 326, endPoint x: 710, endPoint y: 332, distance: 102.9
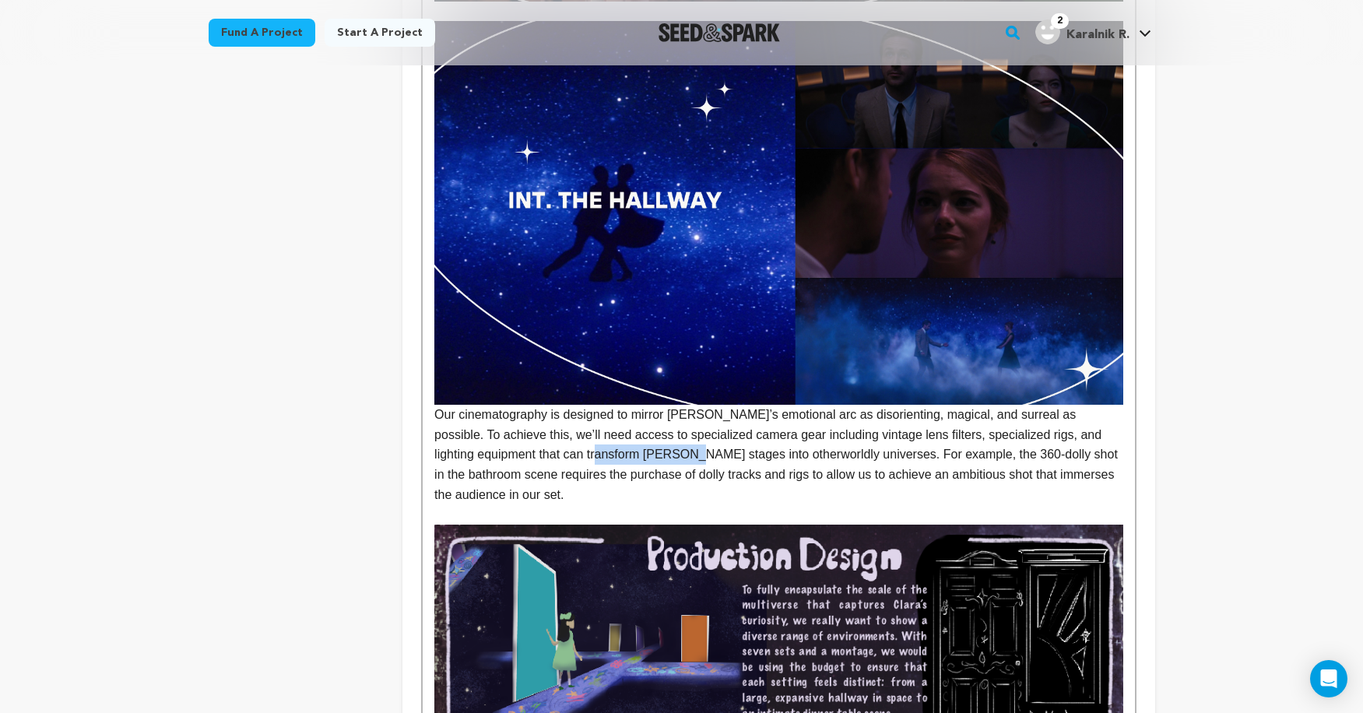
click at [710, 405] on p "Our cinematography is designed to mirror Clara’s emotional arc as disorienting,…" at bounding box center [778, 455] width 688 height 100
drag, startPoint x: 832, startPoint y: 329, endPoint x: 737, endPoint y: 329, distance: 94.2
click at [737, 405] on p "Our cinematography is designed to mirror Clara’s emotional arc as disorienting,…" at bounding box center [778, 455] width 688 height 100
click at [779, 405] on p "Our cinematography is designed to mirror Clara’s emotional arc as disorienting,…" at bounding box center [778, 455] width 688 height 100
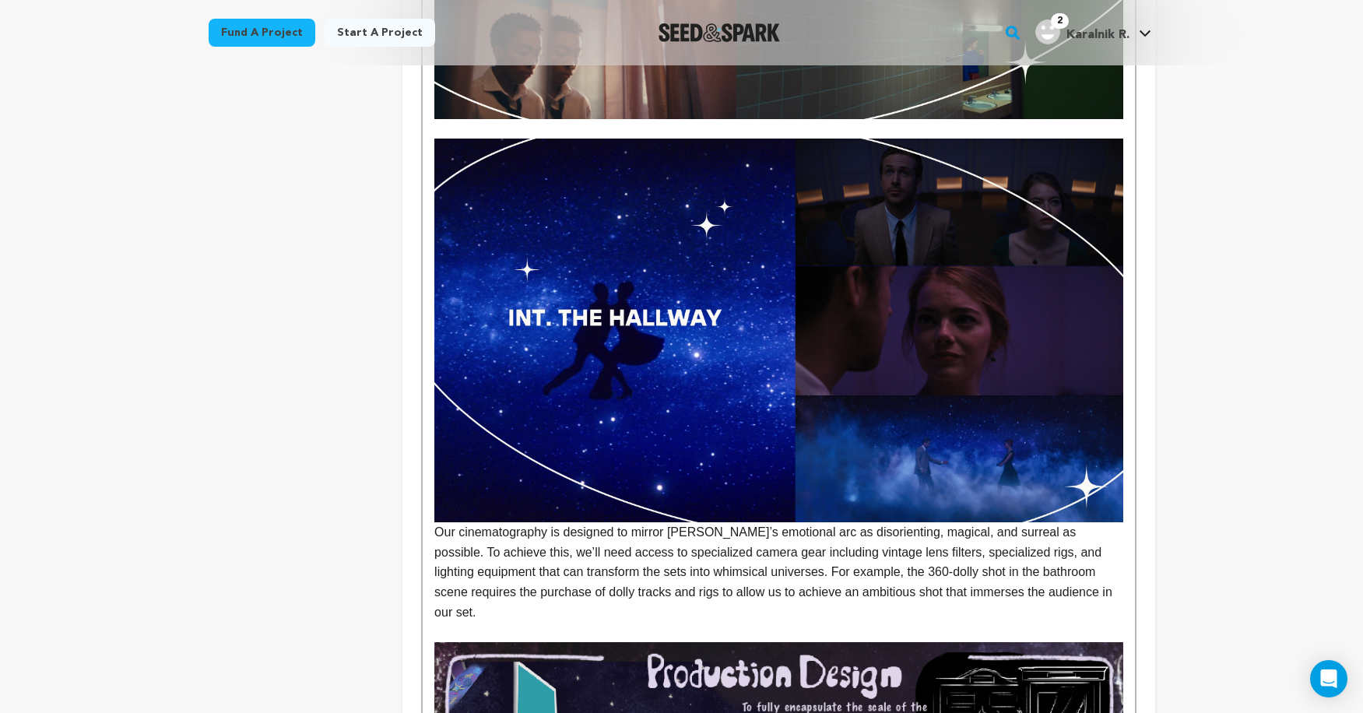
scroll to position [2856, 0]
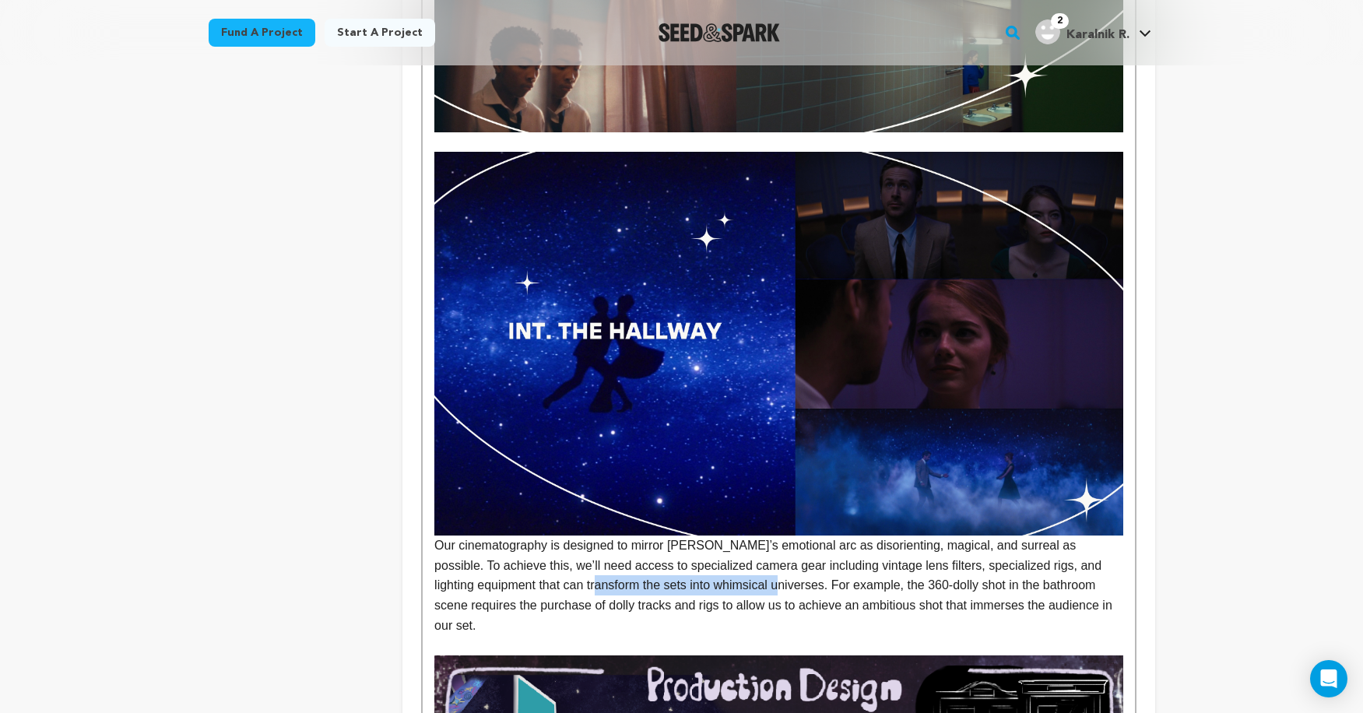
drag, startPoint x: 789, startPoint y: 454, endPoint x: 607, endPoint y: 456, distance: 182.2
click at [607, 536] on p "Our cinematography is designed to mirror Clara’s emotional arc as disorienting,…" at bounding box center [778, 586] width 688 height 100
click at [706, 536] on p "Our cinematography is designed to mirror Clara’s emotional arc as disorienting,…" at bounding box center [778, 586] width 688 height 100
drag, startPoint x: 792, startPoint y: 456, endPoint x: 524, endPoint y: 459, distance: 267.8
click at [524, 536] on p "Our cinematography is designed to mirror Clara’s emotional arc as disorienting,…" at bounding box center [778, 586] width 688 height 100
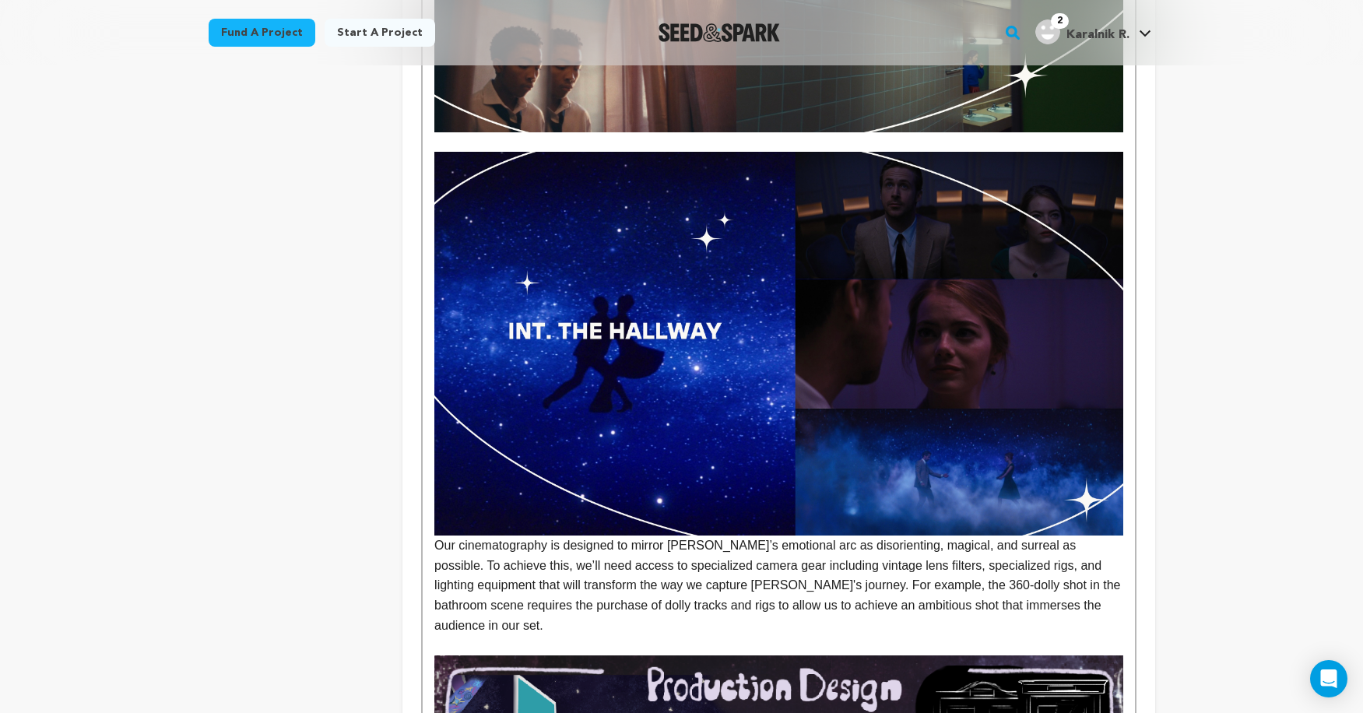
click at [579, 536] on p "Our cinematography is designed to mirror Clara’s emotional arc as disorienting,…" at bounding box center [778, 586] width 688 height 100
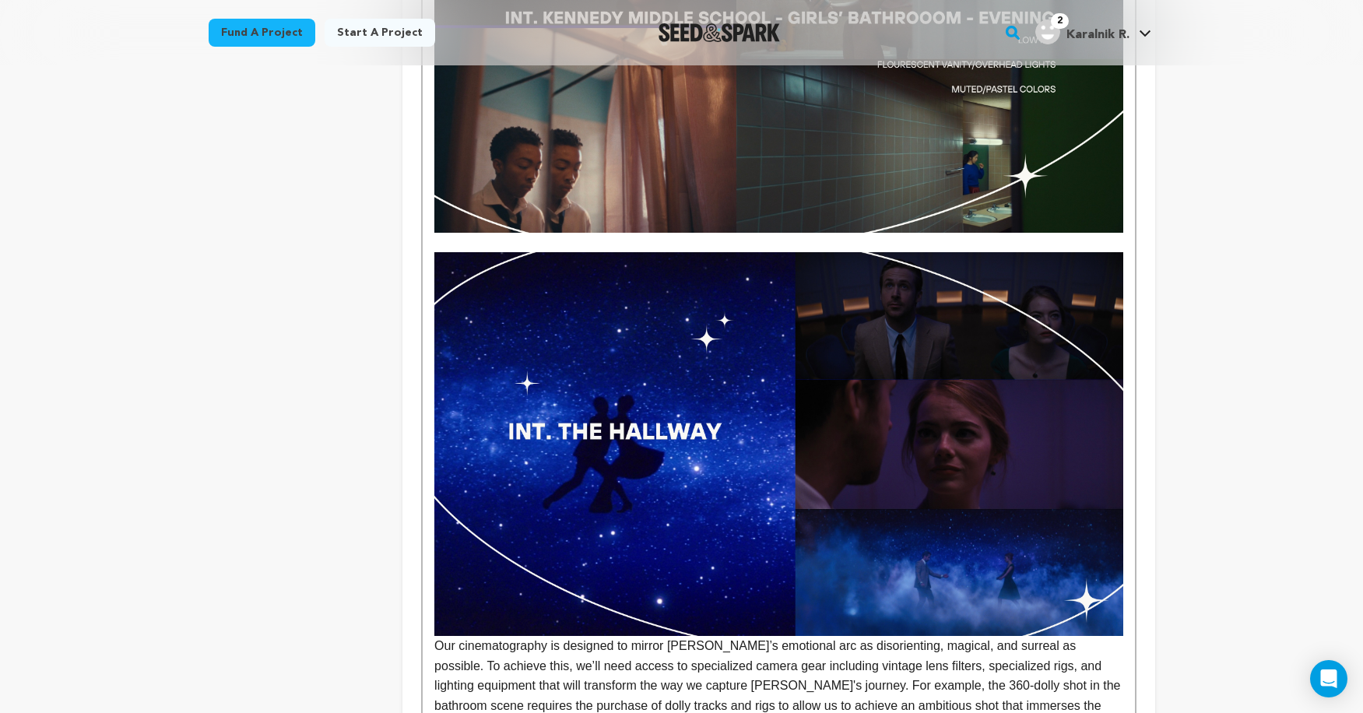
scroll to position [2999, 0]
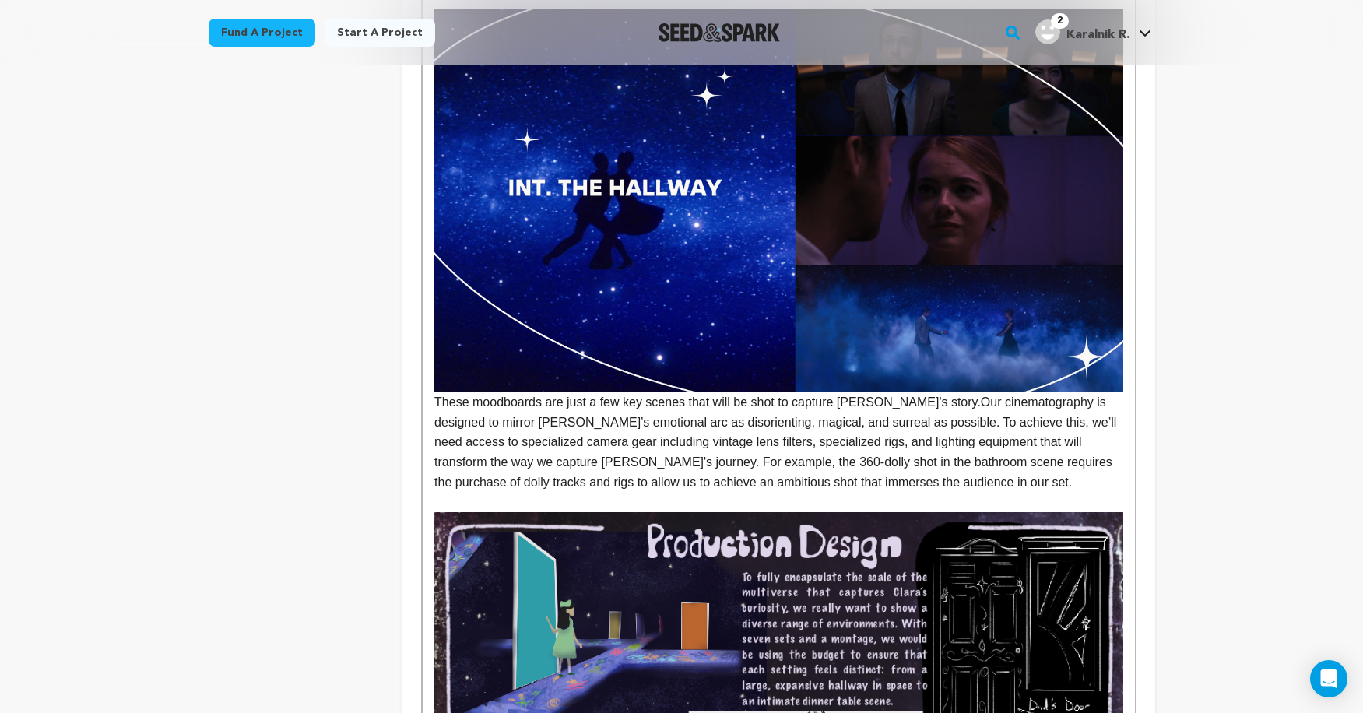
click at [521, 392] on p "These moodboards are just a few key scenes that will be shot to capture Clara's…" at bounding box center [778, 442] width 688 height 100
click at [921, 392] on p "These moodboards are just a few key scenes that will be shot to capture Clara's…" at bounding box center [778, 442] width 688 height 100
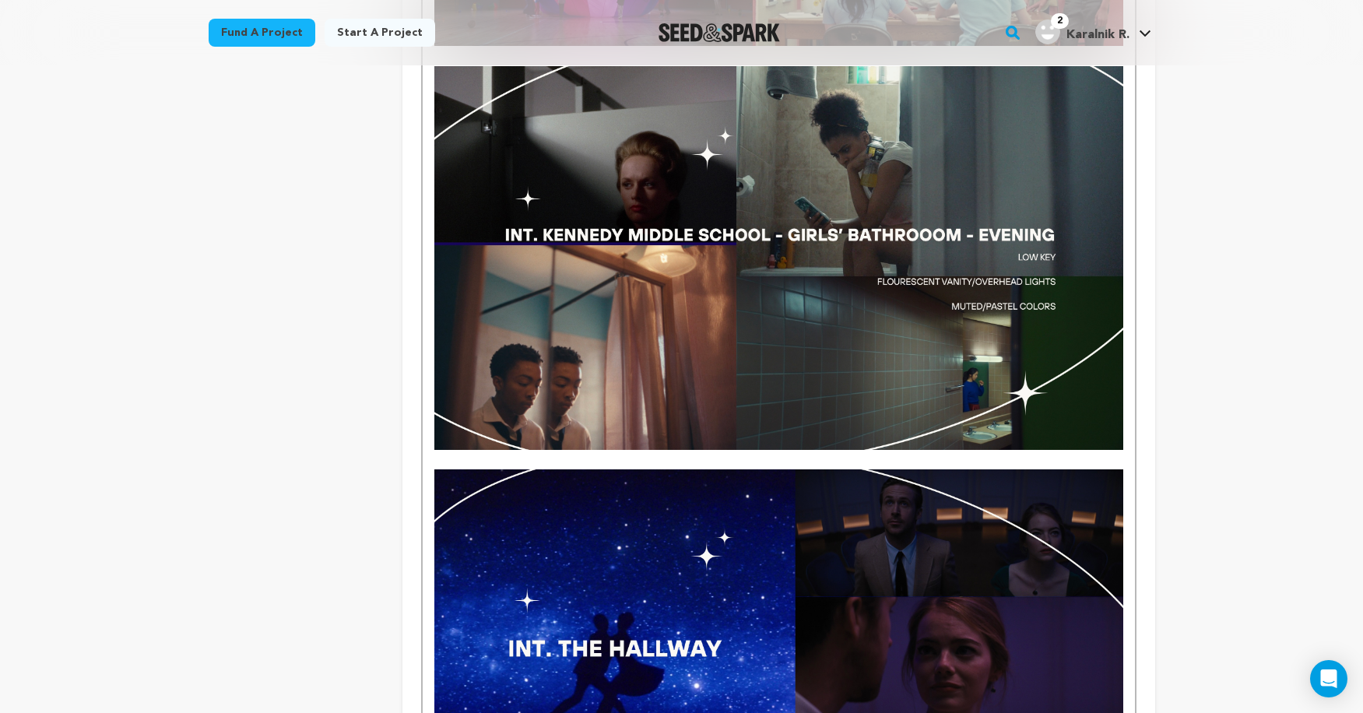
scroll to position [2776, 0]
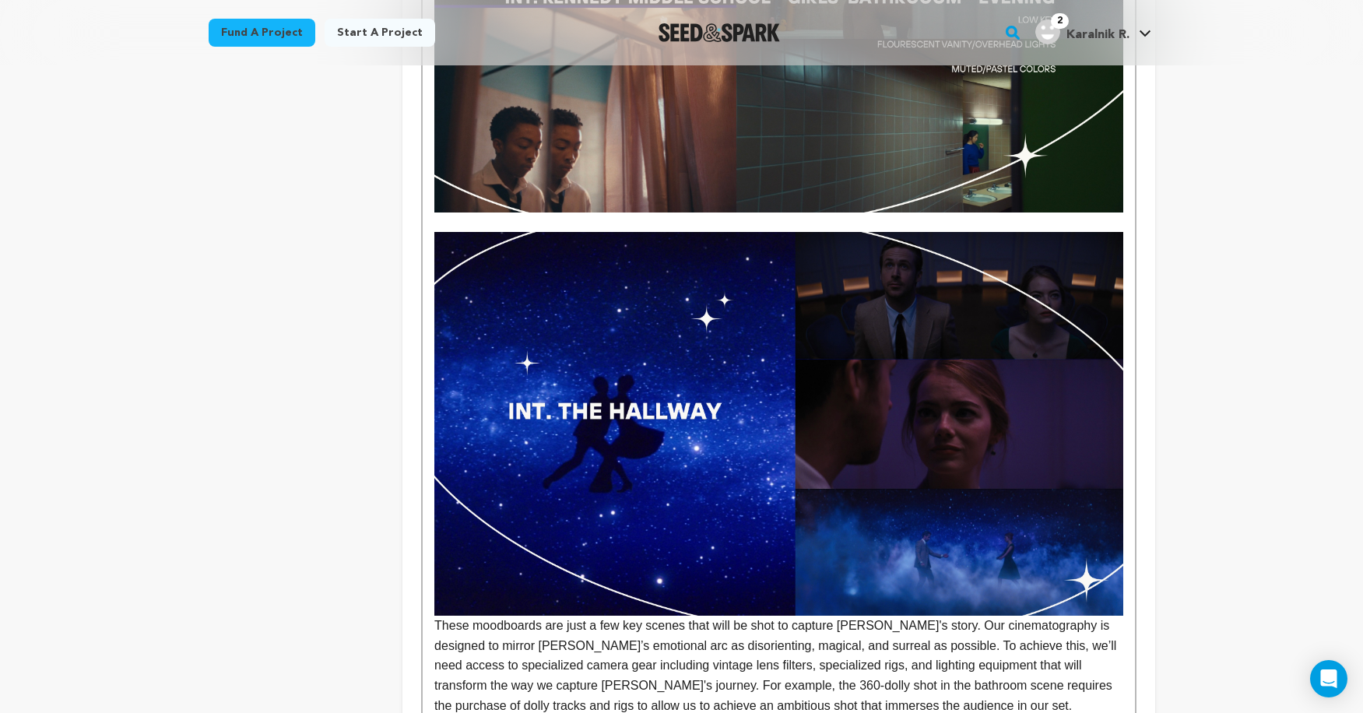
click at [432, 499] on div "Clara All The Way is a story about what we do when caught in the chaos of our l…" at bounding box center [779, 102] width 712 height 4846
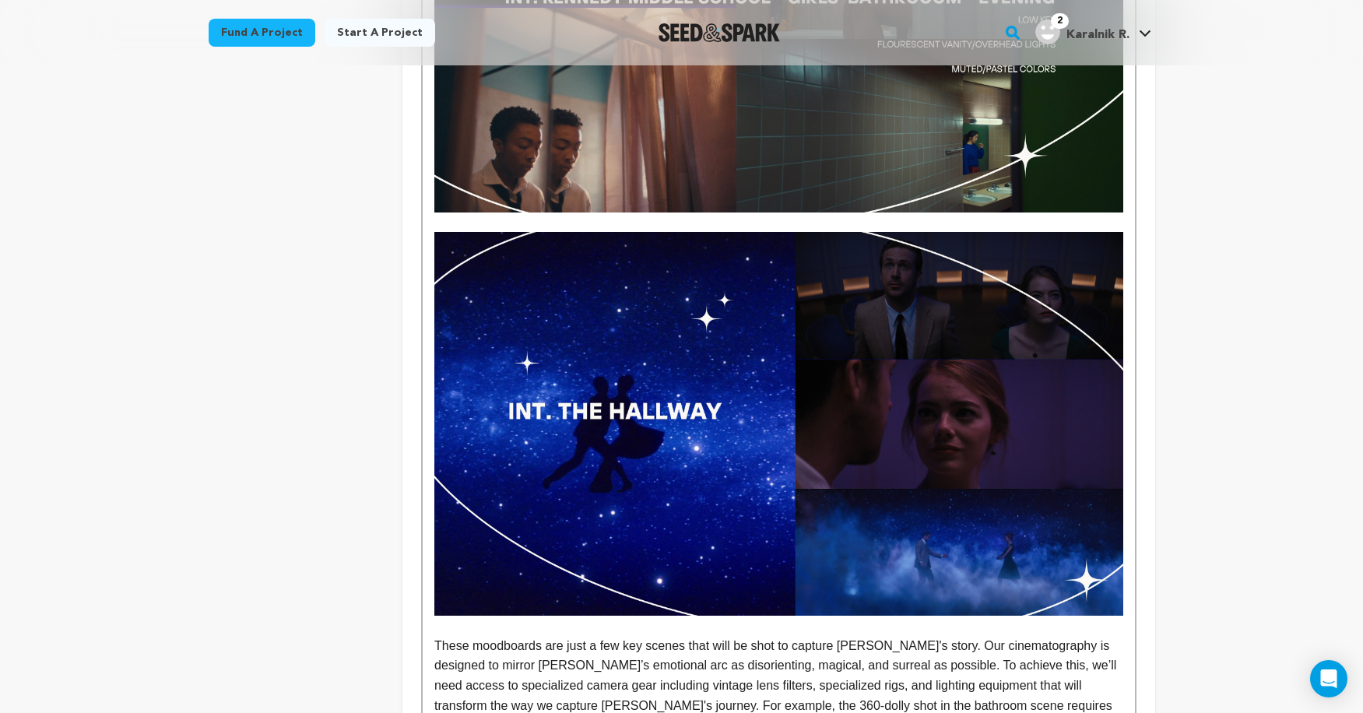
click at [505, 636] on p "These moodboards are just a few key scenes that will be shot to capture [PERSON…" at bounding box center [778, 686] width 688 height 100
click at [635, 636] on p "These mood-boards are just a few key scenes that will be shot to capture Clara'…" at bounding box center [778, 686] width 688 height 100
click at [511, 636] on p "These mood-boards are just a few key scenes that will be shot to capture Clara'…" at bounding box center [778, 686] width 688 height 100
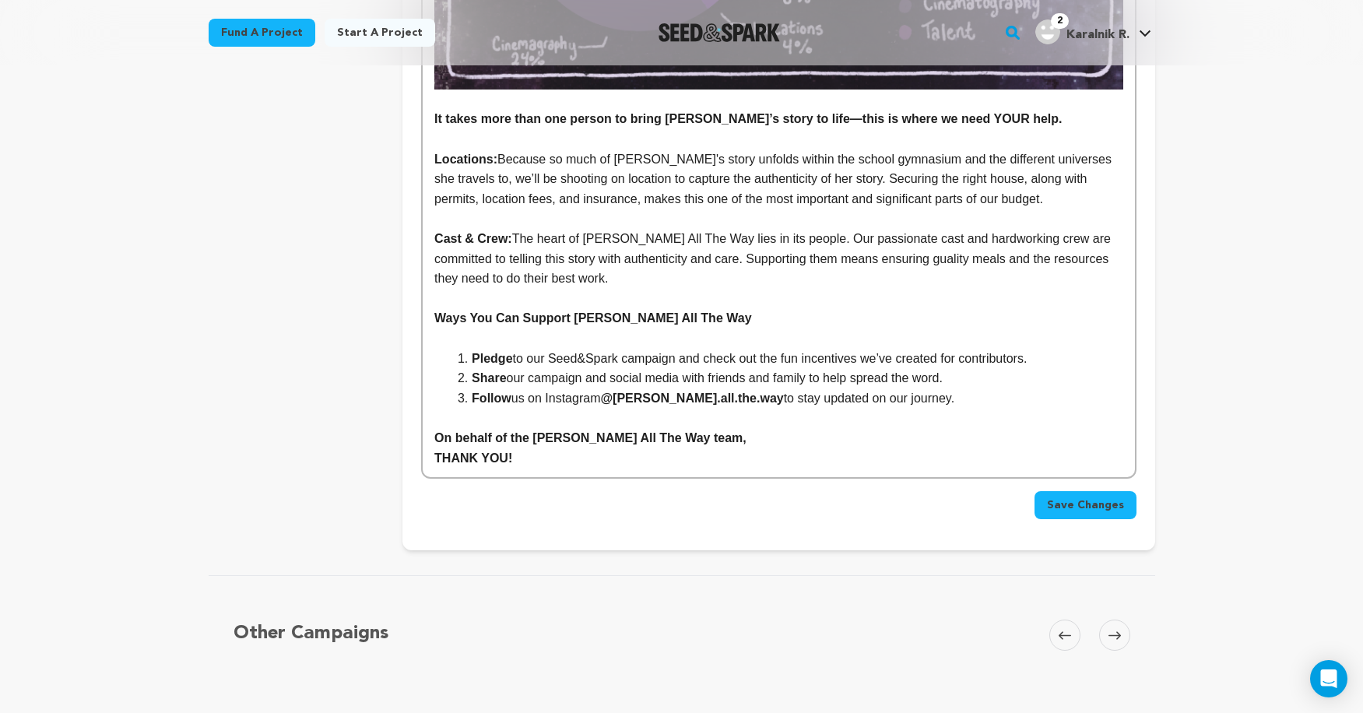
scroll to position [4826, 0]
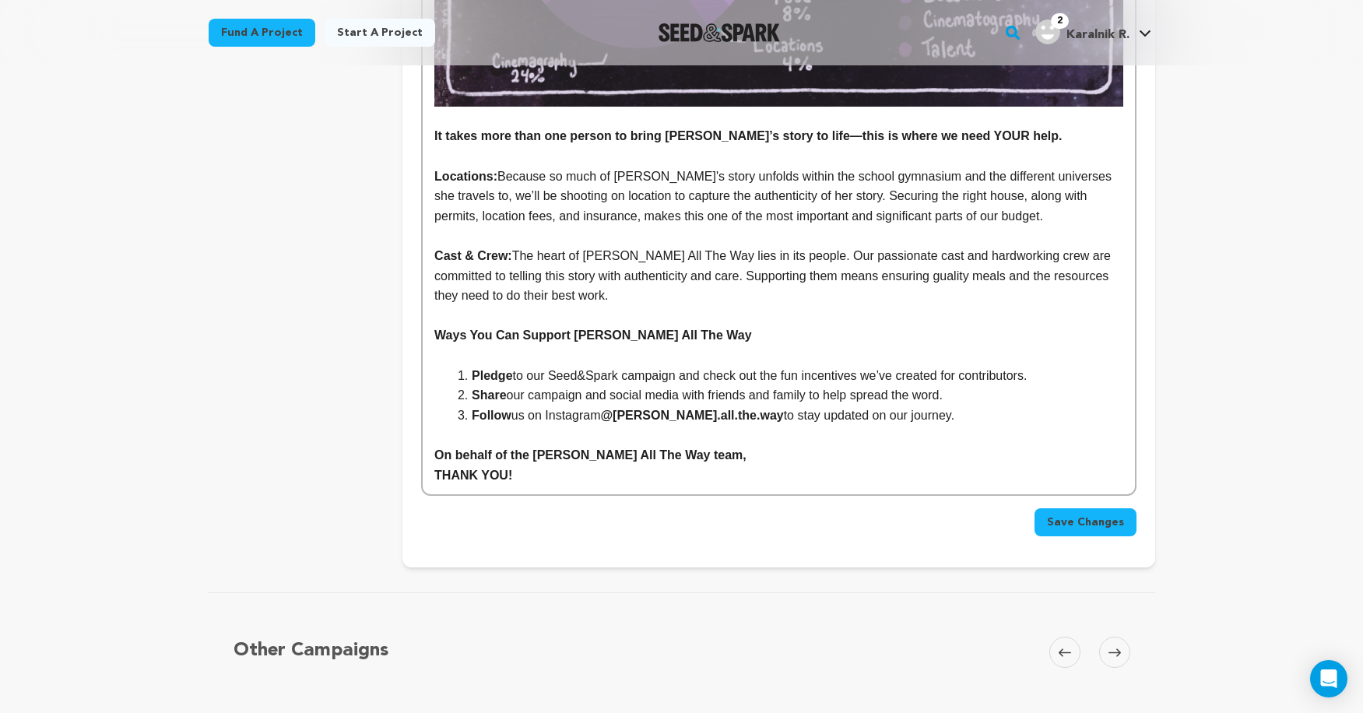
click at [1066, 515] on span "Save Changes" at bounding box center [1085, 523] width 77 height 16
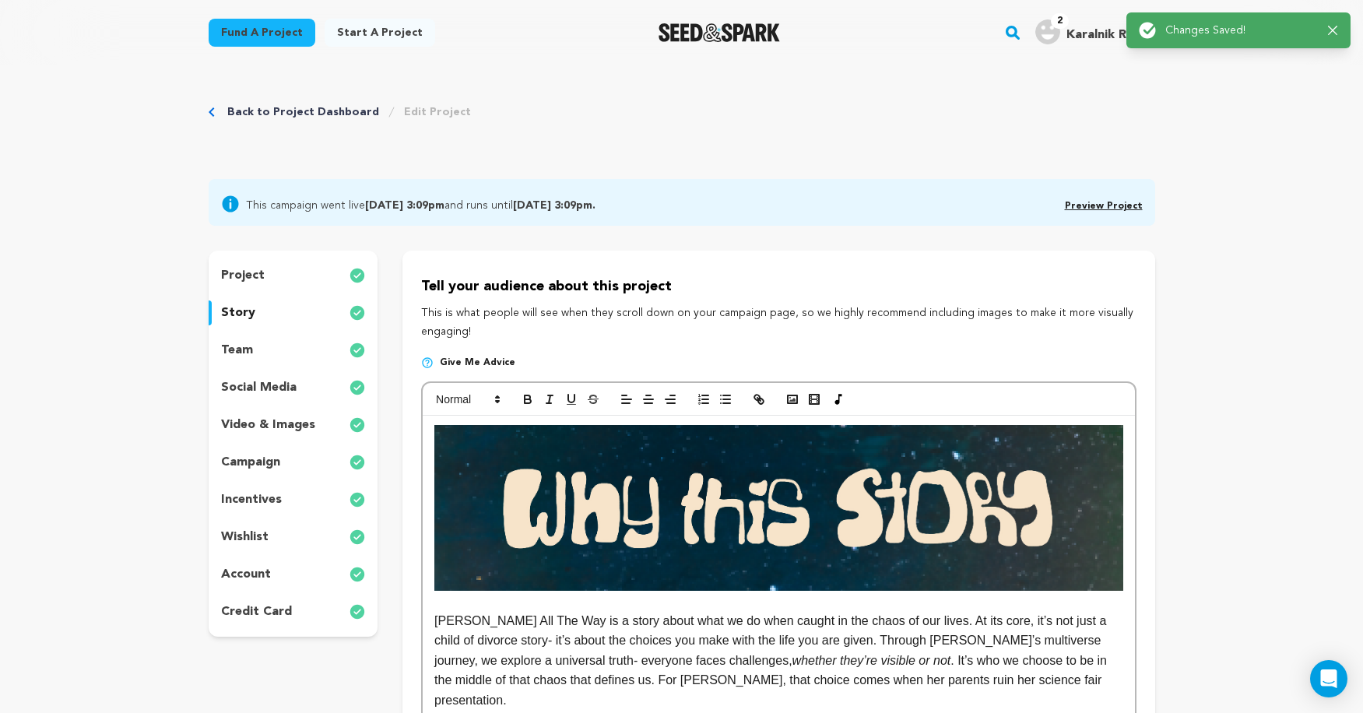
scroll to position [0, 0]
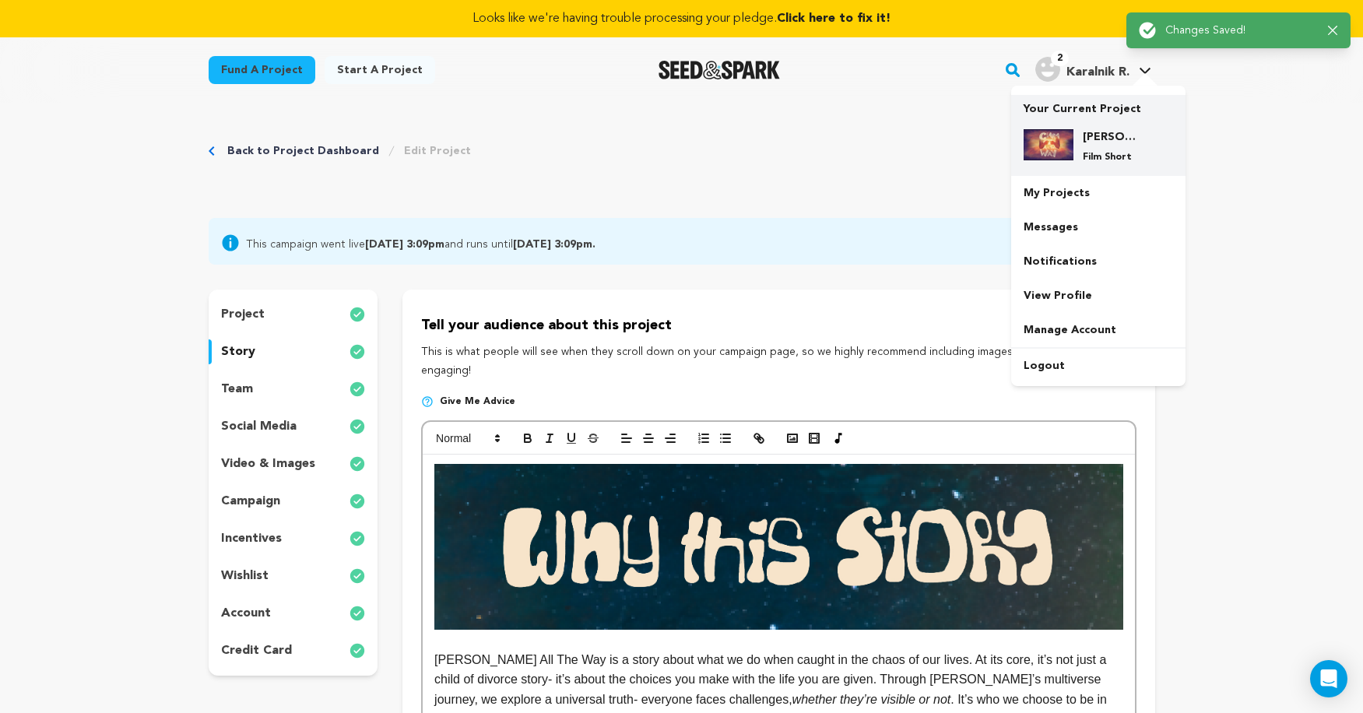
click at [1097, 154] on p "Film Short" at bounding box center [1111, 157] width 56 height 12
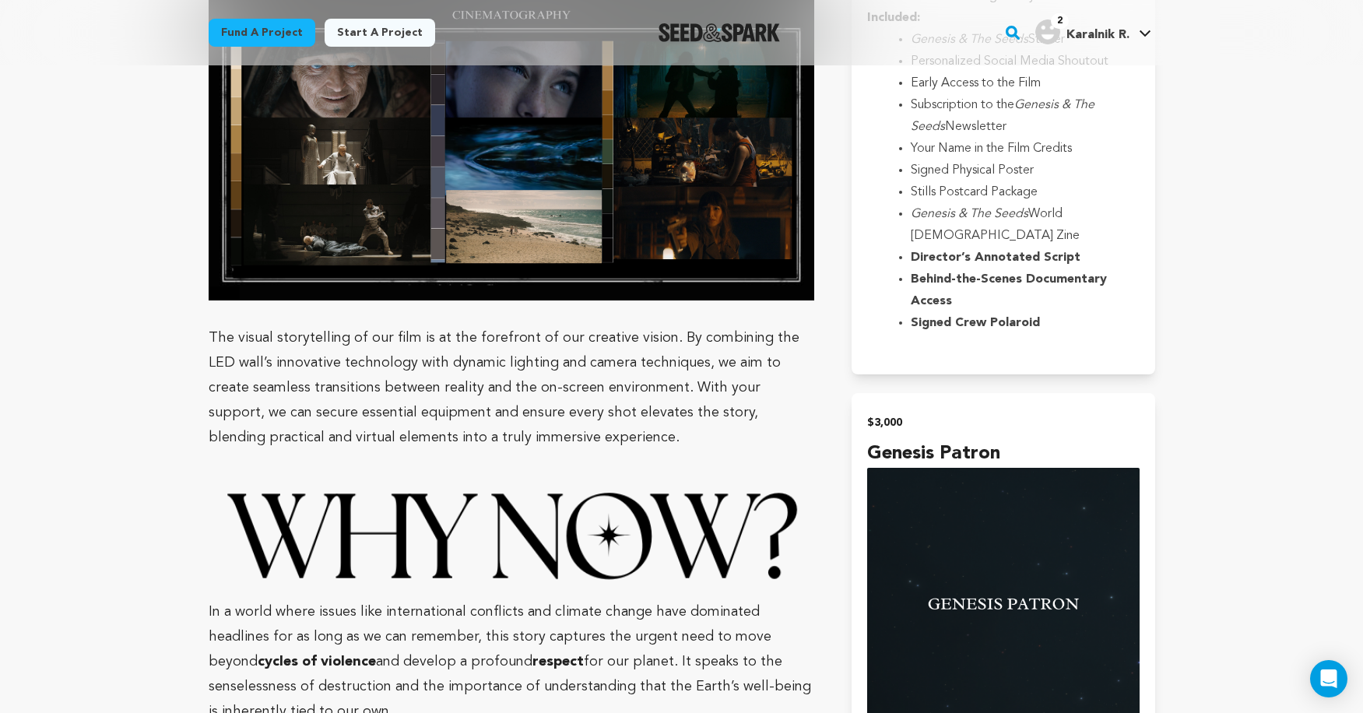
scroll to position [5589, 0]
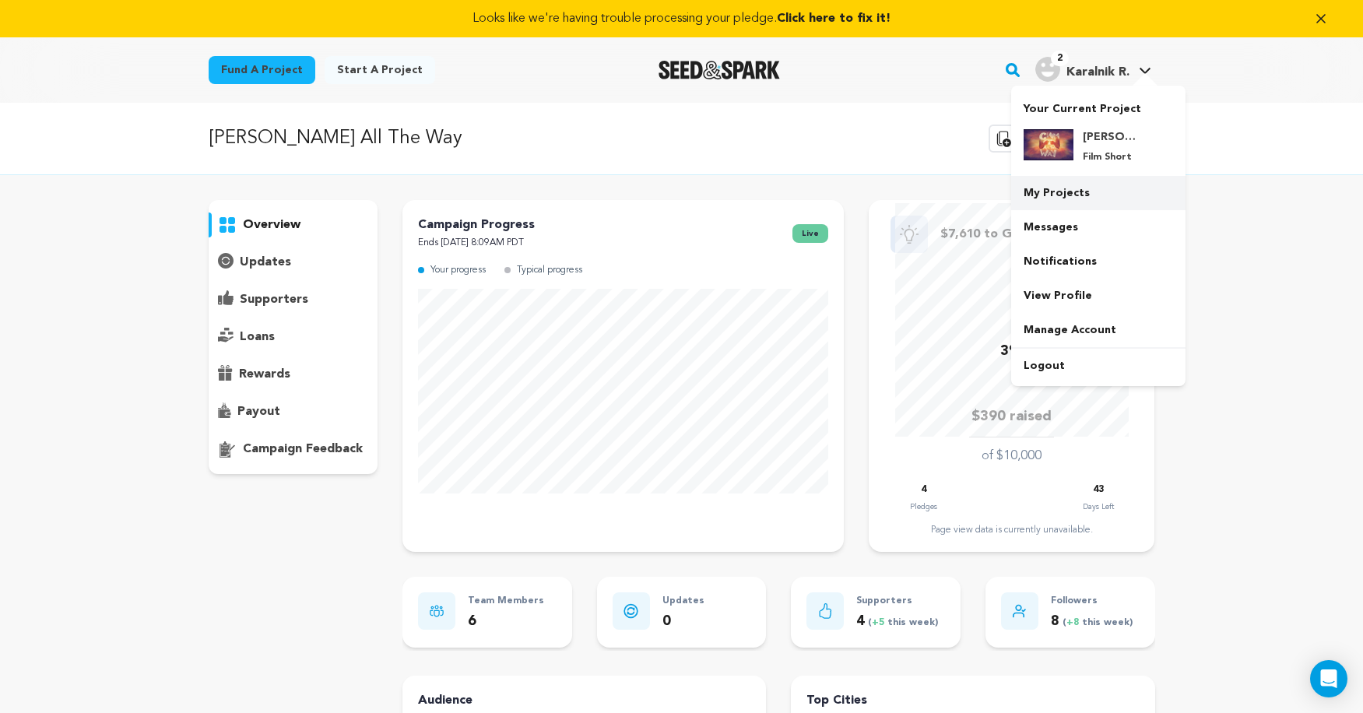
click at [1079, 194] on link "My Projects" at bounding box center [1098, 193] width 174 height 34
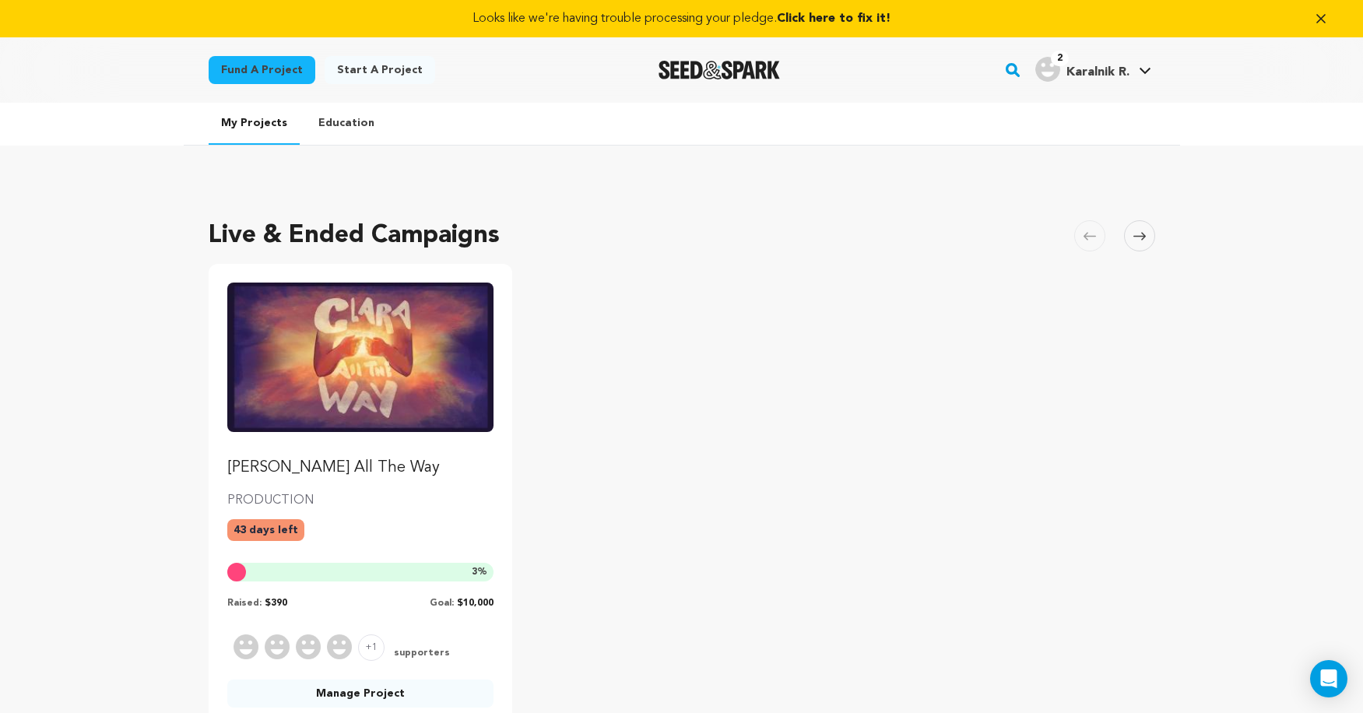
click at [369, 402] on img "Fund Clara All The Way" at bounding box center [360, 357] width 267 height 149
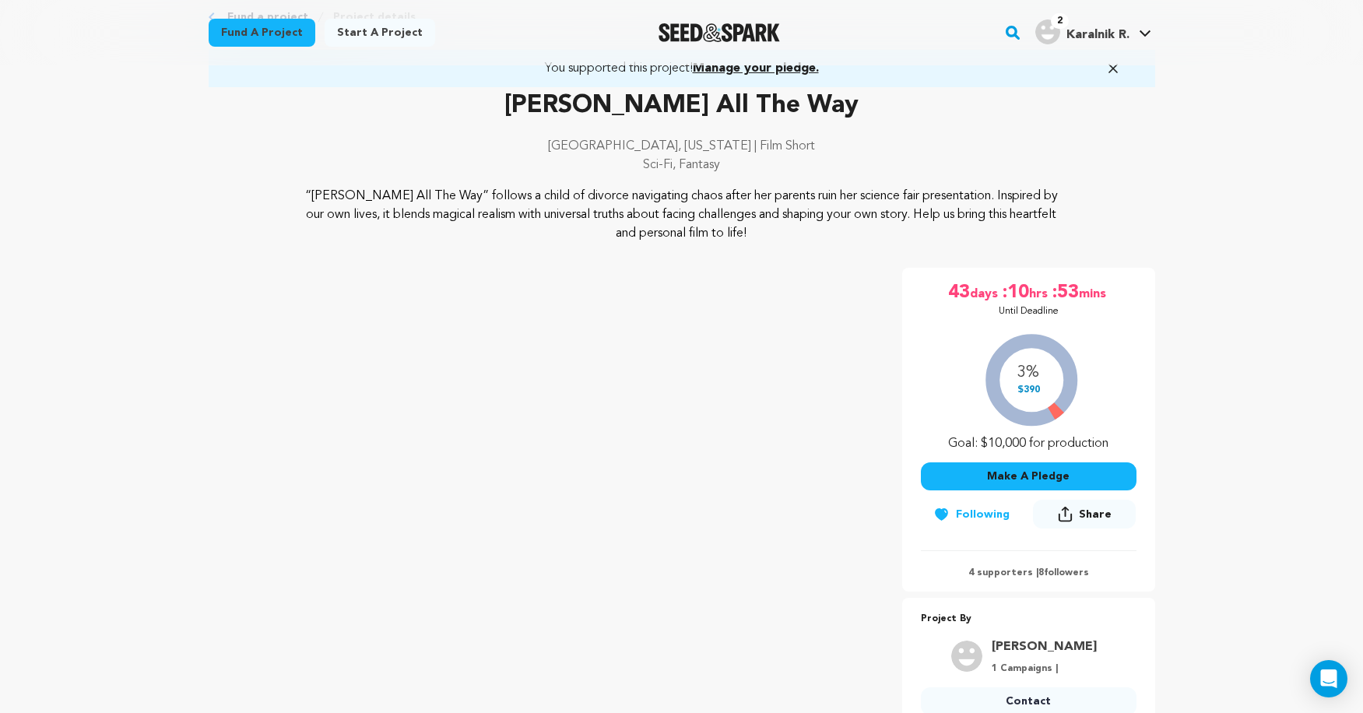
scroll to position [278, 0]
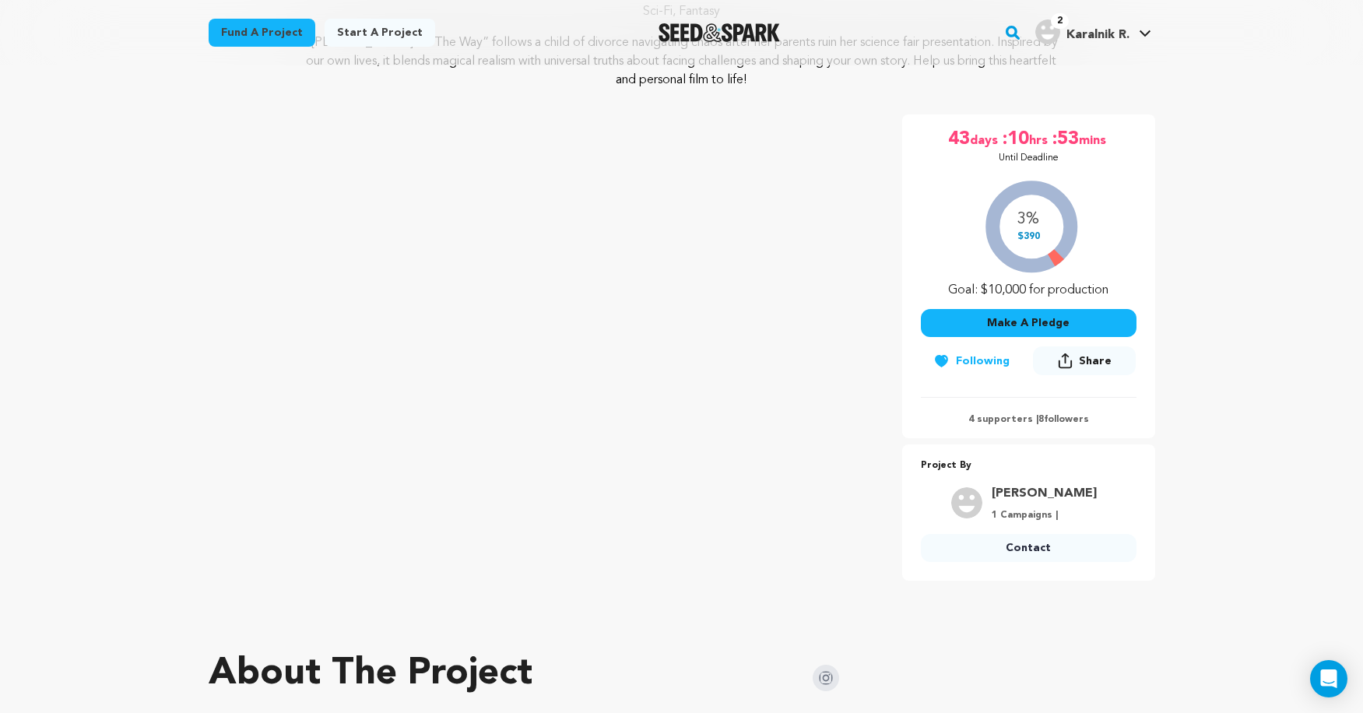
click at [1018, 320] on button "Make A Pledge" at bounding box center [1029, 323] width 216 height 28
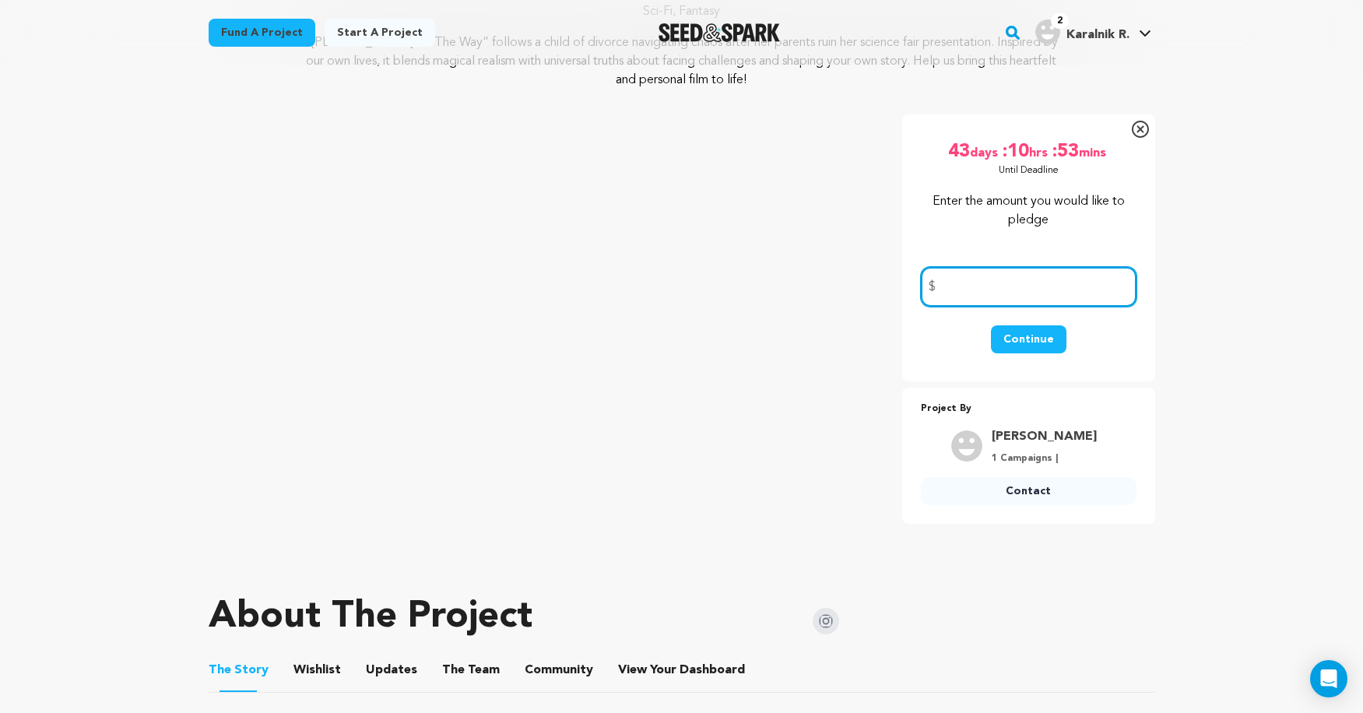
click at [1011, 300] on input "number" at bounding box center [1029, 287] width 216 height 40
type input "10"
click at [1022, 335] on button "Continue" at bounding box center [1029, 339] width 76 height 28
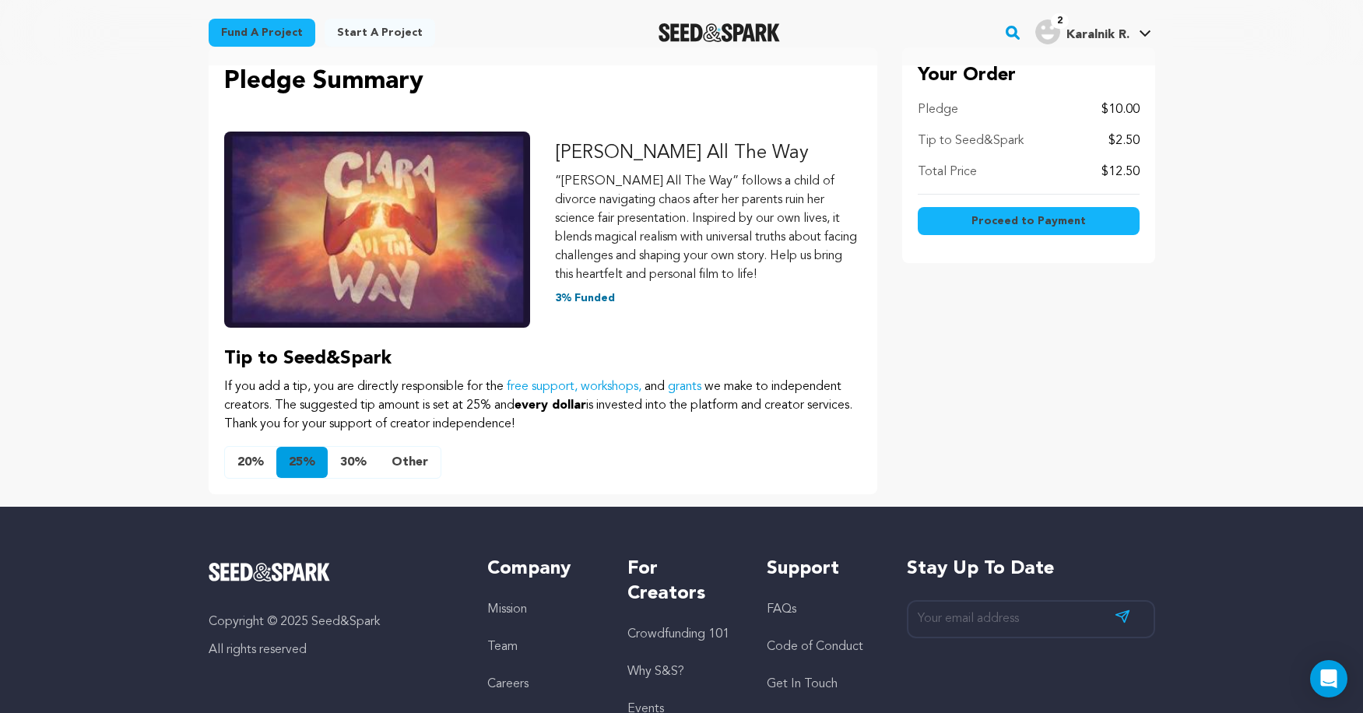
scroll to position [225, 0]
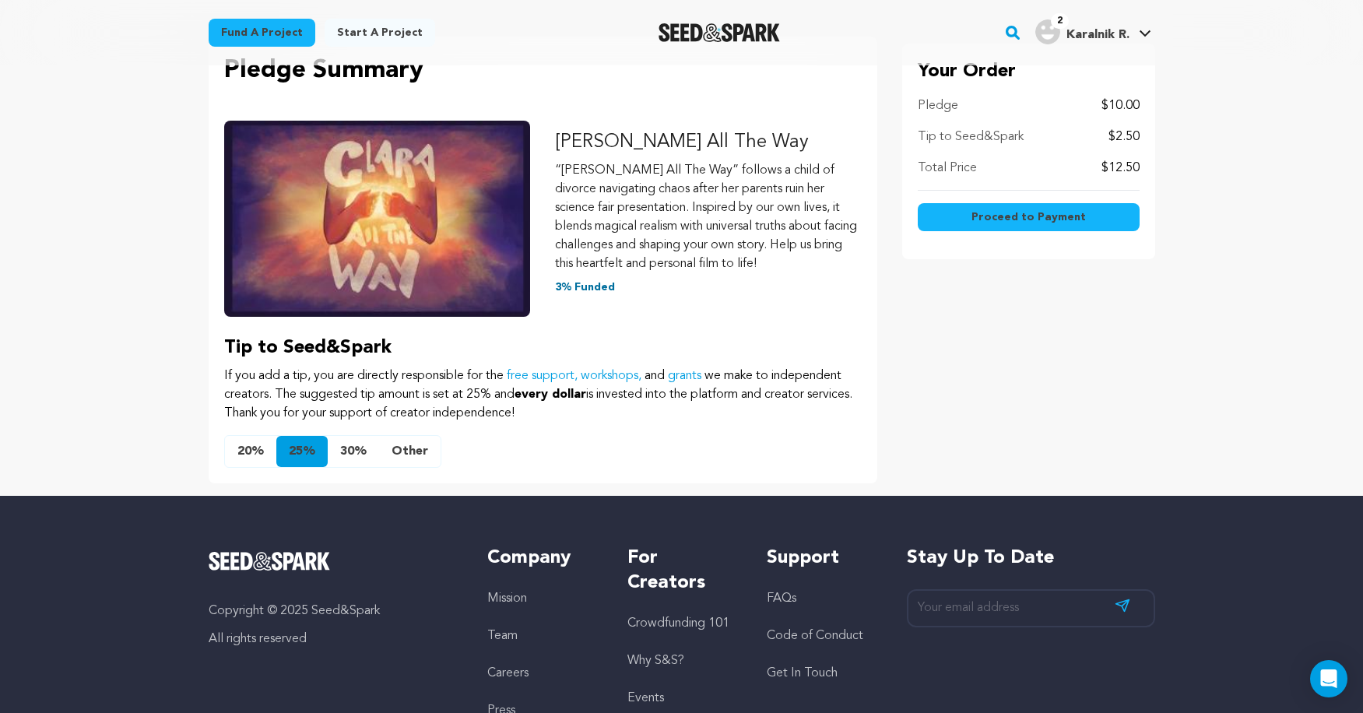
click at [410, 447] on button "Other" at bounding box center [410, 451] width 62 height 31
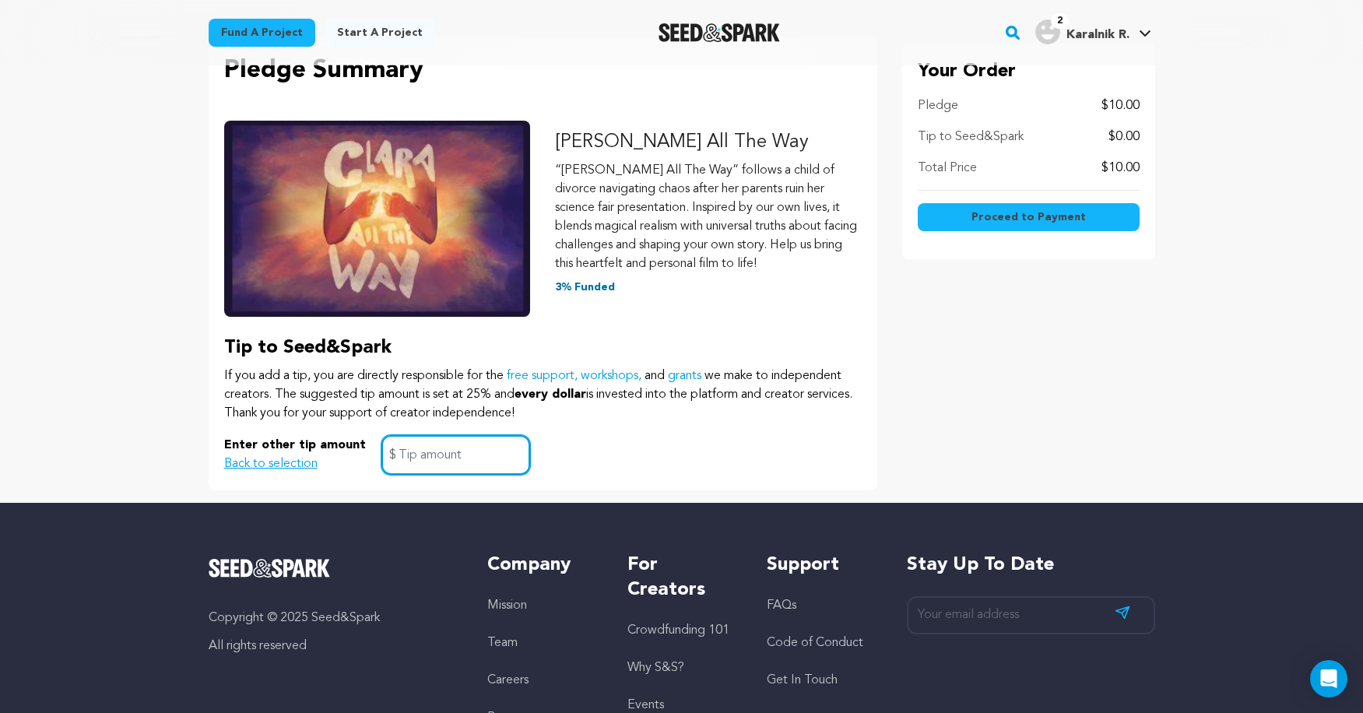
click at [437, 471] on input "text" at bounding box center [456, 455] width 149 height 40
type input "1.00"
click at [1043, 215] on span "Proceed to Payment" at bounding box center [1029, 217] width 114 height 16
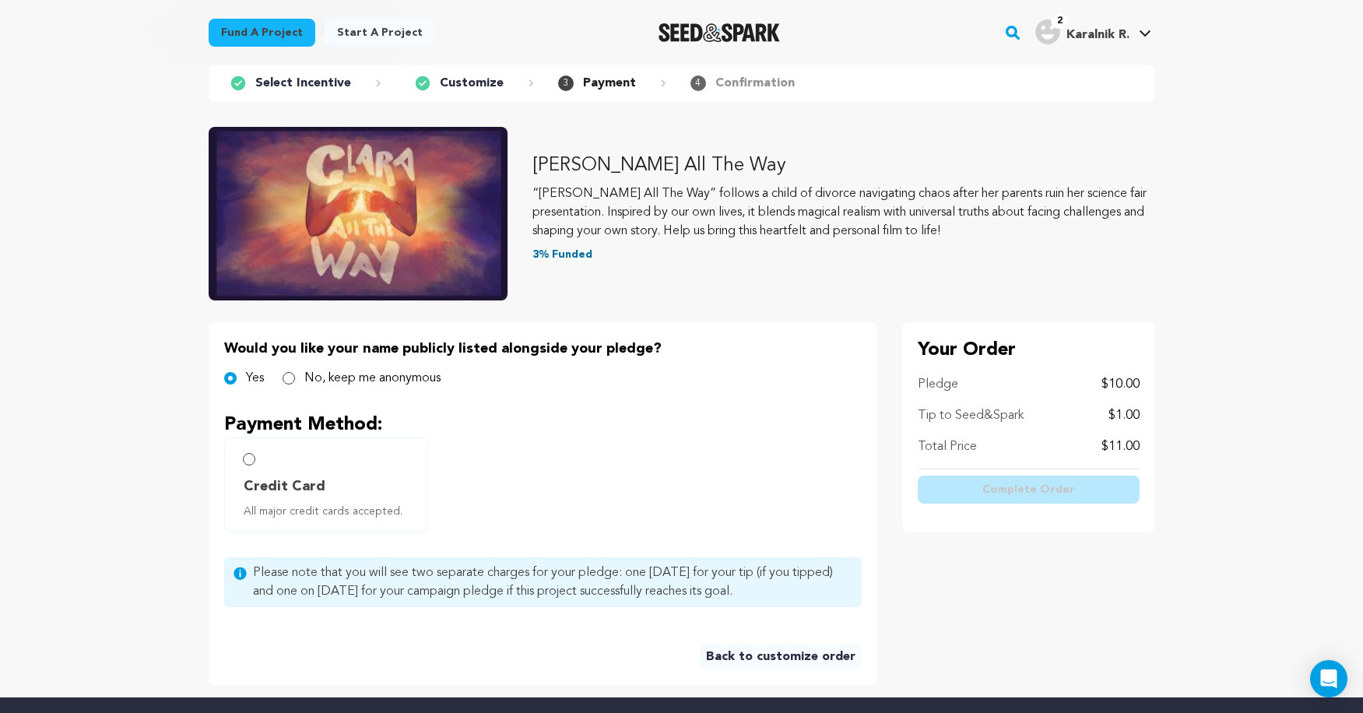
scroll to position [212, 0]
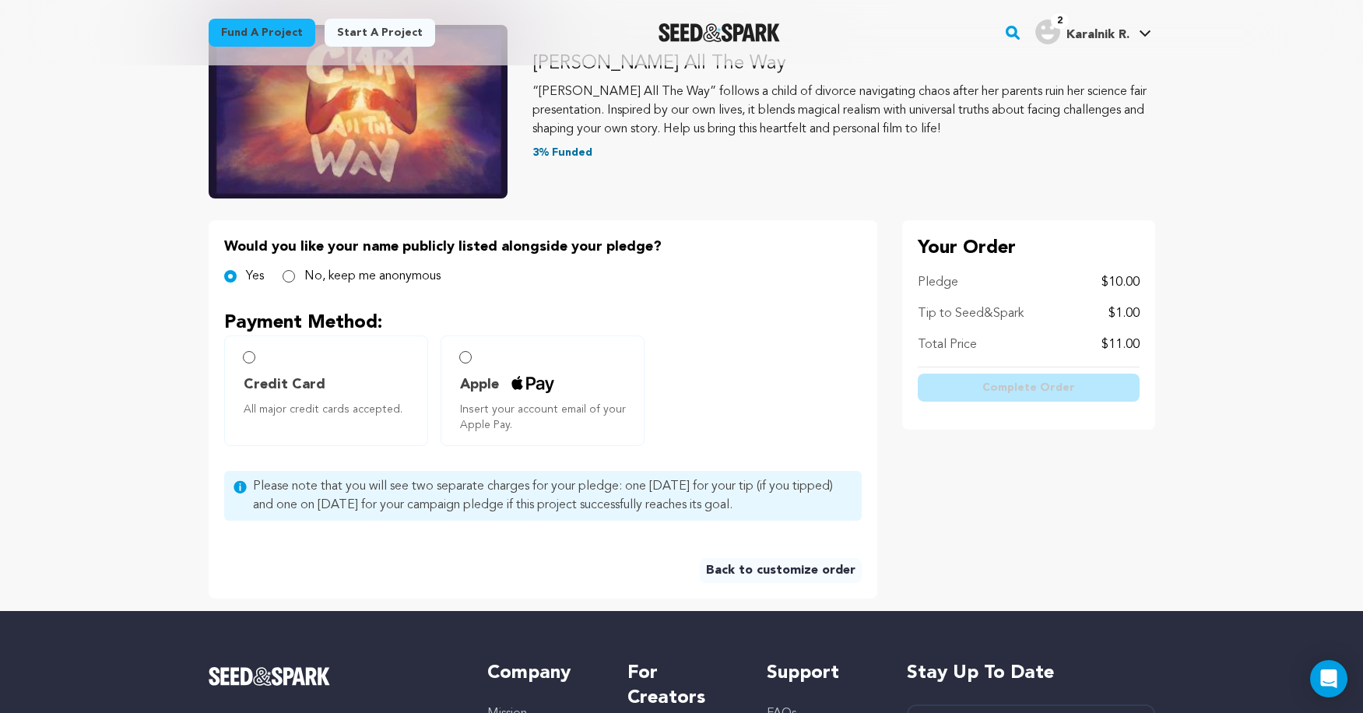
click at [566, 371] on label "Apple Insert your account email of your Apple Pay." at bounding box center [543, 391] width 204 height 111
click at [253, 355] on input "Credit Card All major credit cards accepted." at bounding box center [249, 357] width 12 height 12
radio input "false"
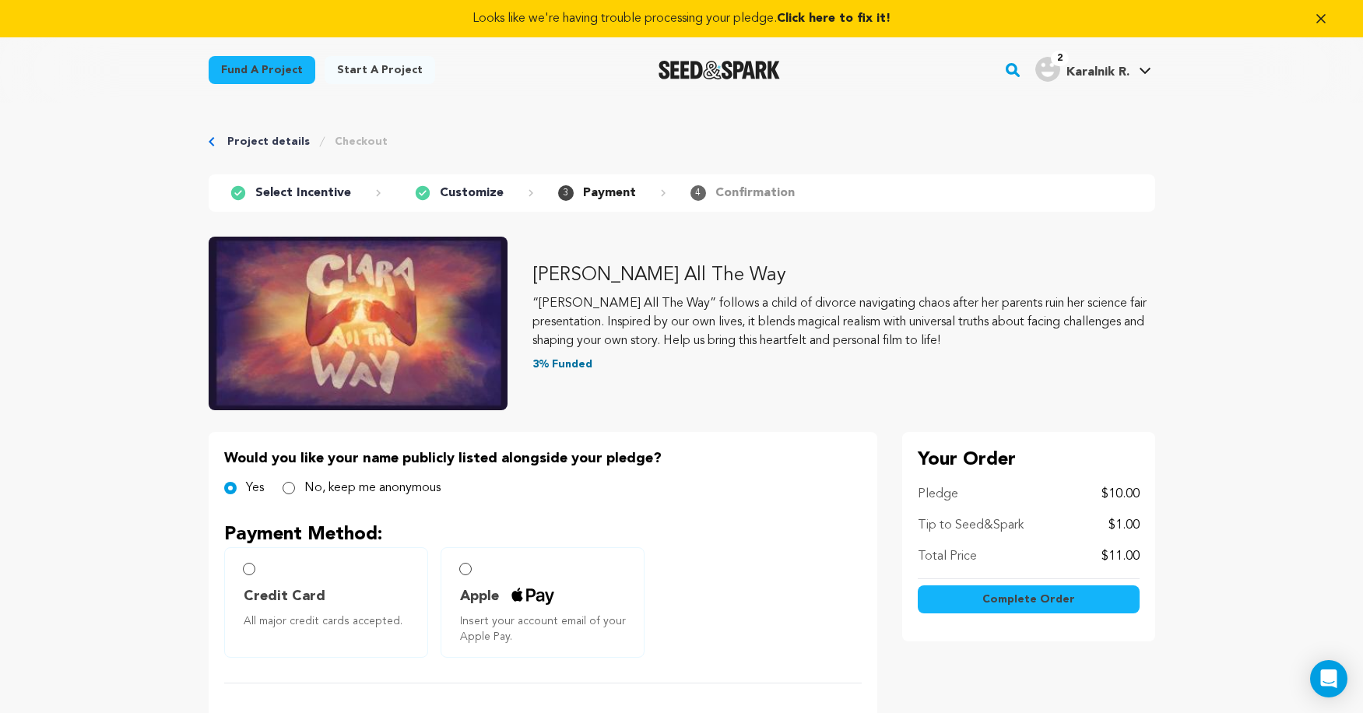
scroll to position [0, 0]
click at [311, 488] on label "No, keep me anonymous" at bounding box center [372, 488] width 136 height 19
click at [295, 488] on input "No, keep me anonymous" at bounding box center [289, 488] width 12 height 12
radio input "true"
click at [1020, 600] on span "Complete Order" at bounding box center [1029, 600] width 93 height 16
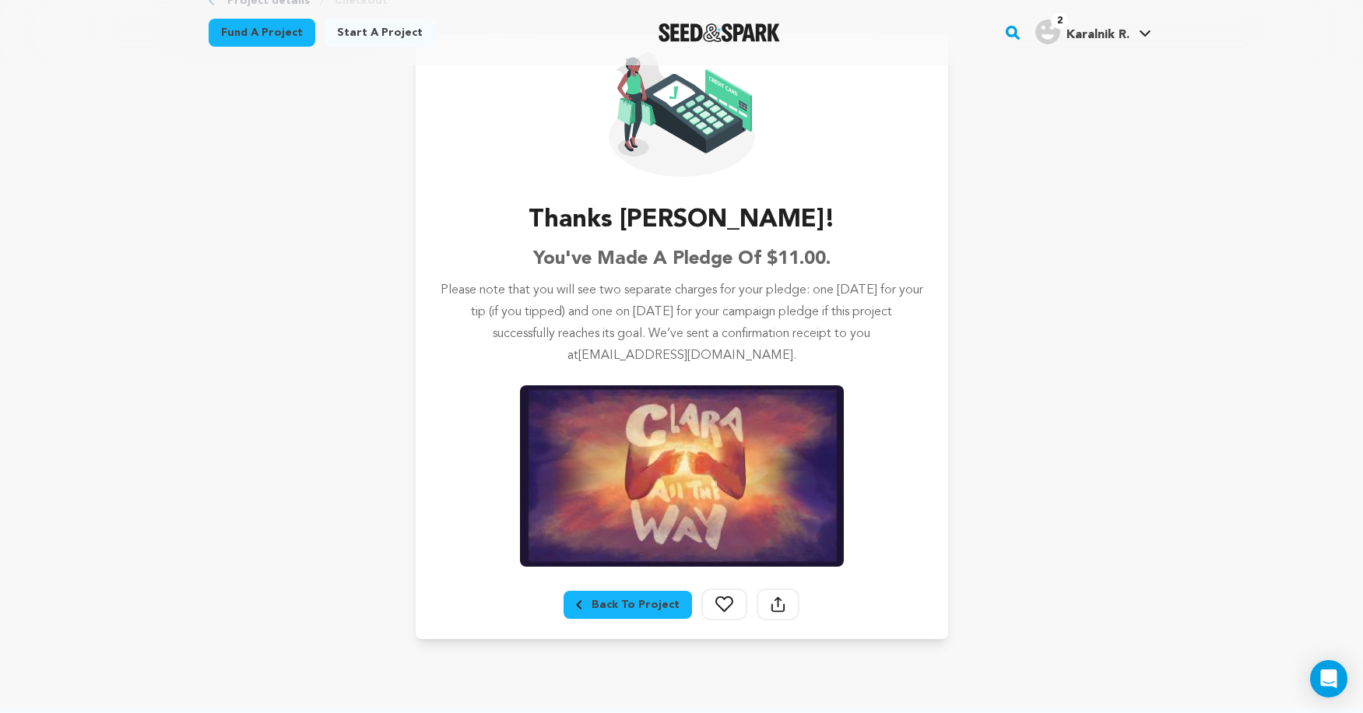
scroll to position [292, 0]
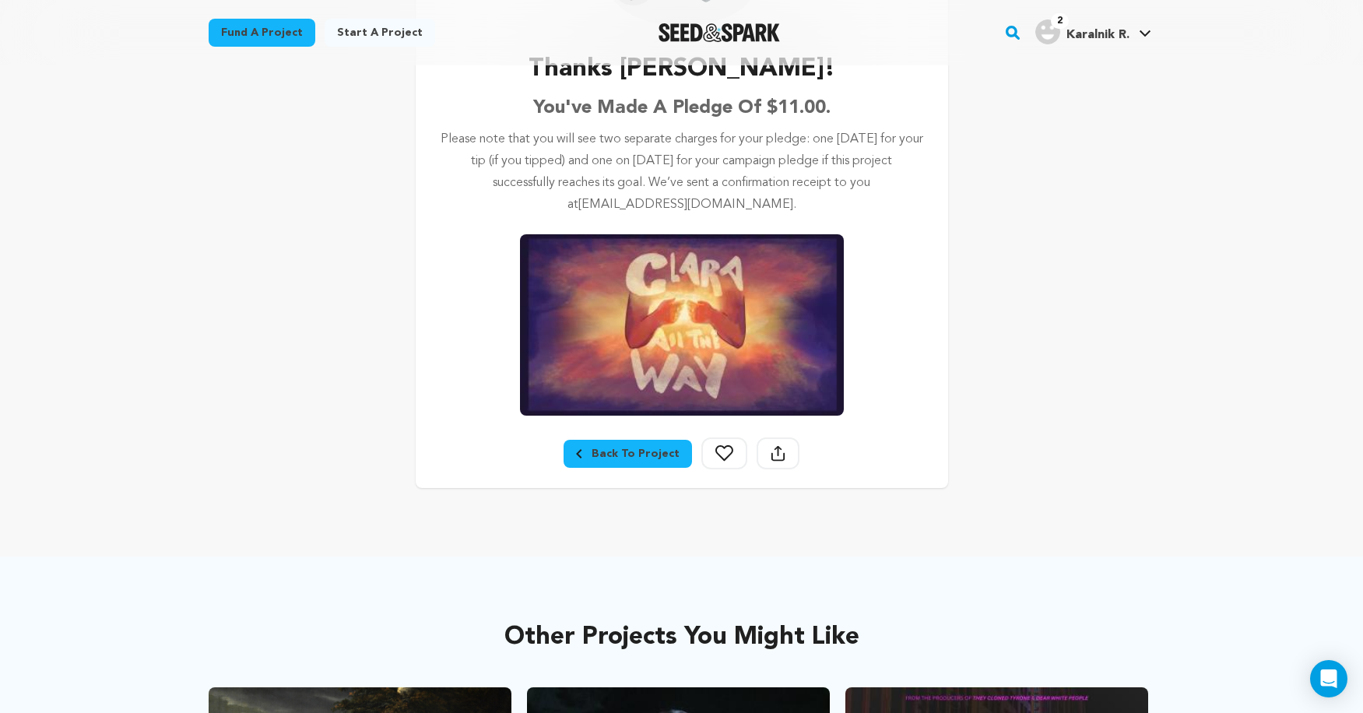
click at [638, 456] on div "Back To Project" at bounding box center [628, 454] width 104 height 16
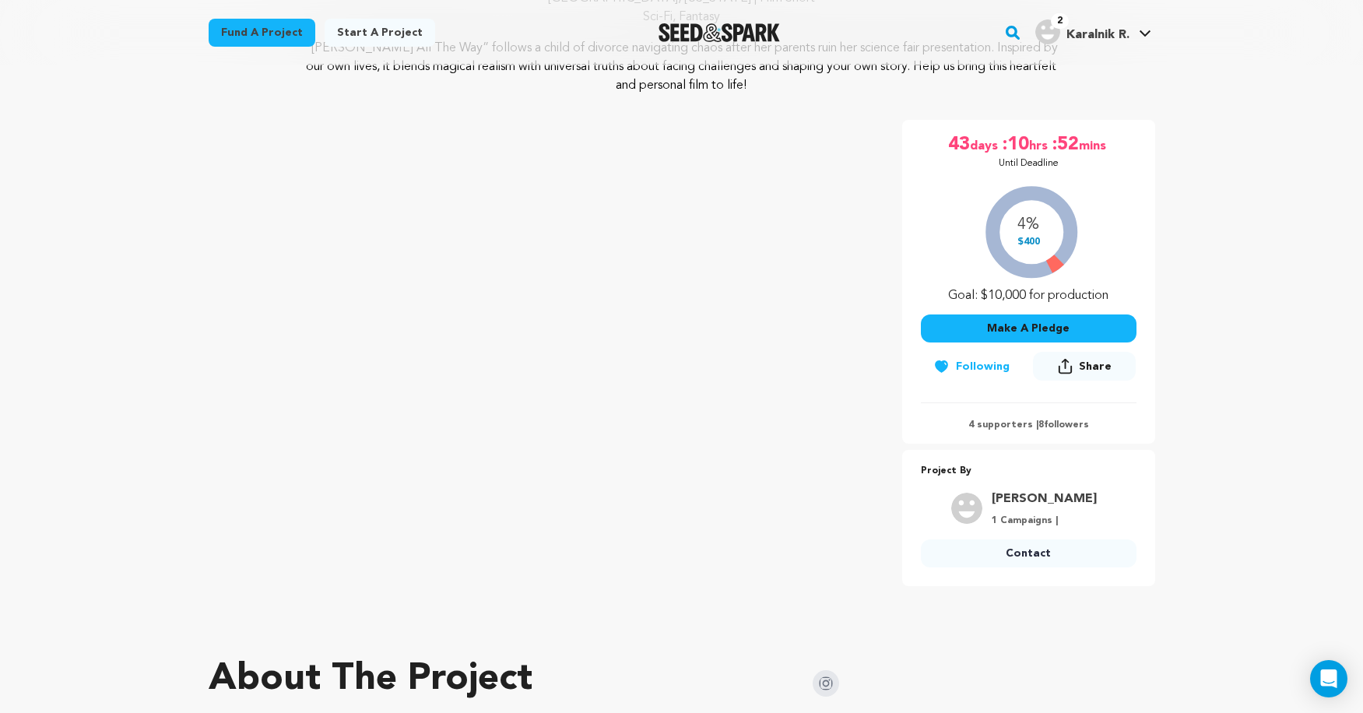
scroll to position [283, 0]
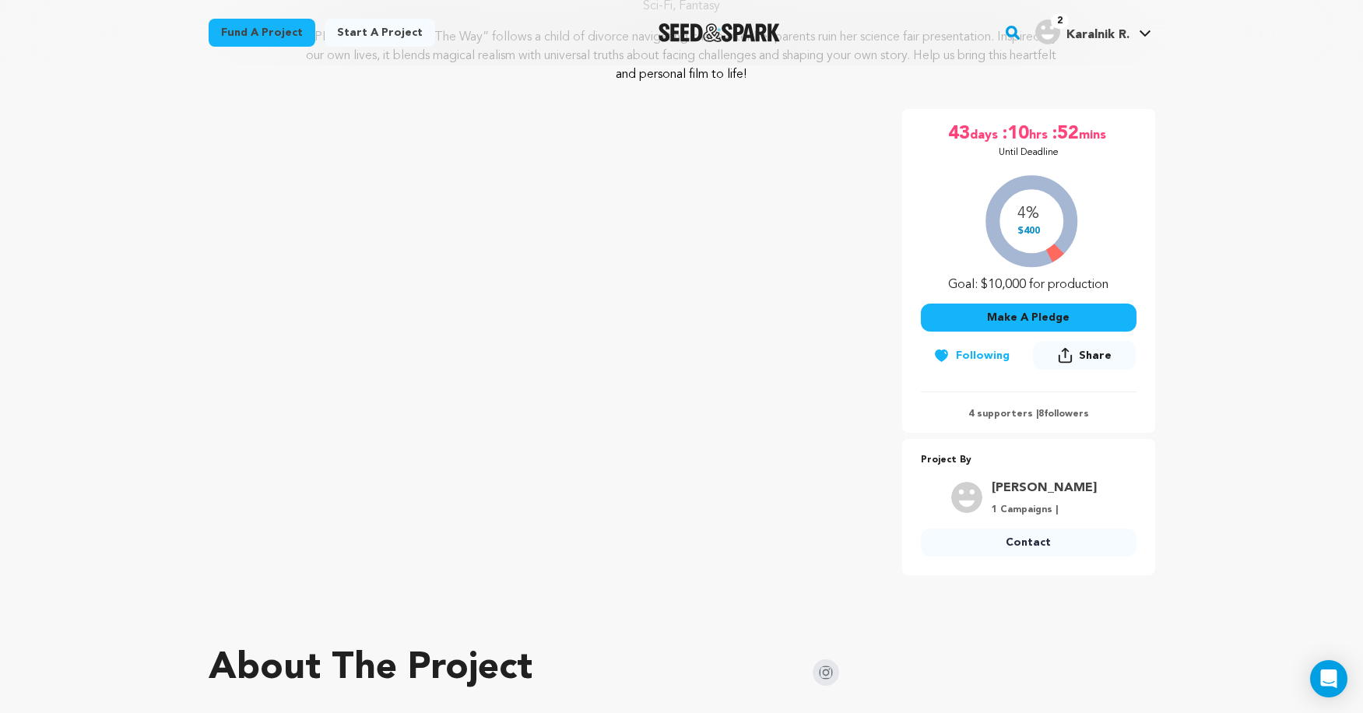
drag, startPoint x: 1018, startPoint y: 225, endPoint x: 1058, endPoint y: 216, distance: 41.4
click at [1057, 216] on div "4% $400 Goal: $10,000 for production" at bounding box center [1029, 229] width 216 height 129
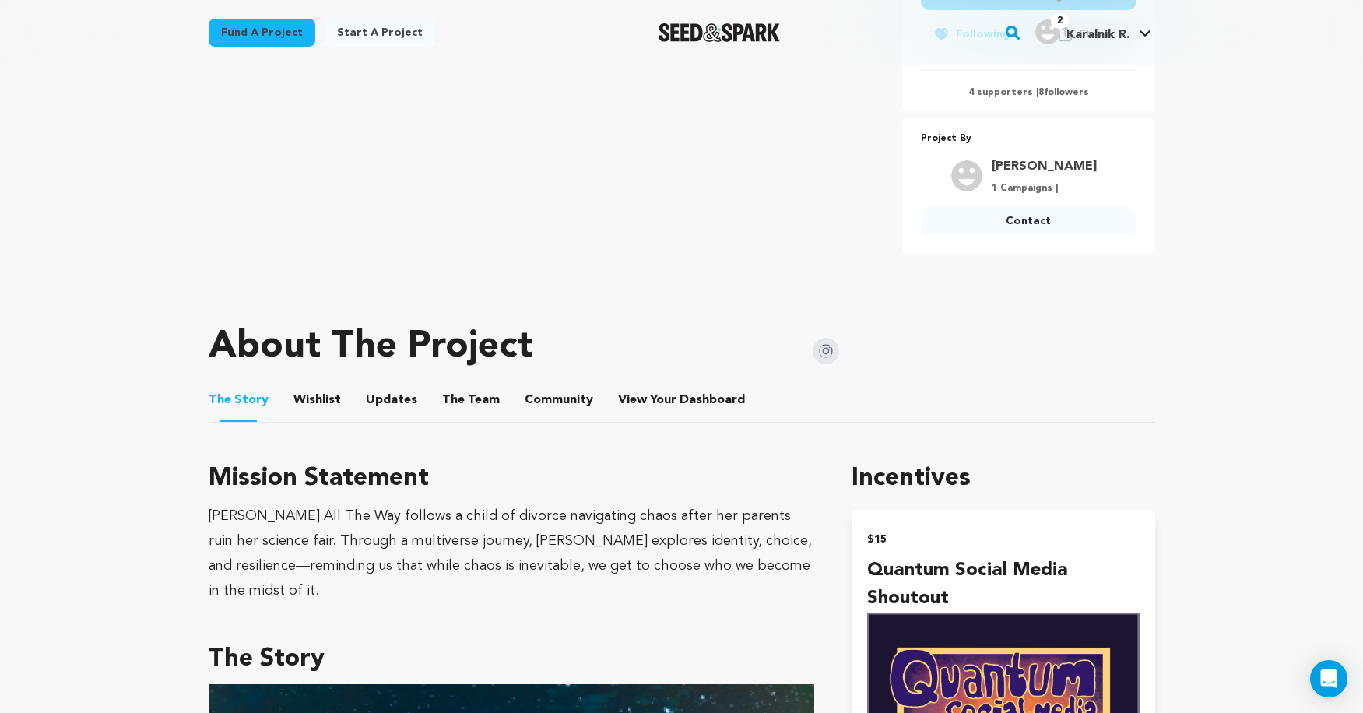
scroll to position [640, 0]
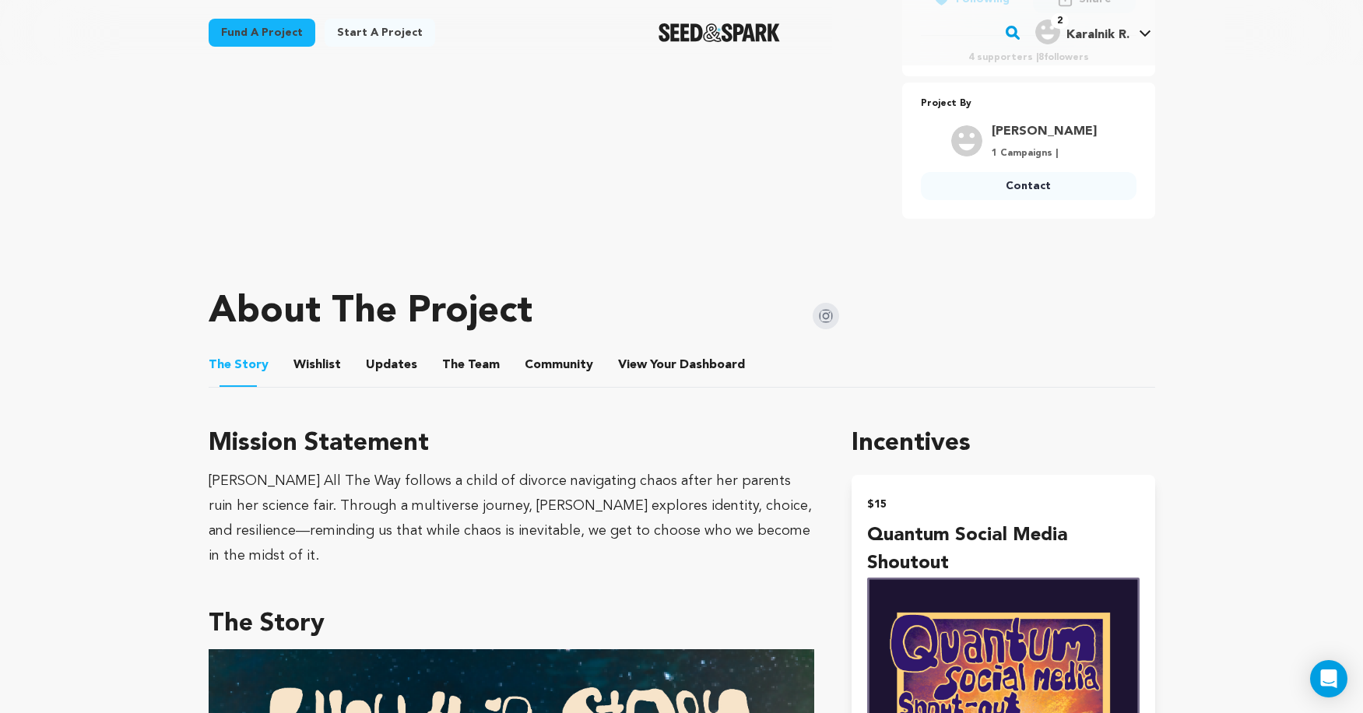
click at [588, 362] on ul "The Story The Story Wishlist Wishlist Updates Updates The Team The Team Communi…" at bounding box center [682, 365] width 947 height 44
click at [557, 370] on button "Community" at bounding box center [558, 368] width 37 height 37
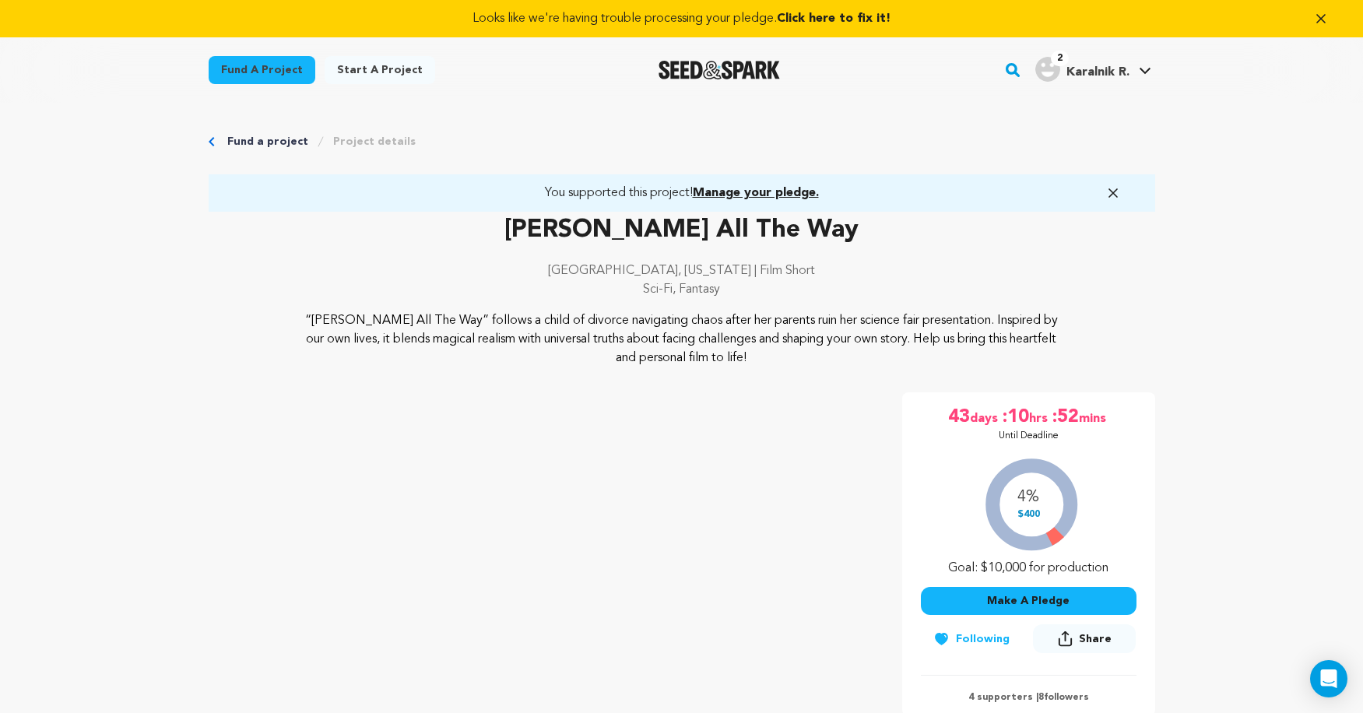
drag, startPoint x: 1020, startPoint y: 513, endPoint x: 1039, endPoint y: 513, distance: 19.5
click at [1039, 513] on div "4% $400 Goal: $10,000 for production" at bounding box center [1029, 512] width 216 height 129
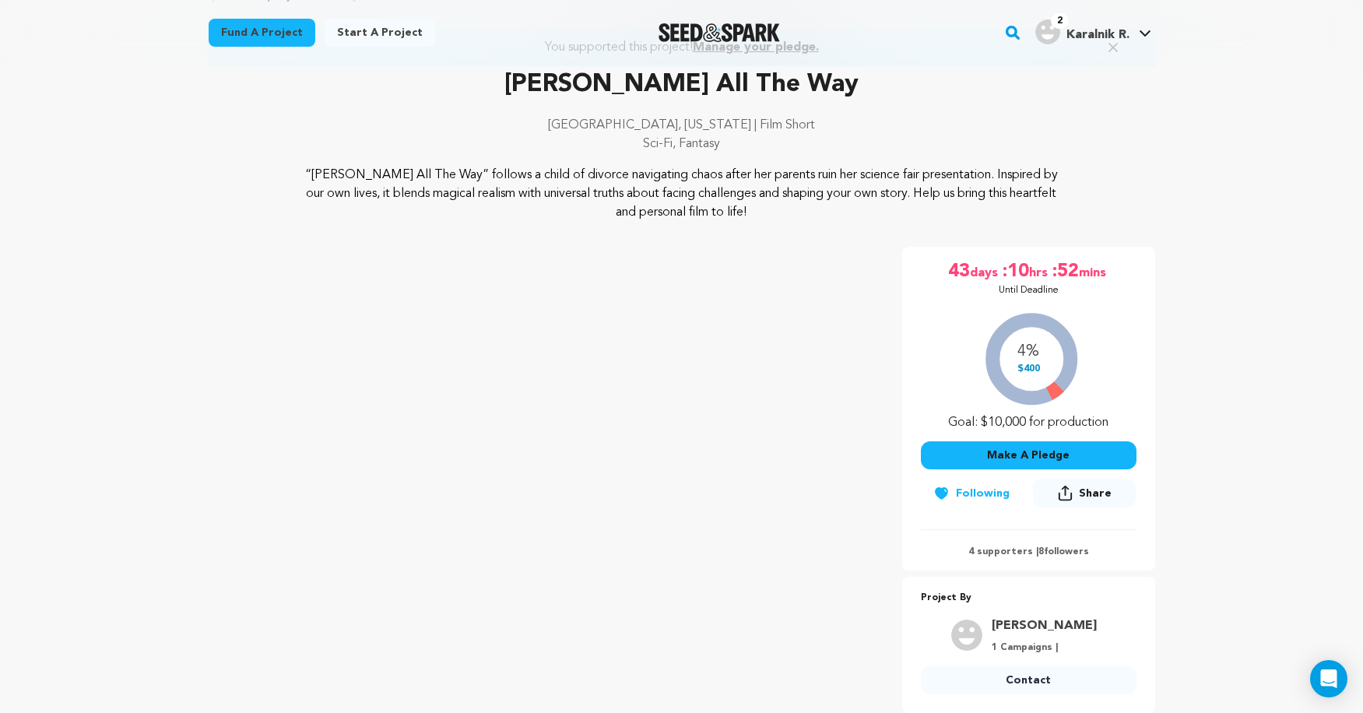
click at [1119, 353] on div "4% $400 Goal: $10,000 for production" at bounding box center [1029, 367] width 216 height 129
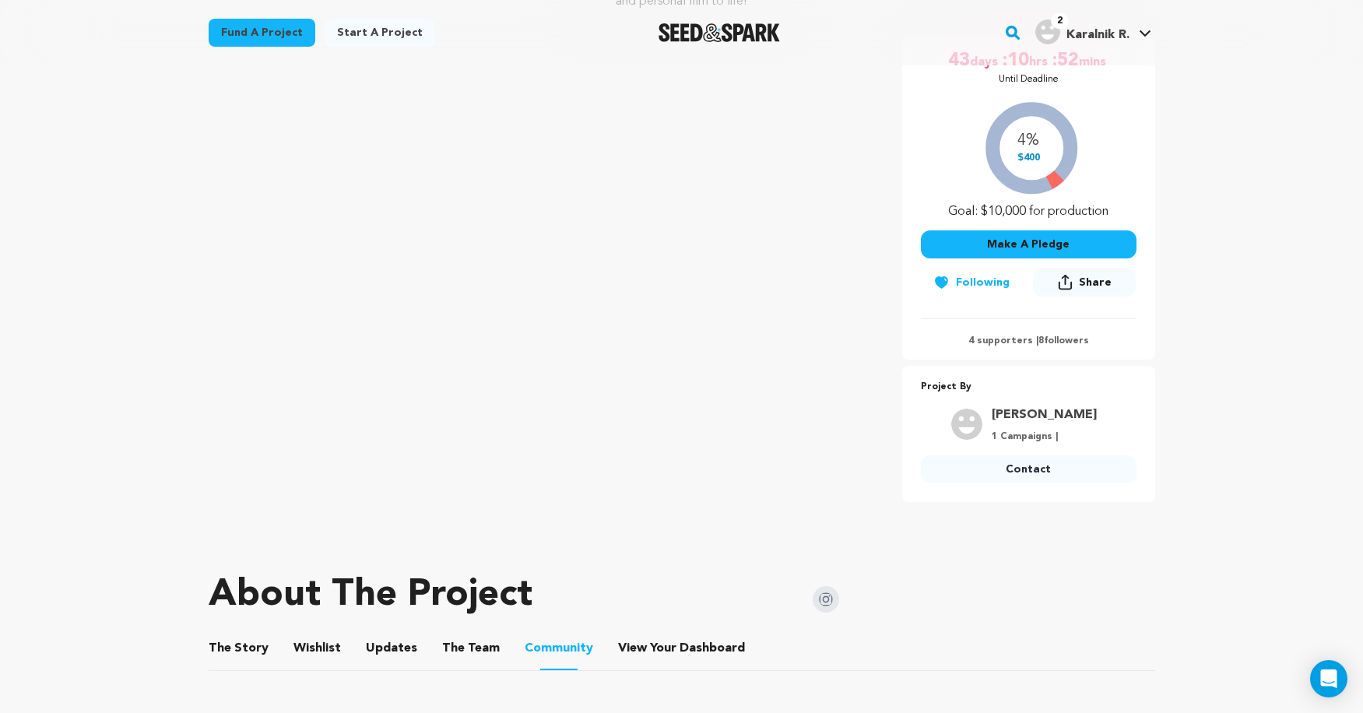
scroll to position [385, 0]
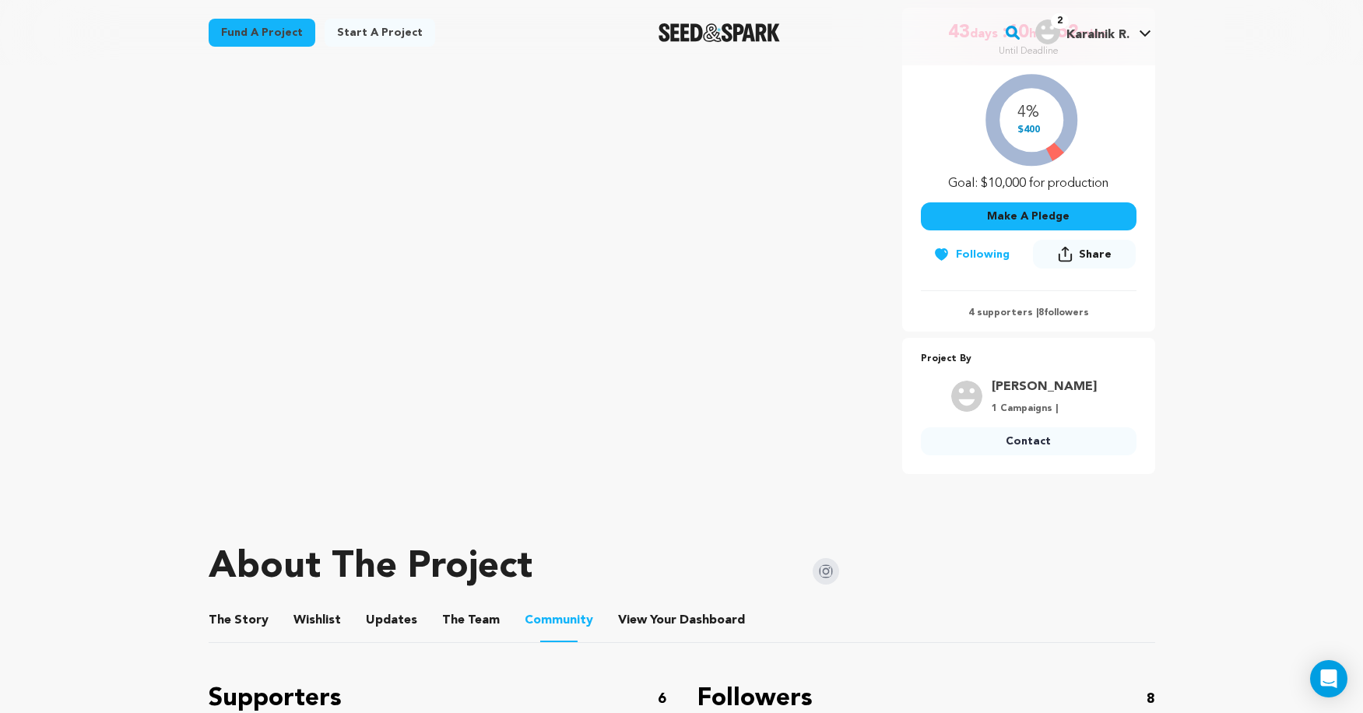
click at [254, 617] on button "The Story" at bounding box center [238, 623] width 37 height 37
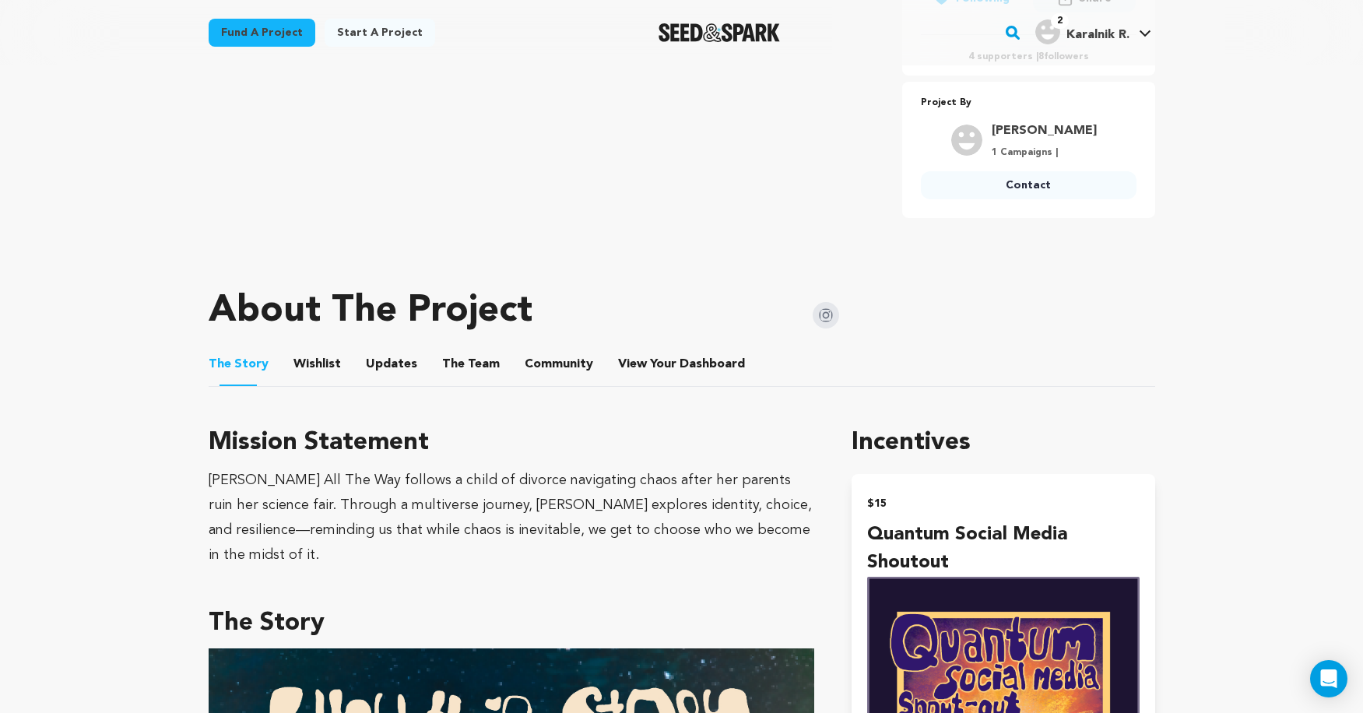
scroll to position [768, 0]
